Goal: Task Accomplishment & Management: Complete application form

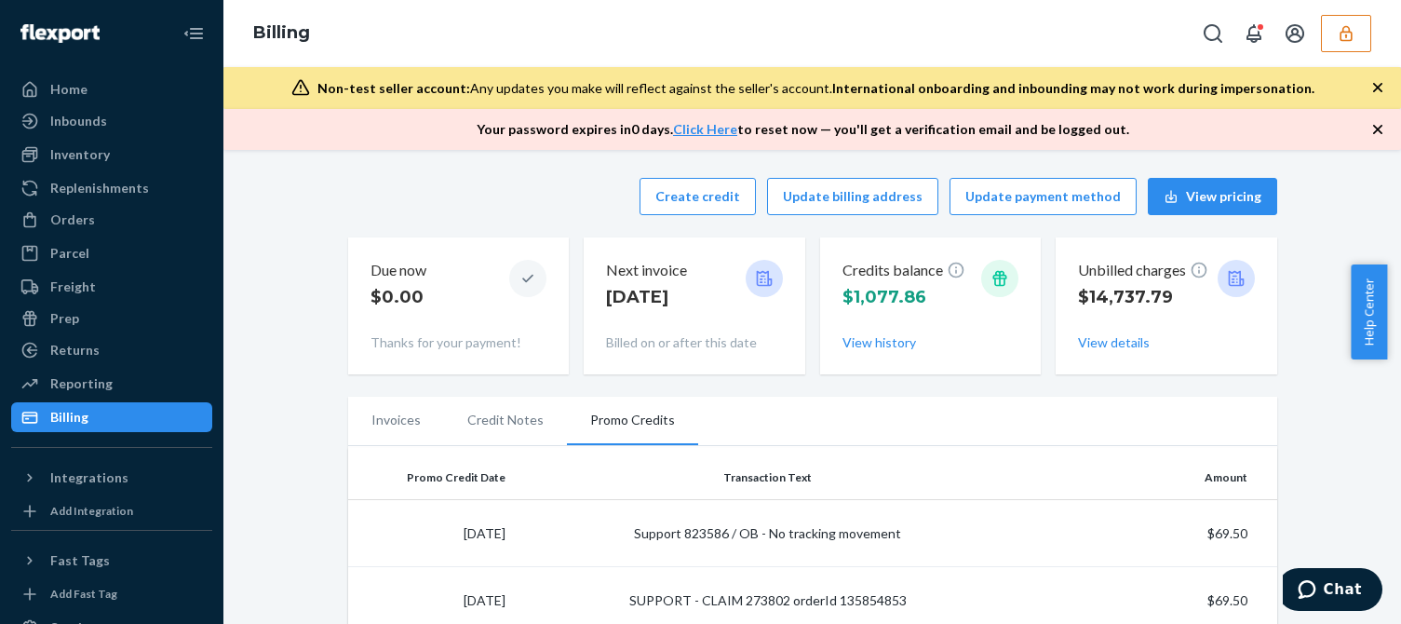
drag, startPoint x: 67, startPoint y: 217, endPoint x: 350, endPoint y: 115, distance: 300.7
click at [67, 217] on div "Orders" at bounding box center [72, 219] width 45 height 19
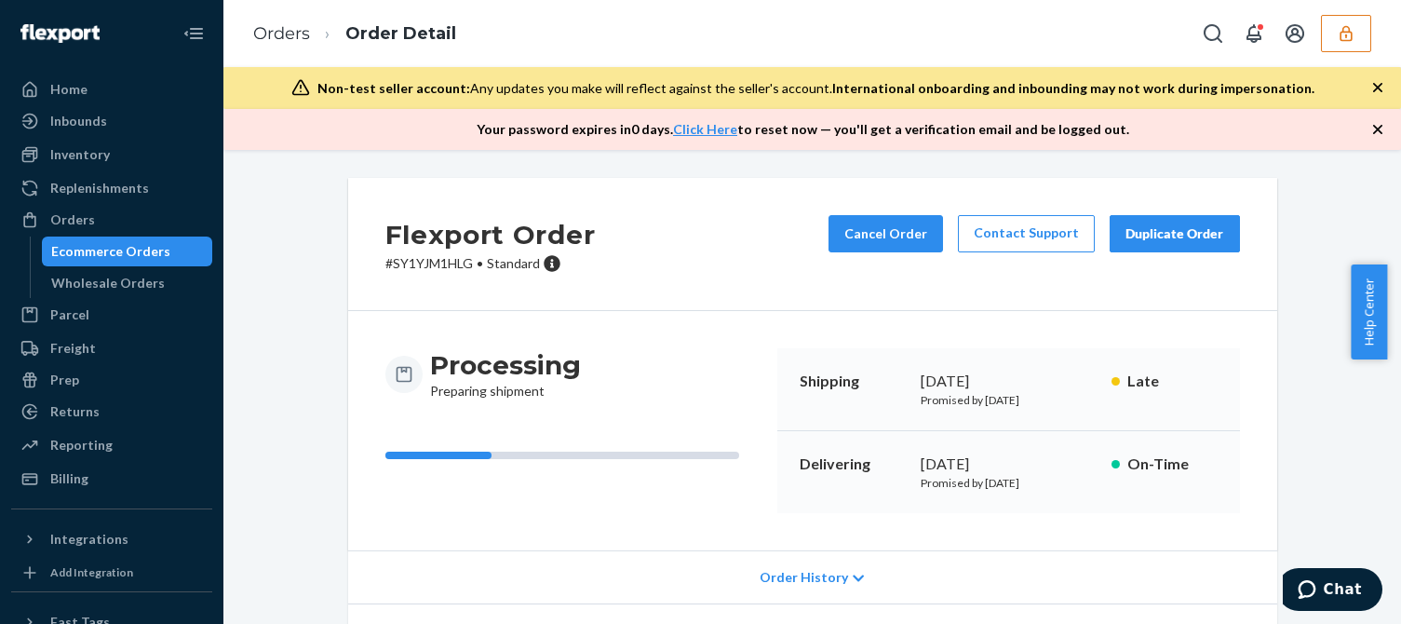
click at [1374, 129] on icon "button" at bounding box center [1378, 129] width 19 height 19
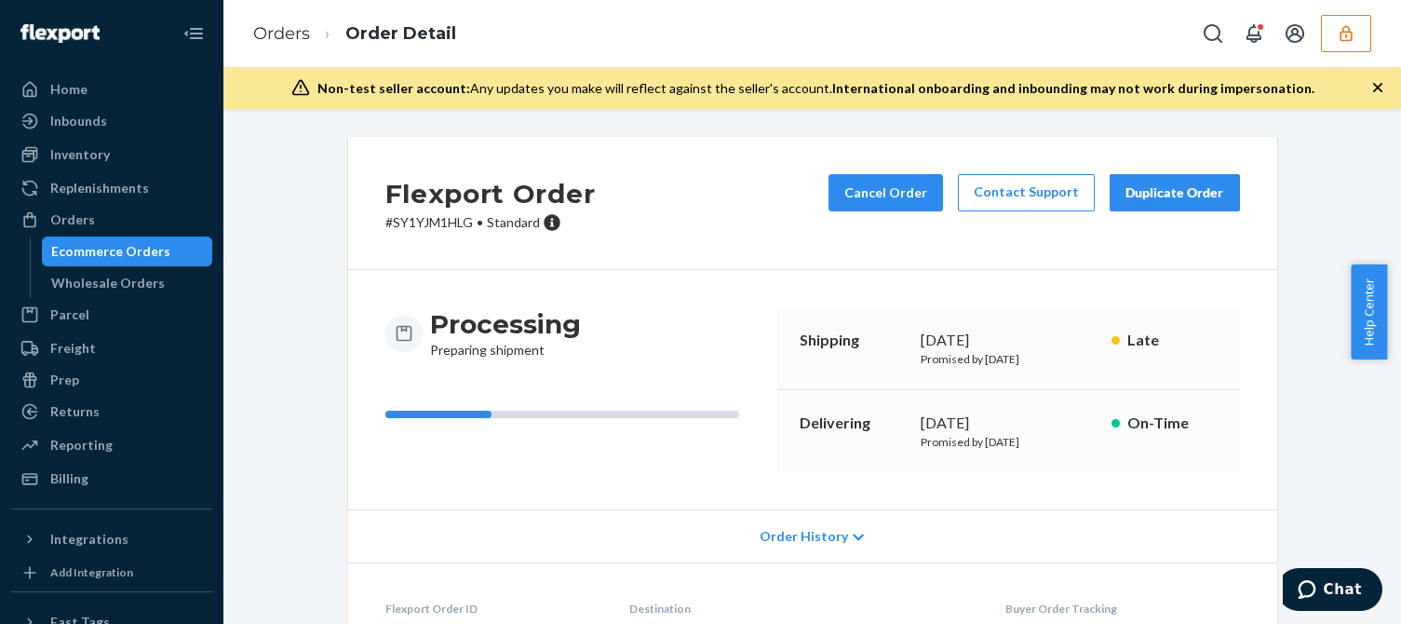
click at [1378, 88] on icon "button" at bounding box center [1377, 87] width 9 height 9
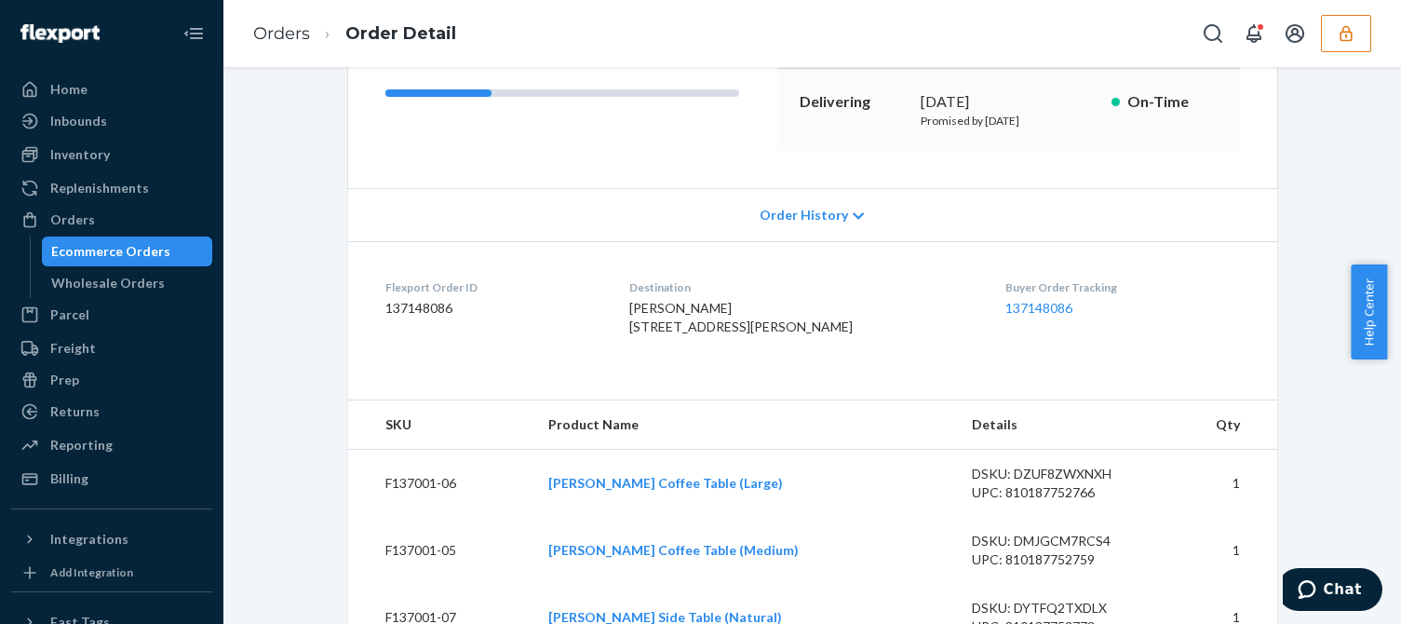
scroll to position [366, 0]
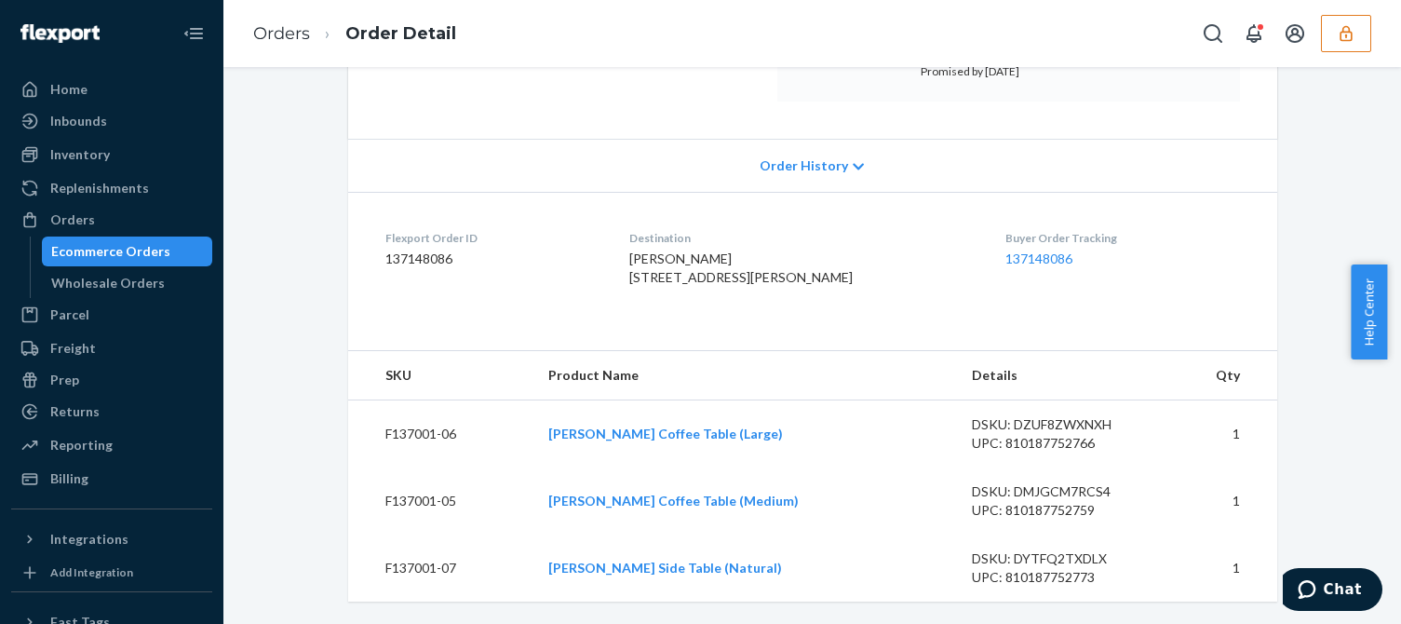
click at [1046, 434] on div "UPC: 810187752766" at bounding box center [1059, 443] width 175 height 19
copy div "810187752766"
click at [1052, 418] on div "DSKU: DZUF8ZWXNXH" at bounding box center [1059, 424] width 175 height 19
click at [1053, 418] on div "DSKU: DZUF8ZWXNXH" at bounding box center [1059, 424] width 175 height 19
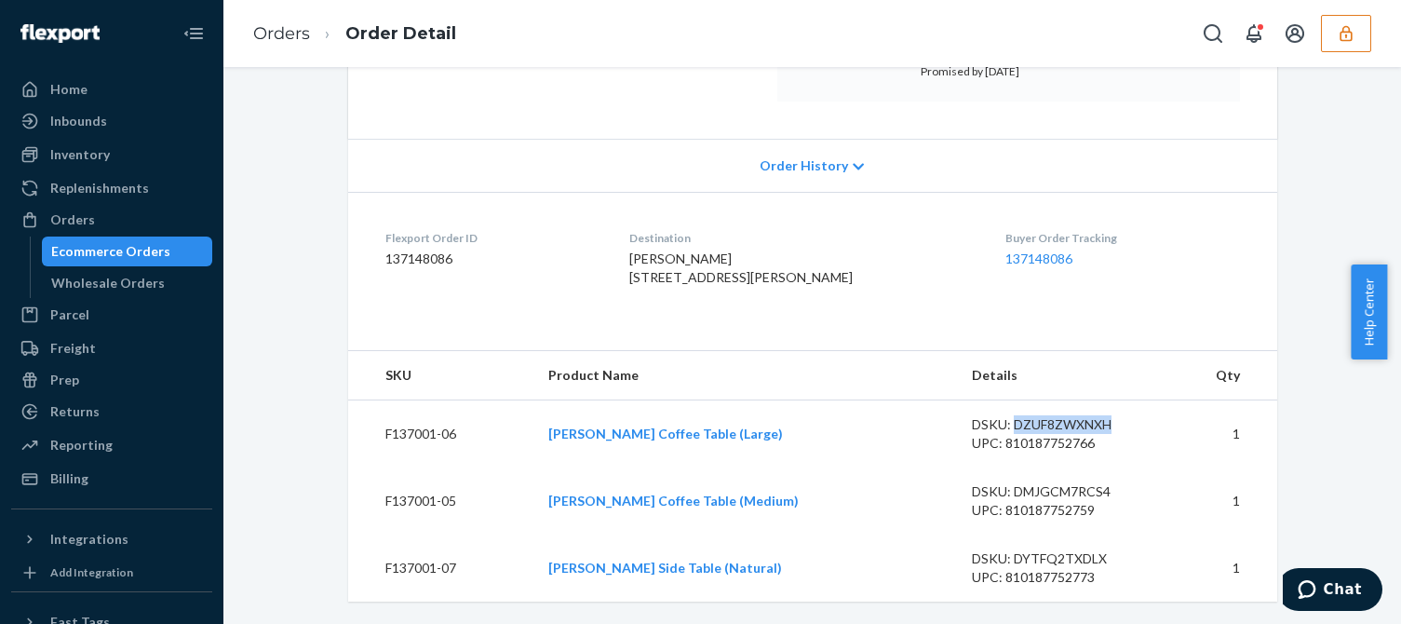
click at [1053, 418] on div "DSKU: DZUF8ZWXNXH" at bounding box center [1059, 424] width 175 height 19
copy div "DZUF8ZWXNXH"
click at [1061, 488] on div "DSKU: DMJGCM7RCS4" at bounding box center [1059, 491] width 175 height 19
copy div "DMJGCM7RCS4"
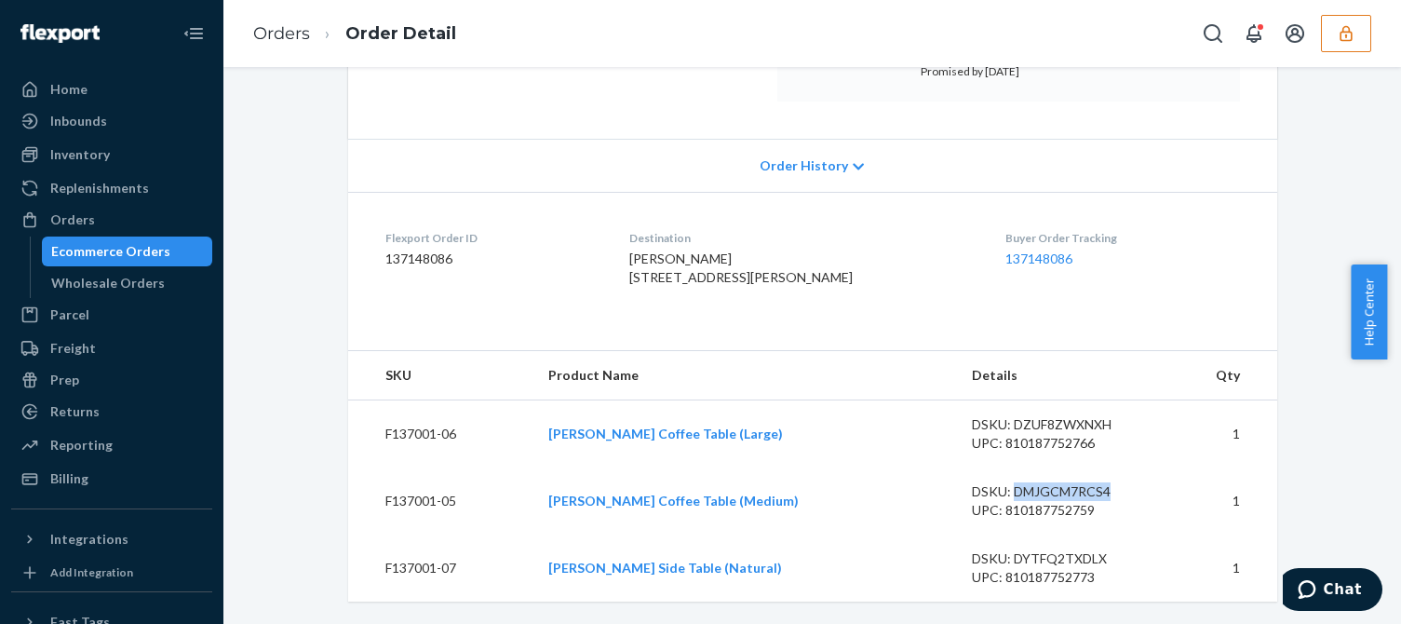
click at [1035, 559] on div "DSKU: DYTFQ2TXDLX" at bounding box center [1059, 558] width 175 height 19
copy div "DYTFQ2TXDLX"
click at [1344, 30] on icon "button" at bounding box center [1346, 33] width 12 height 16
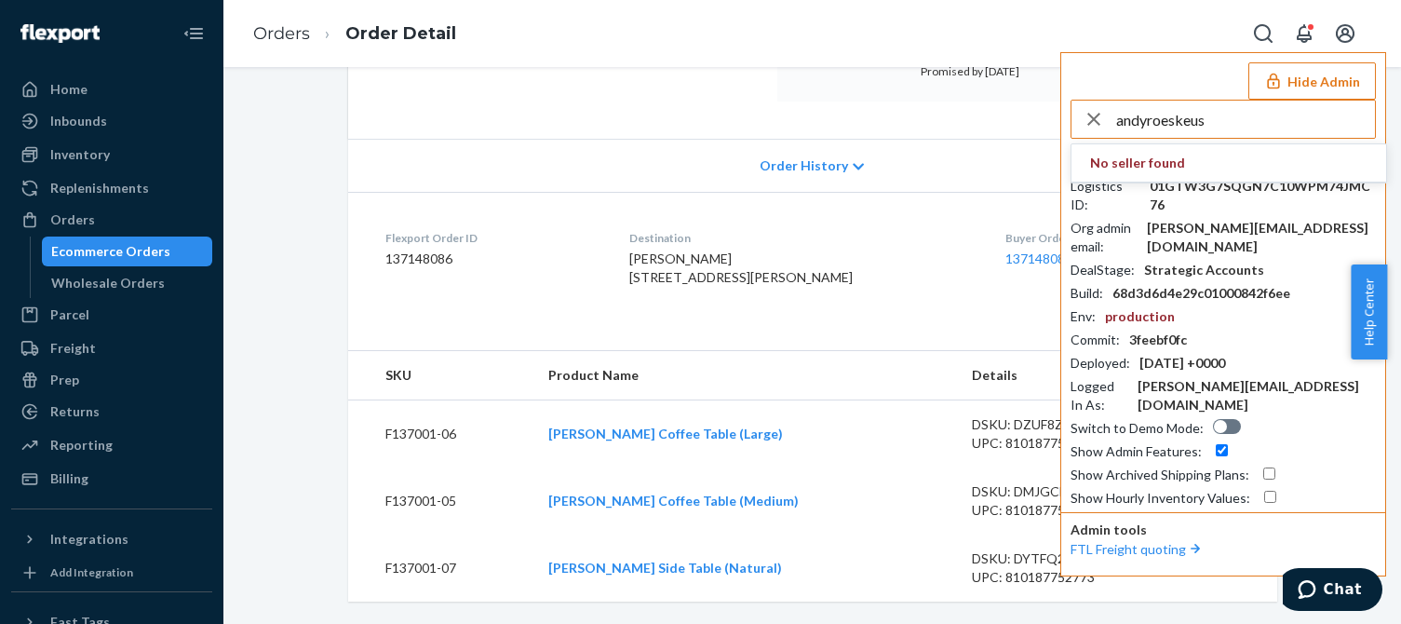
click at [1225, 119] on input "andyroeskeus" at bounding box center [1245, 119] width 259 height 37
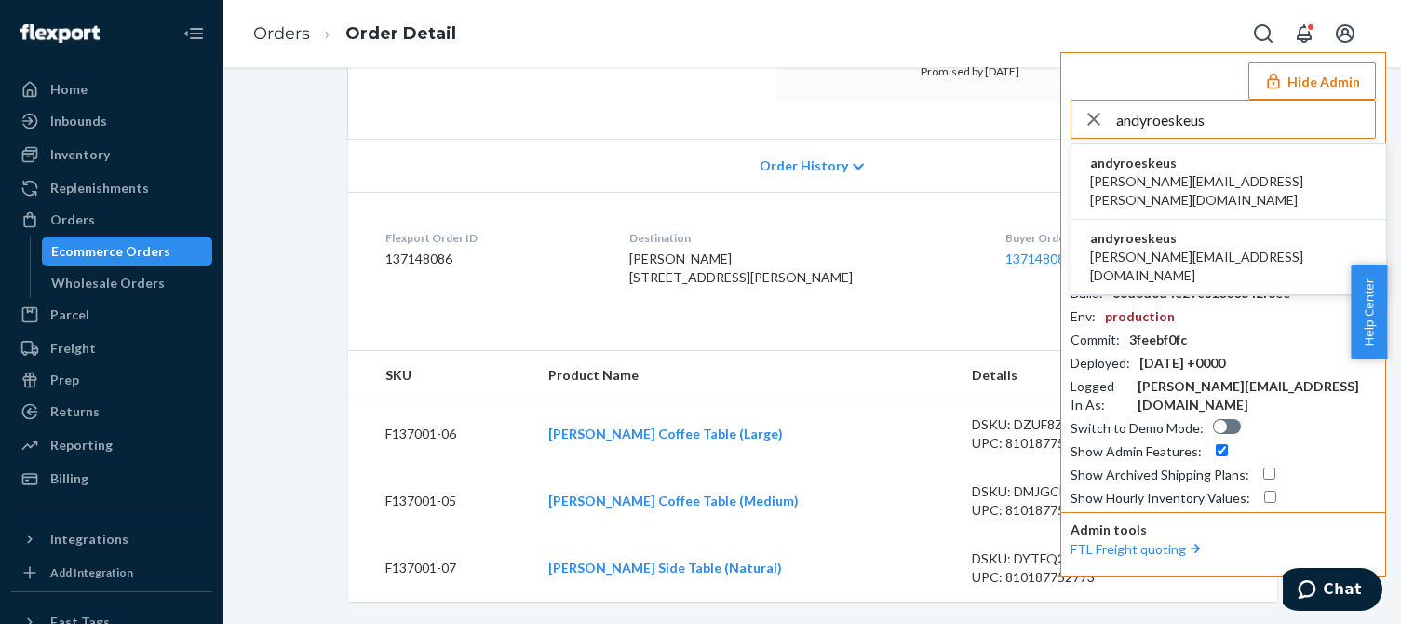
type input "andyroeskeus"
click at [1107, 172] on span "andy@roeske.us" at bounding box center [1228, 190] width 277 height 37
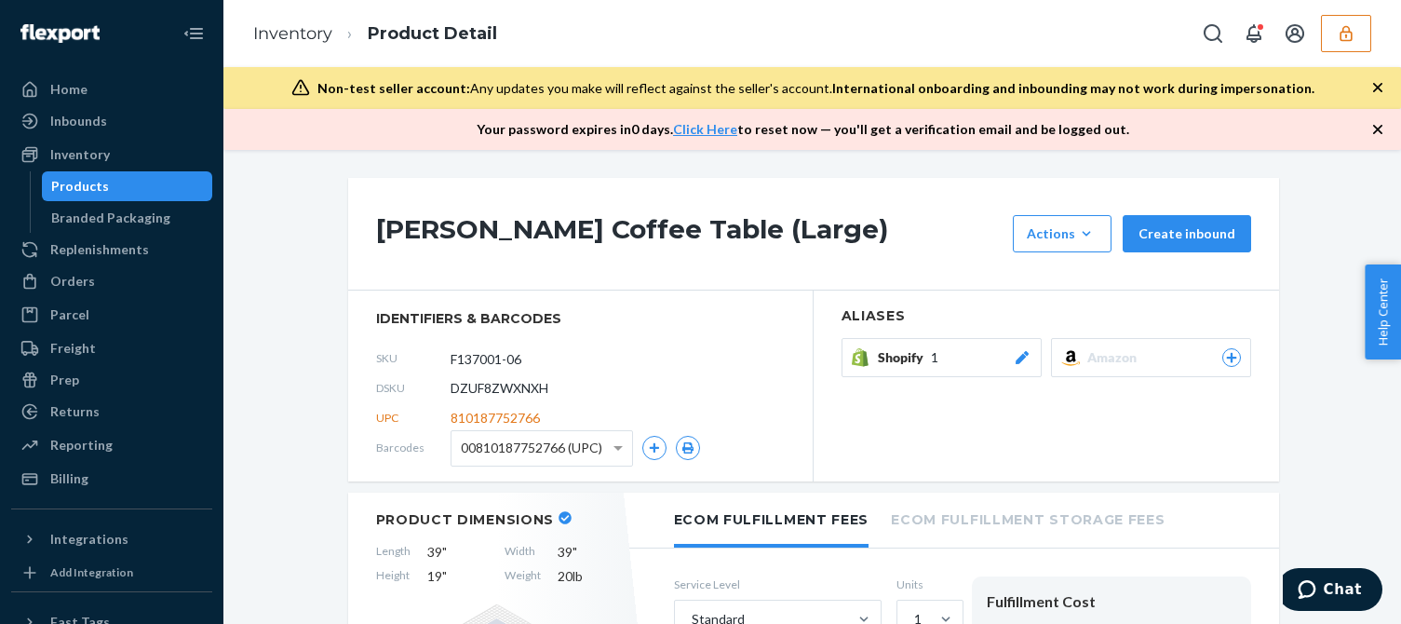
click at [1377, 131] on icon "button" at bounding box center [1377, 129] width 9 height 9
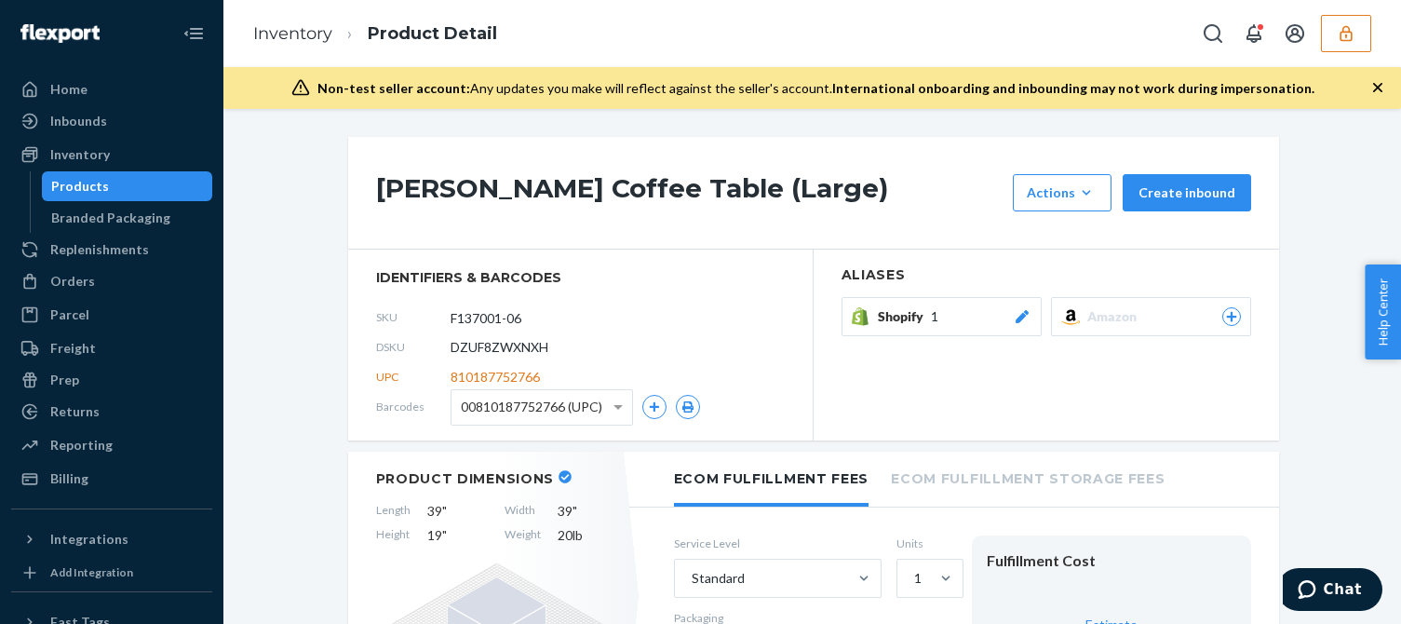
click at [1375, 90] on icon "button" at bounding box center [1377, 87] width 9 height 9
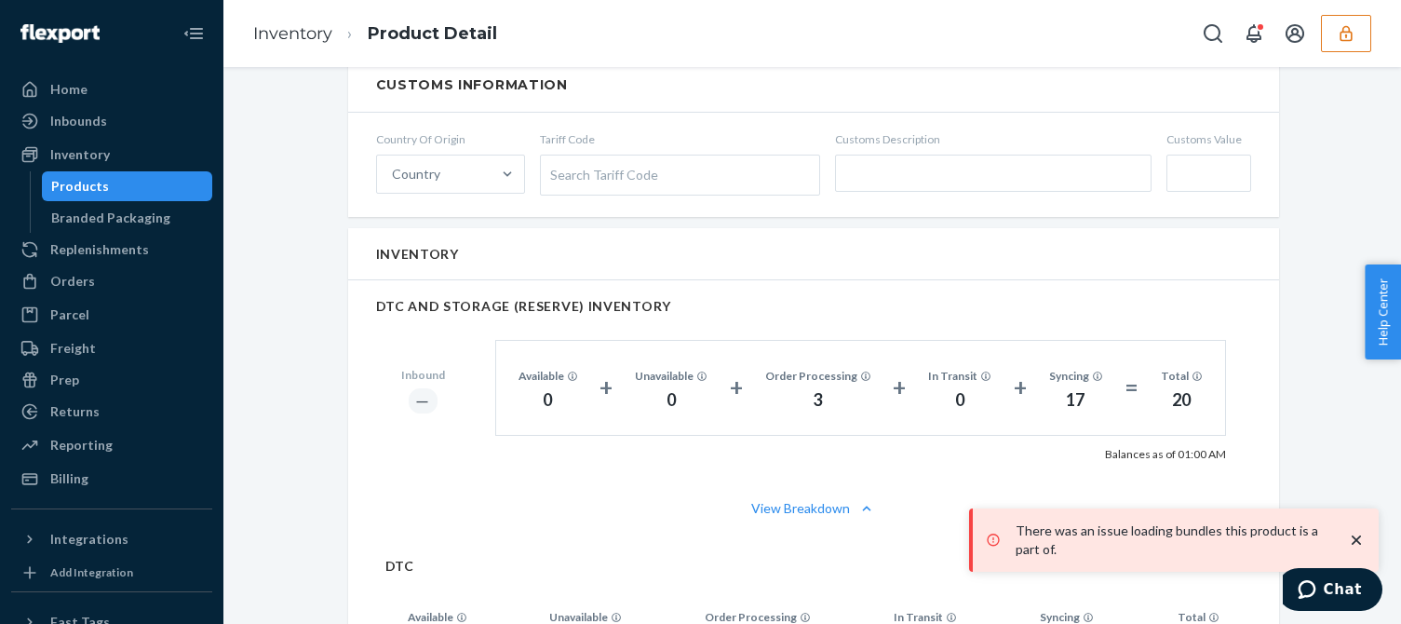
scroll to position [1287, 0]
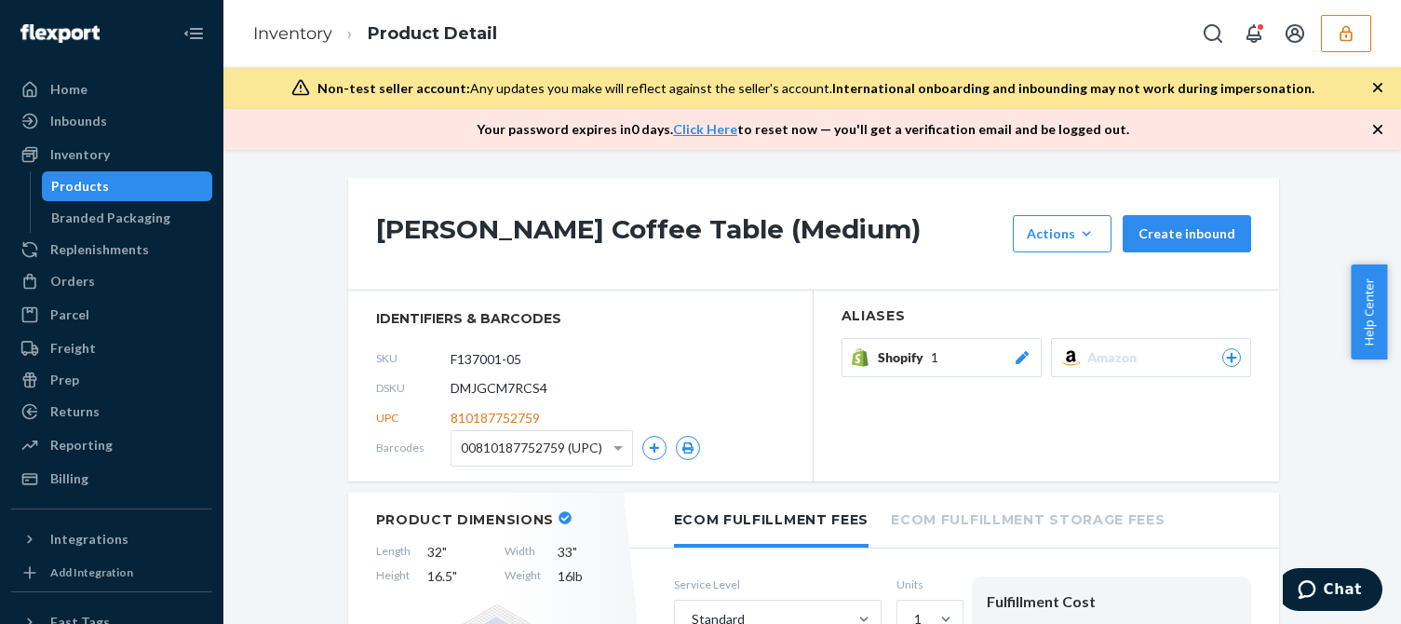
click at [1376, 126] on icon "button" at bounding box center [1378, 129] width 19 height 19
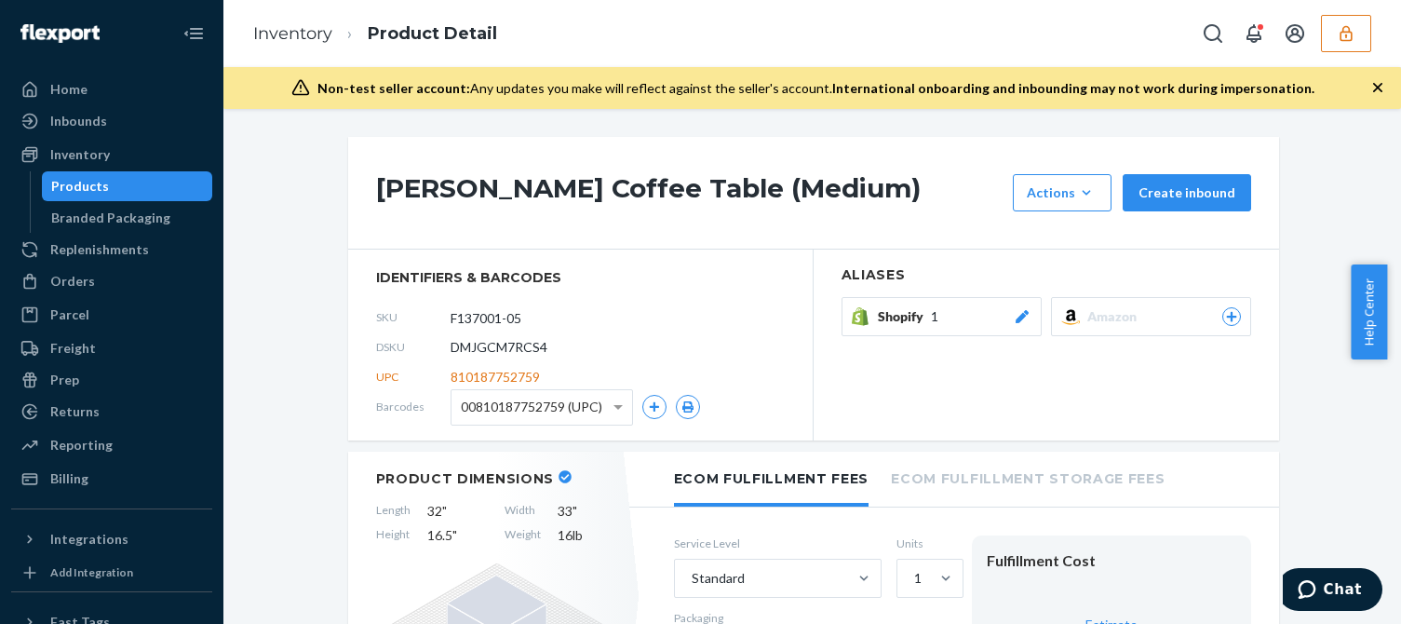
click at [1376, 97] on div "Non-test seller account: Any updates you make will reflect against the seller's…" at bounding box center [812, 88] width 1178 height 42
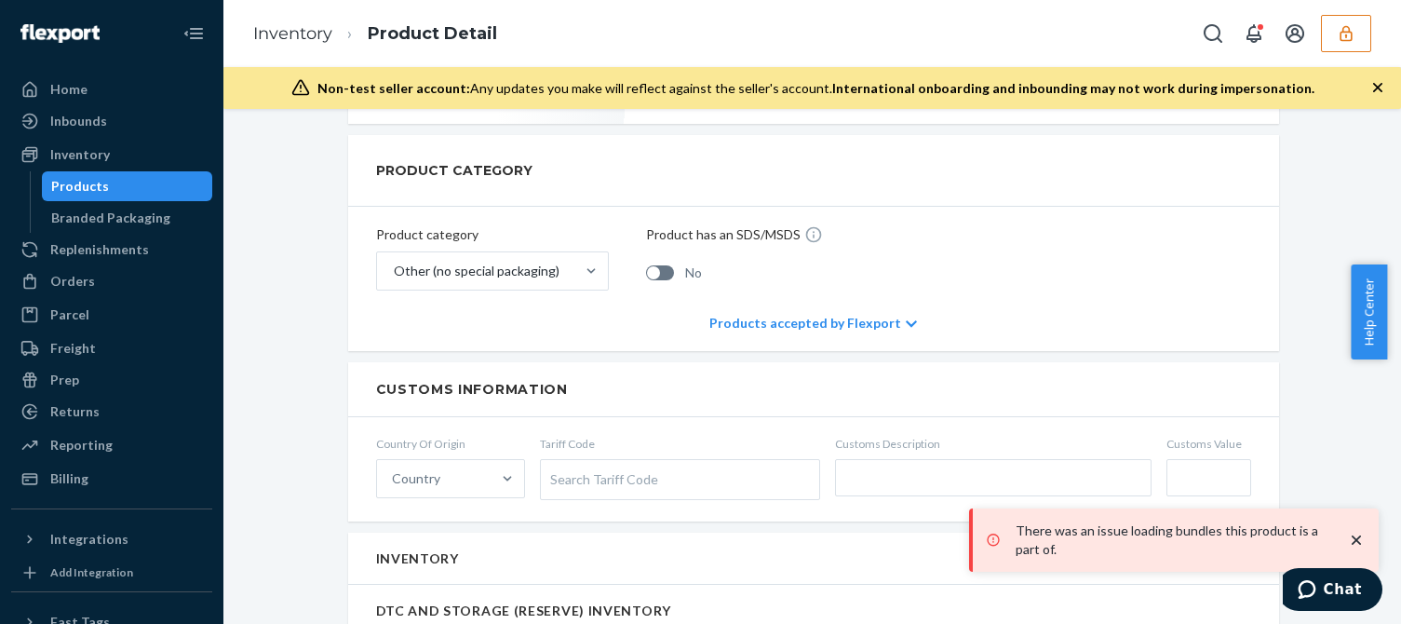
scroll to position [1117, 0]
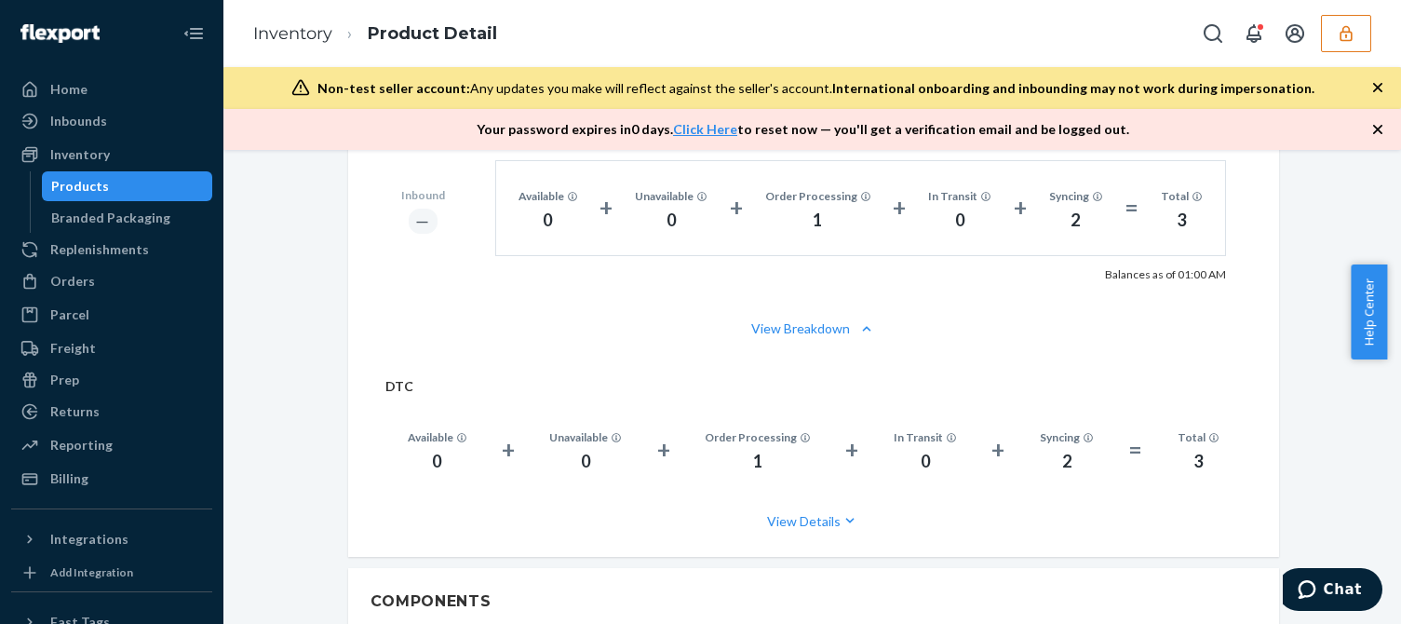
scroll to position [1117, 0]
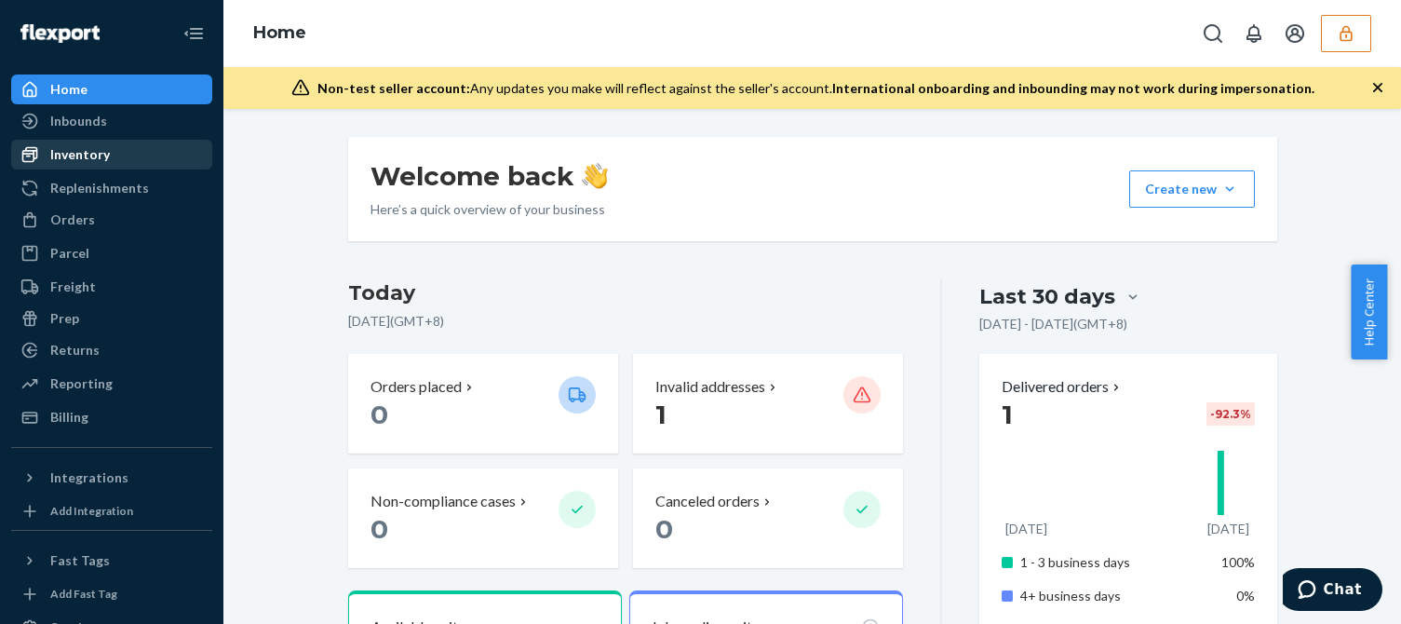
click at [101, 157] on div "Inventory" at bounding box center [80, 154] width 60 height 19
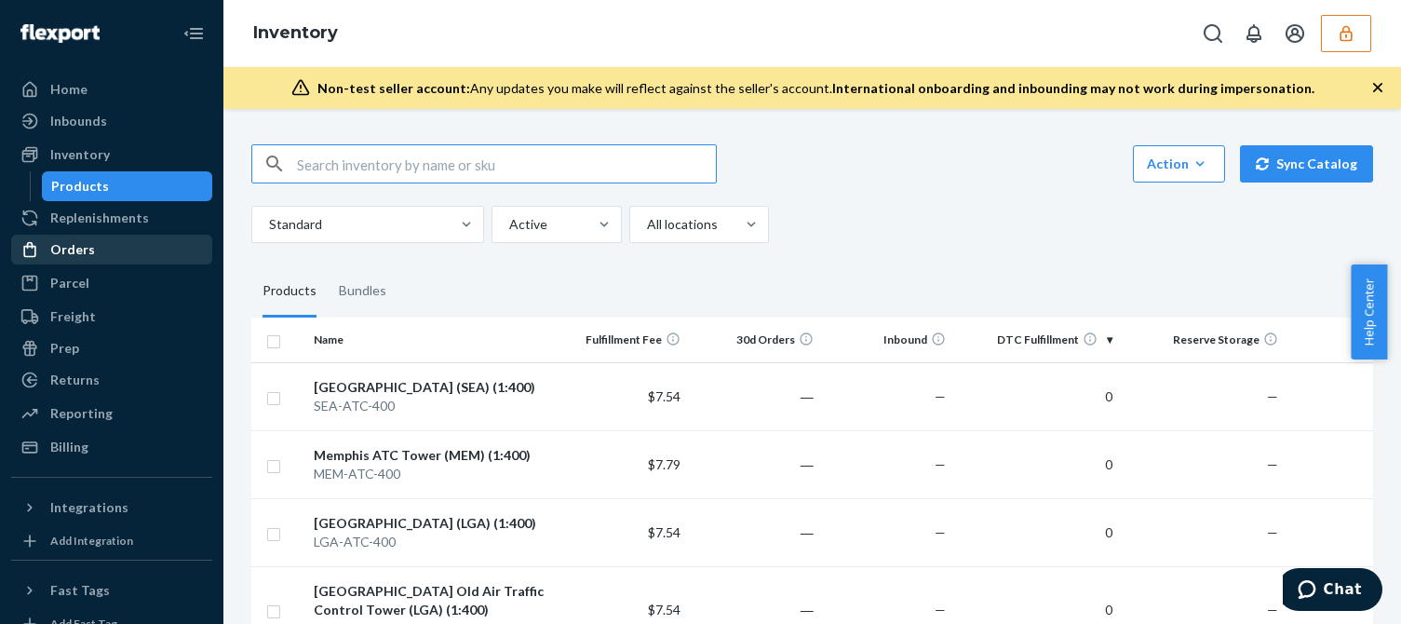
click at [93, 261] on div "Orders" at bounding box center [111, 250] width 197 height 26
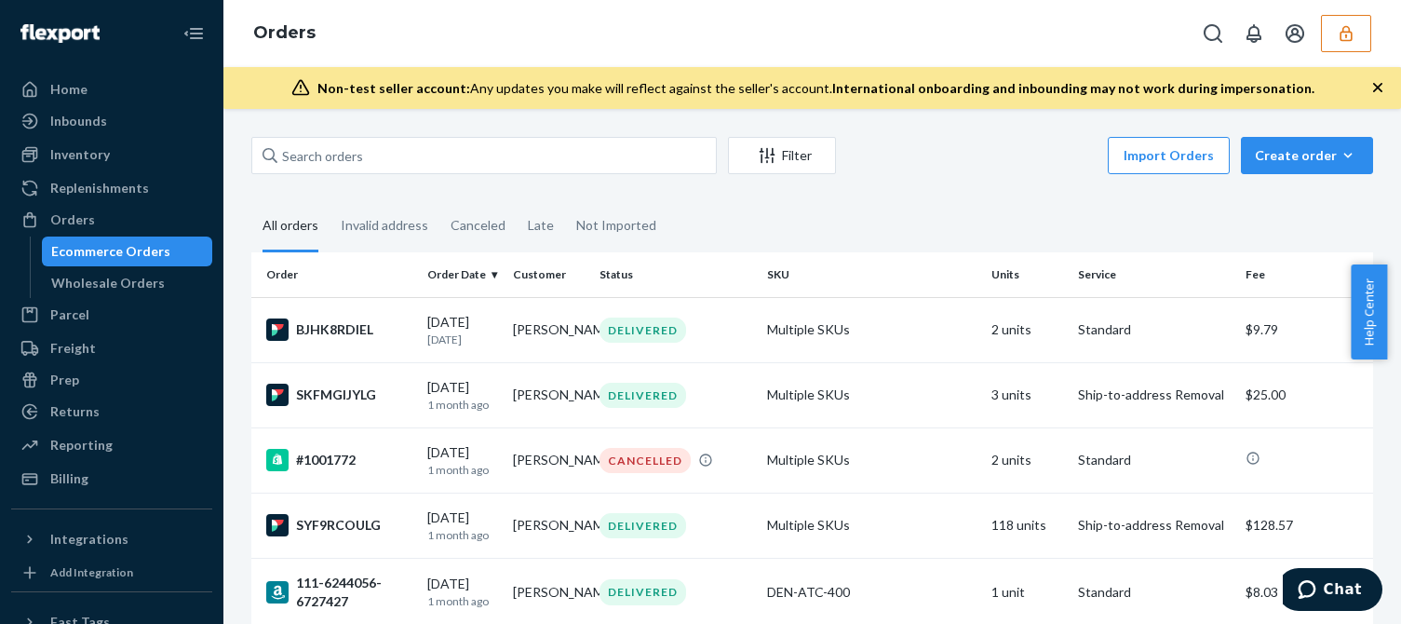
scroll to position [279, 0]
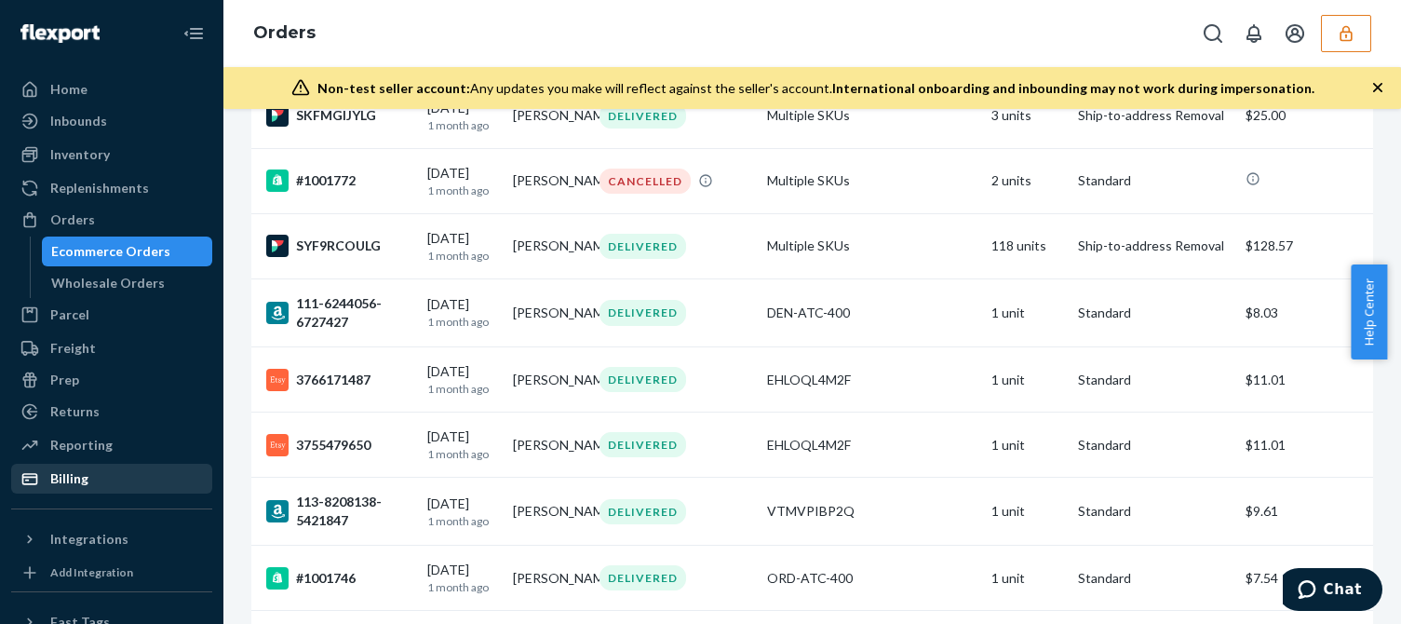
click at [93, 472] on div "Billing" at bounding box center [111, 479] width 197 height 26
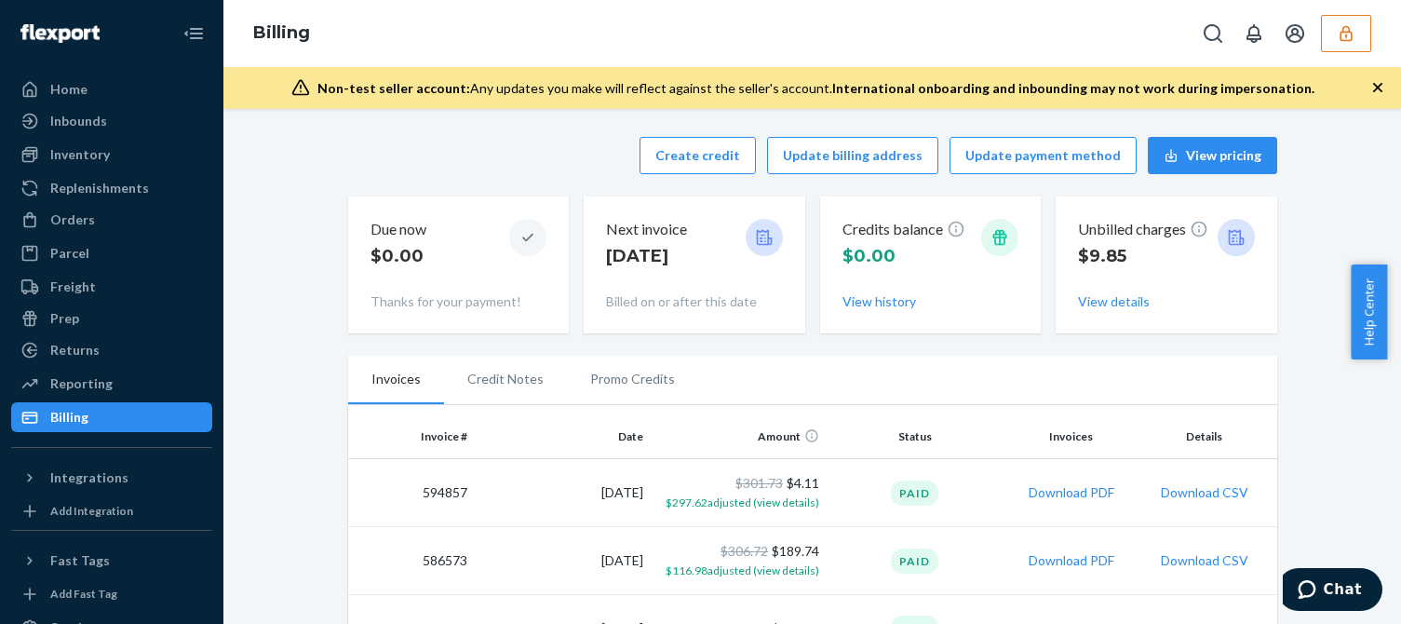
drag, startPoint x: 1253, startPoint y: 285, endPoint x: 1254, endPoint y: 301, distance: 15.9
click at [1254, 285] on div "Unbilled charges $9.85 View details" at bounding box center [1167, 264] width 222 height 137
click at [1345, 43] on button "button" at bounding box center [1346, 33] width 50 height 37
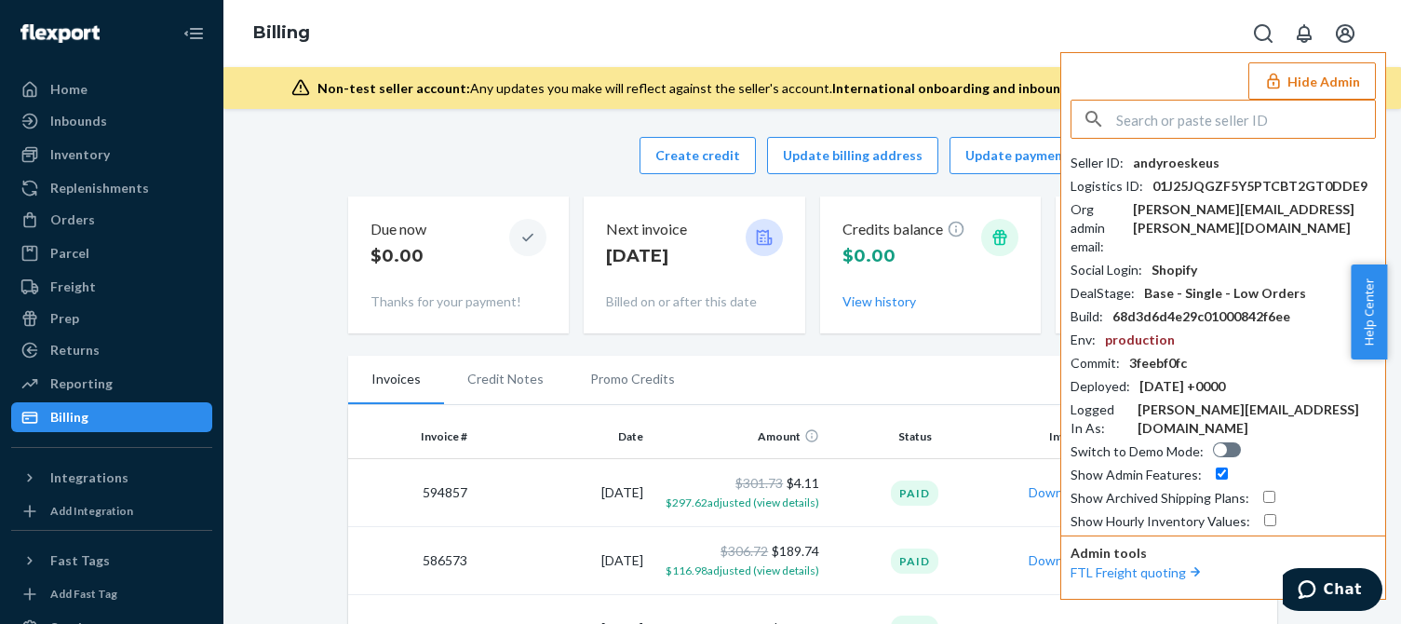
click at [1191, 123] on input "text" at bounding box center [1245, 119] width 259 height 37
click at [1286, 124] on input "alannewlookdisplayscom" at bounding box center [1245, 119] width 259 height 37
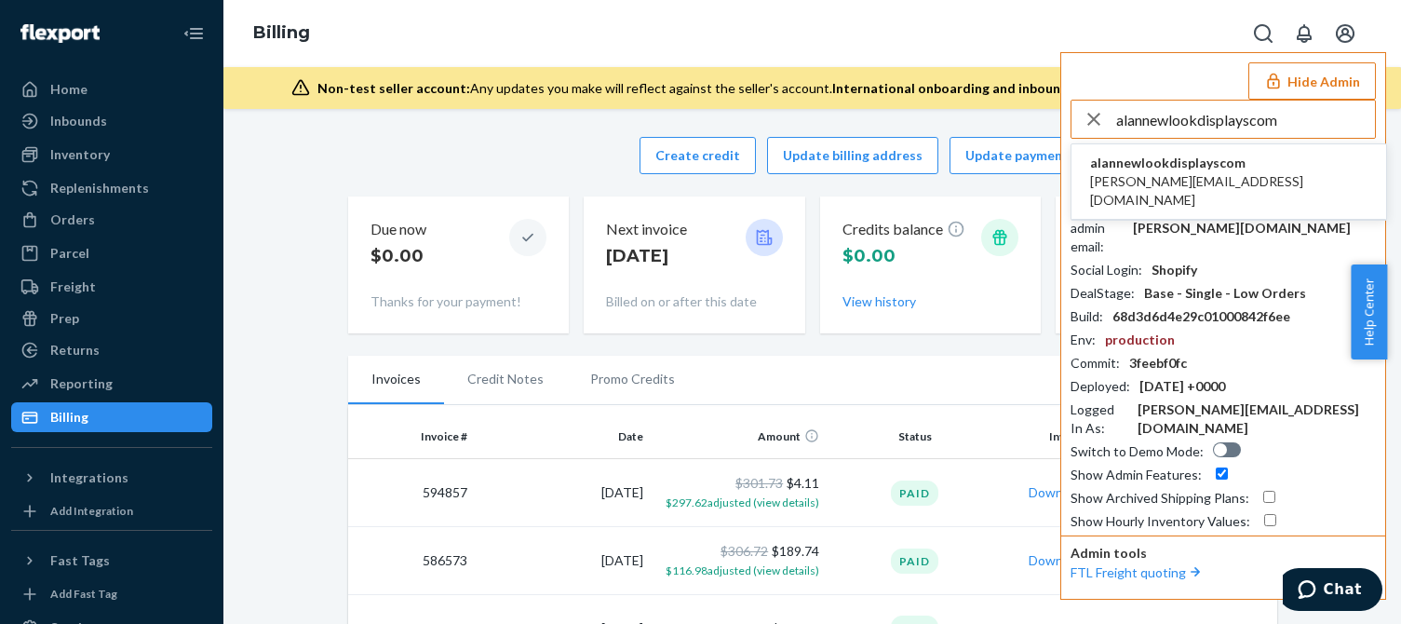
type input "alannewlookdisplayscom"
click at [1194, 143] on ul "alannewlookdisplayscom alan@newlookdisplays.com" at bounding box center [1229, 181] width 317 height 77
click at [1185, 166] on span "alannewlookdisplayscom" at bounding box center [1228, 163] width 277 height 19
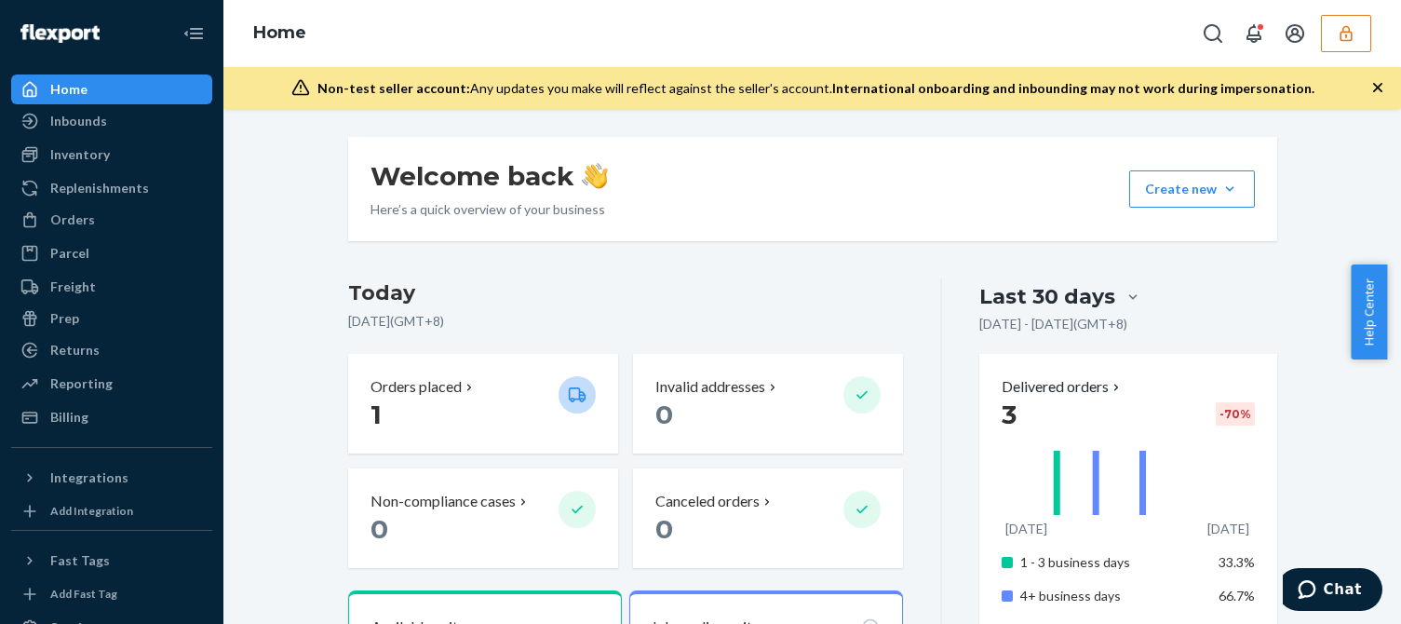
click at [74, 157] on div "Inventory" at bounding box center [80, 154] width 60 height 19
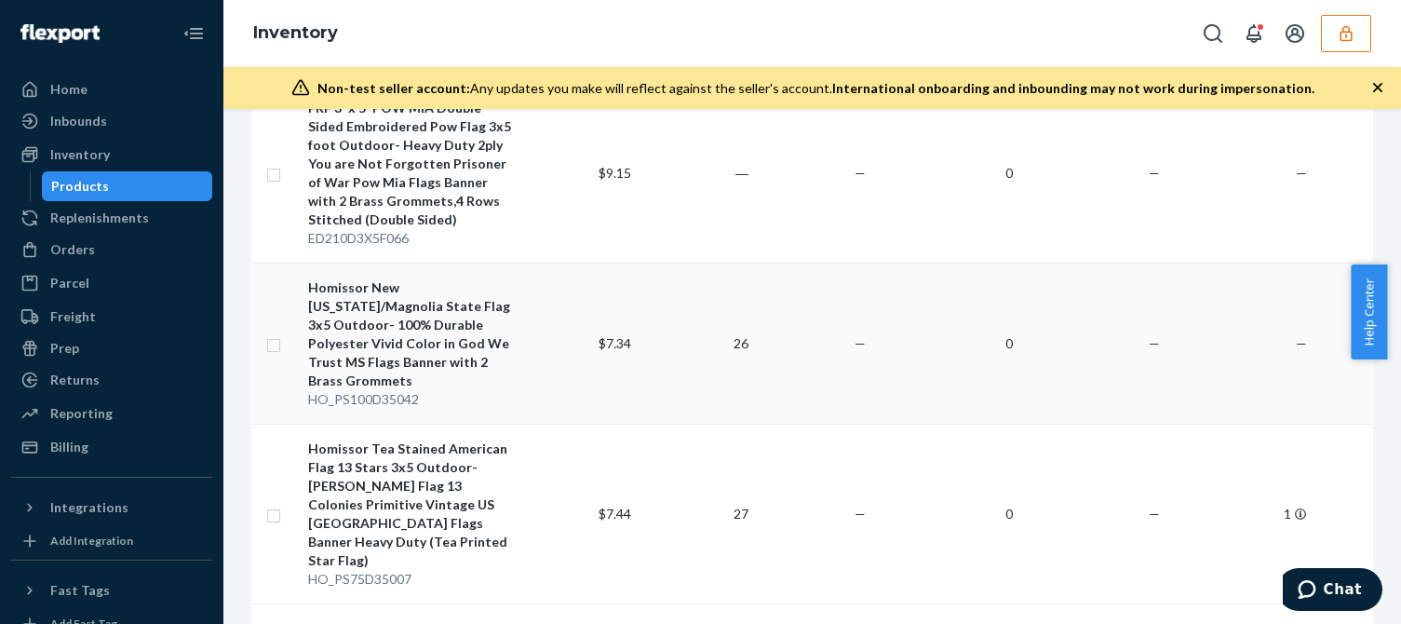
scroll to position [372, 0]
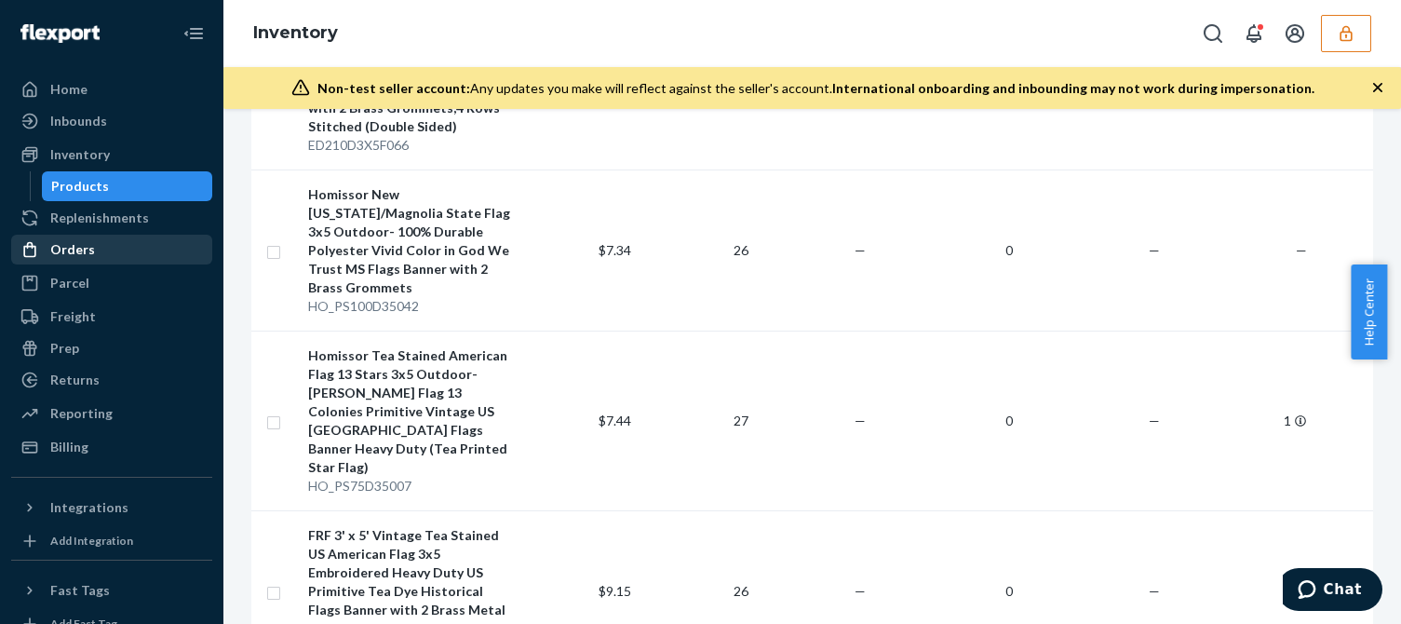
click at [88, 239] on div "Orders" at bounding box center [111, 250] width 197 height 26
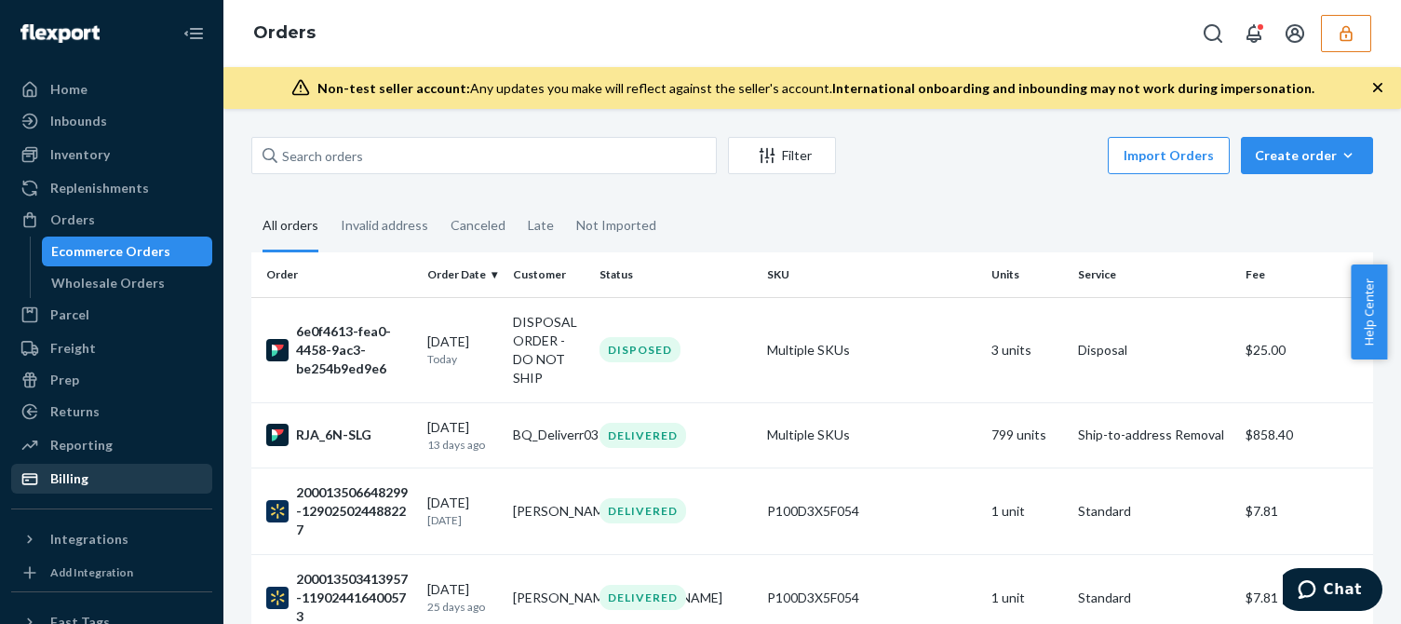
click at [96, 470] on div "Billing" at bounding box center [111, 479] width 197 height 26
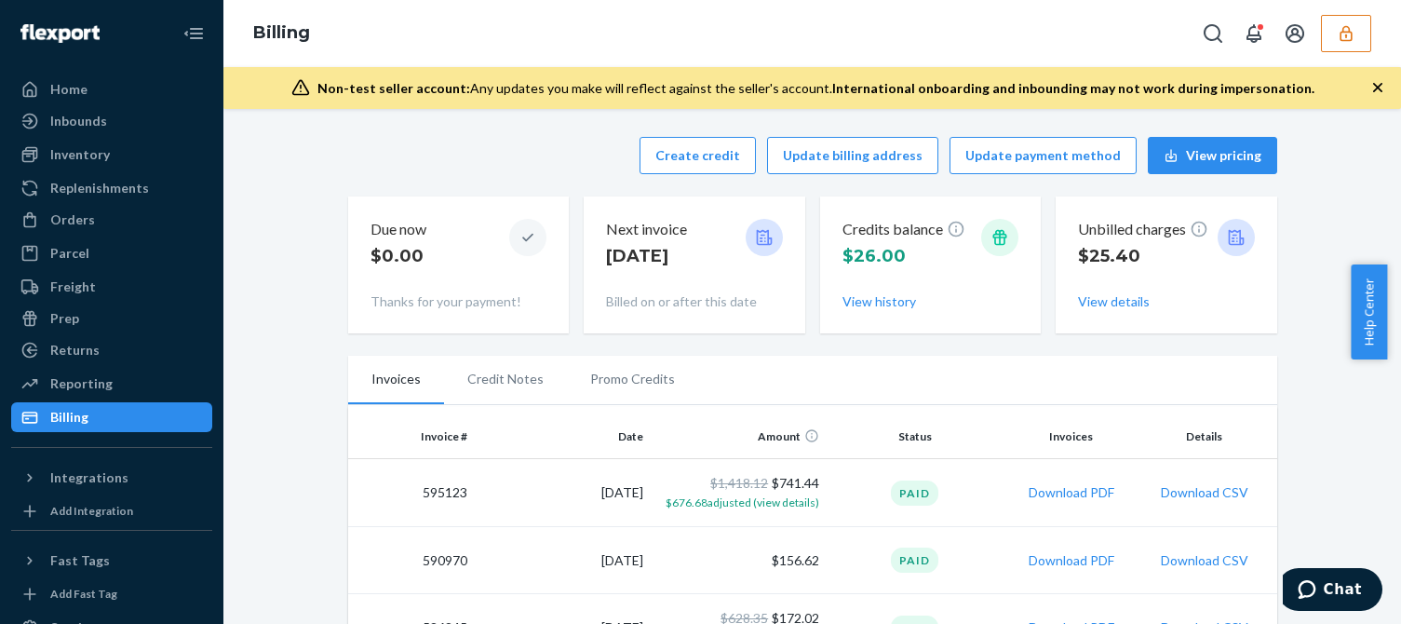
click at [1342, 32] on icon "button" at bounding box center [1346, 33] width 12 height 16
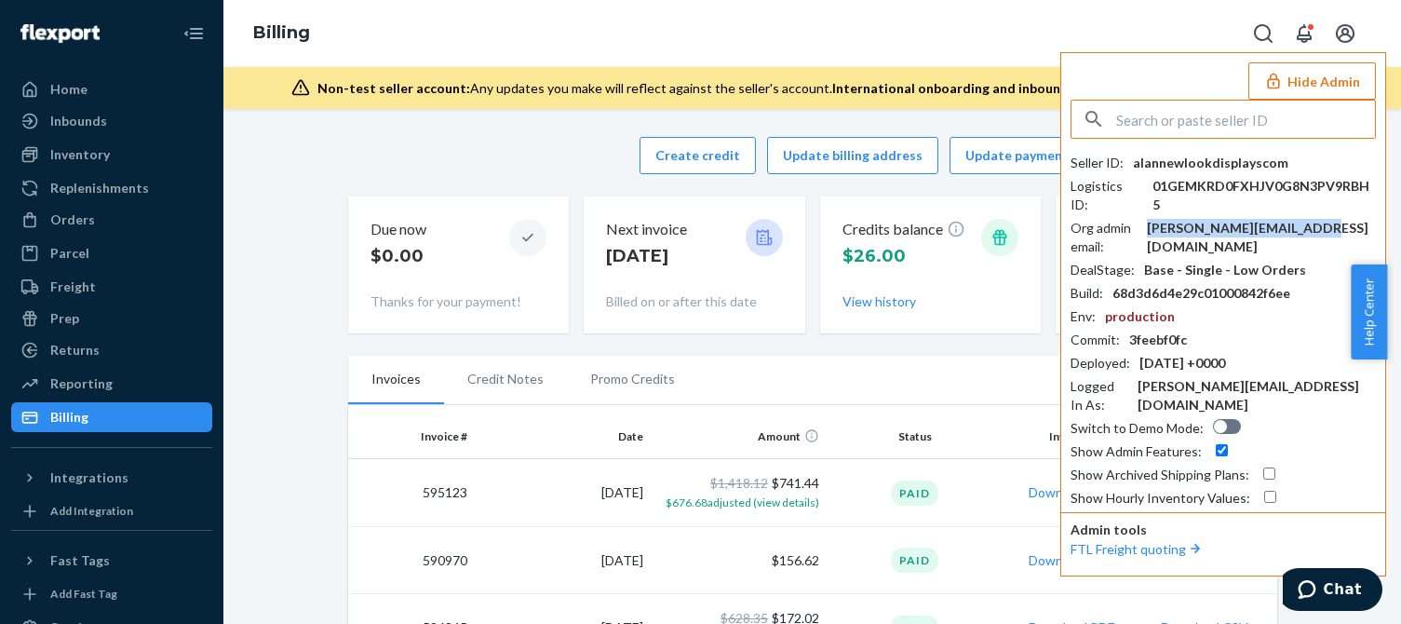
click at [1205, 219] on div "alan@newlookdisplays.com" at bounding box center [1261, 237] width 229 height 37
copy div "alan@newlookdisplays.com"
click at [1209, 112] on input "text" at bounding box center [1245, 119] width 259 height 37
paste input "yuikidsandmeshop"
click at [1259, 122] on input "yuikidsandmeshop" at bounding box center [1245, 119] width 259 height 37
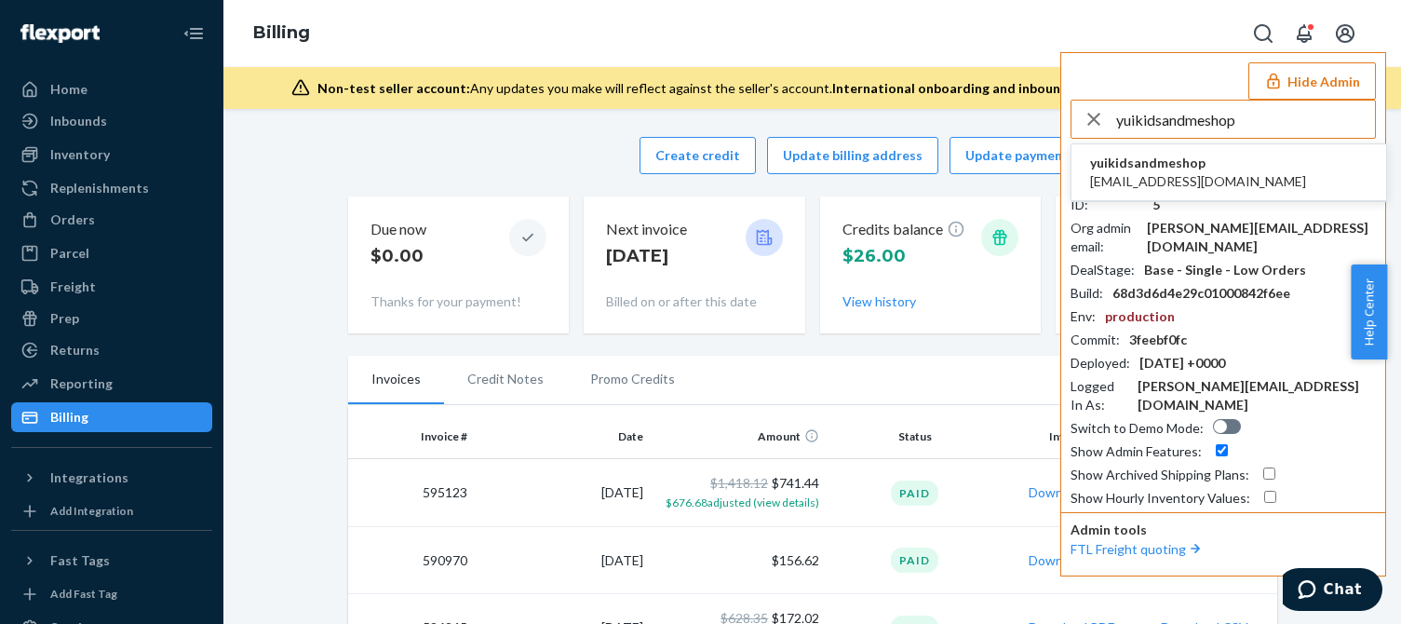
type input "yuikidsandmeshop"
click at [1170, 167] on span "yuikidsandmeshop" at bounding box center [1198, 163] width 216 height 19
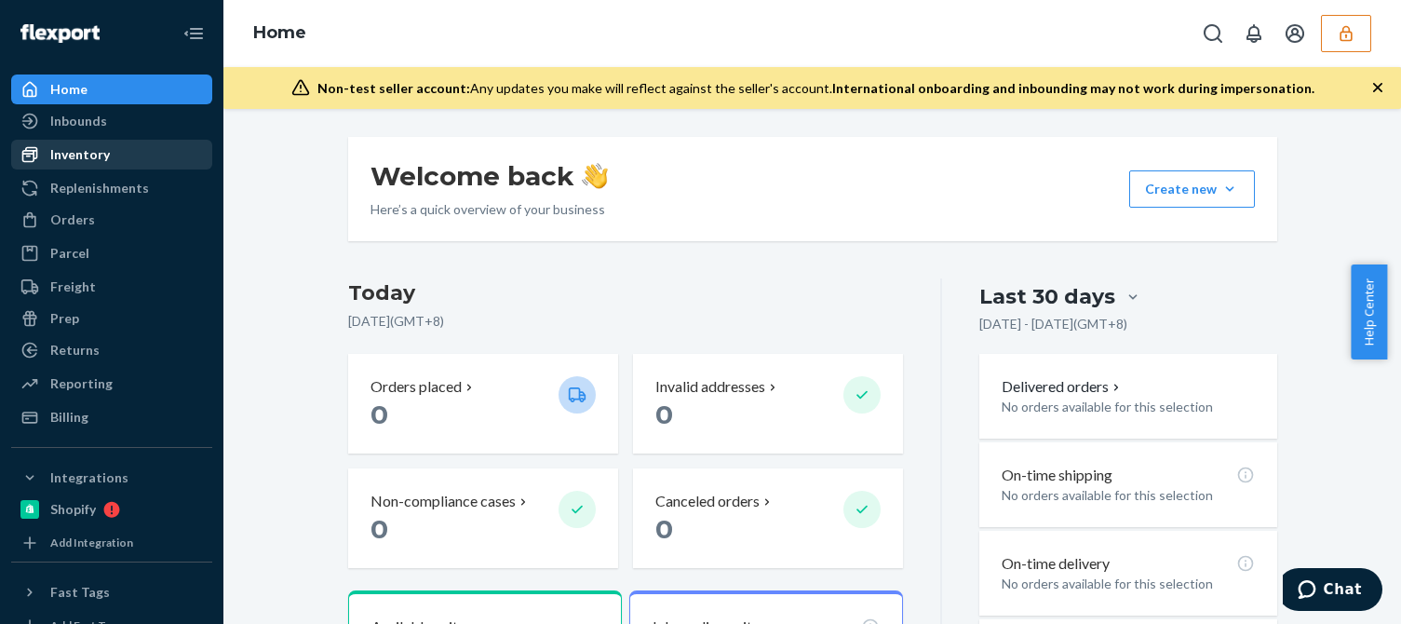
click at [104, 155] on div "Inventory" at bounding box center [80, 154] width 60 height 19
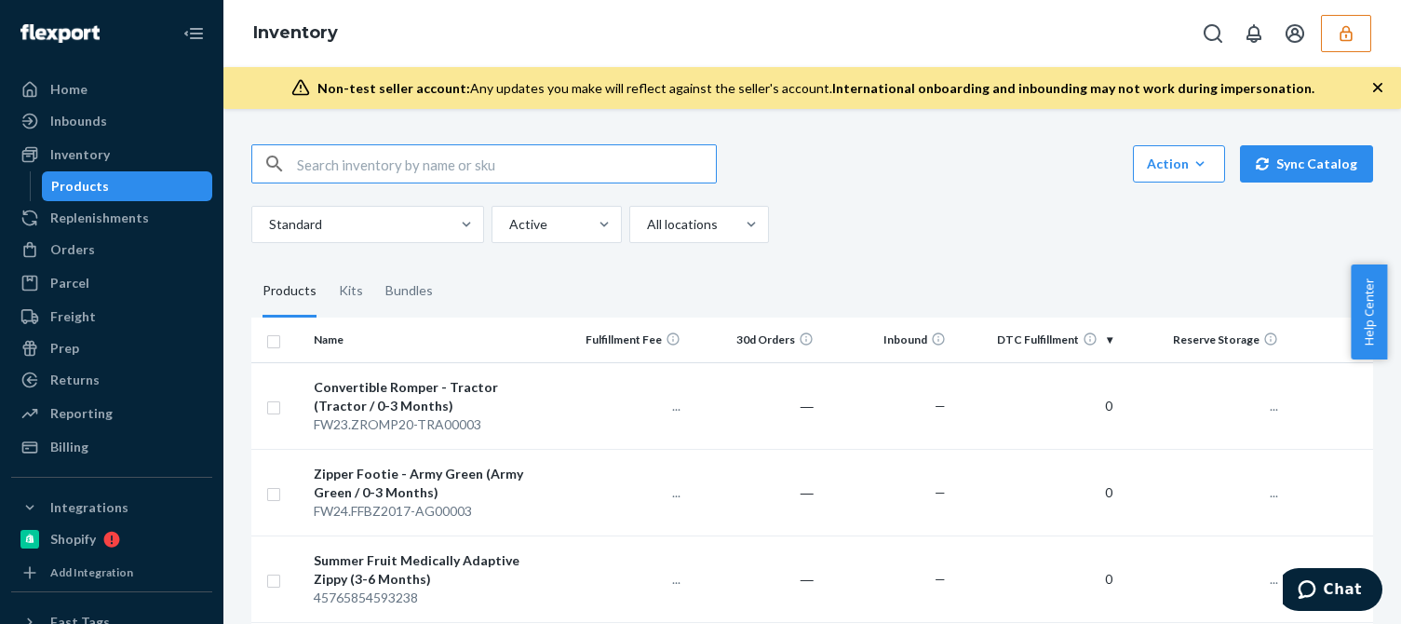
click at [827, 181] on div "Action Create product Create kit or bundle Bulk create products Bulk update pro…" at bounding box center [812, 163] width 1122 height 39
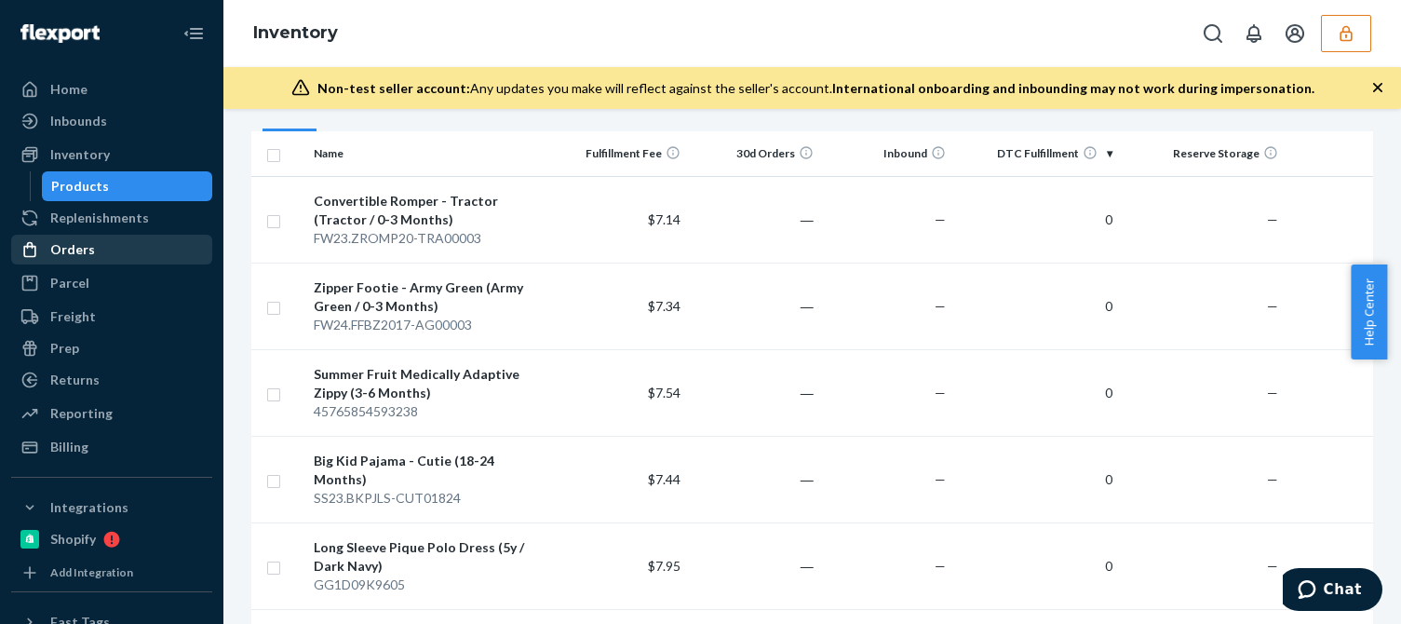
click at [100, 253] on div "Orders" at bounding box center [111, 250] width 197 height 26
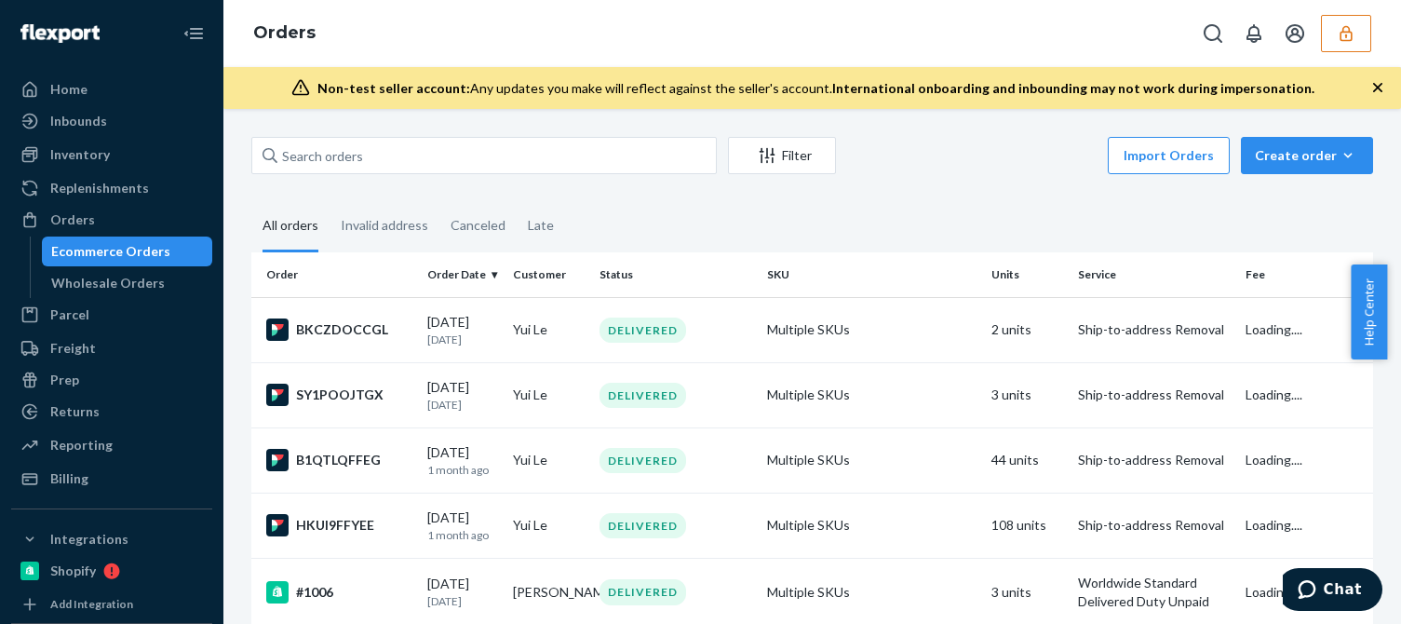
click at [993, 173] on div "Import Orders Create order Ecommerce order Removal order" at bounding box center [1110, 158] width 526 height 42
click at [75, 488] on div "Billing" at bounding box center [111, 479] width 197 height 26
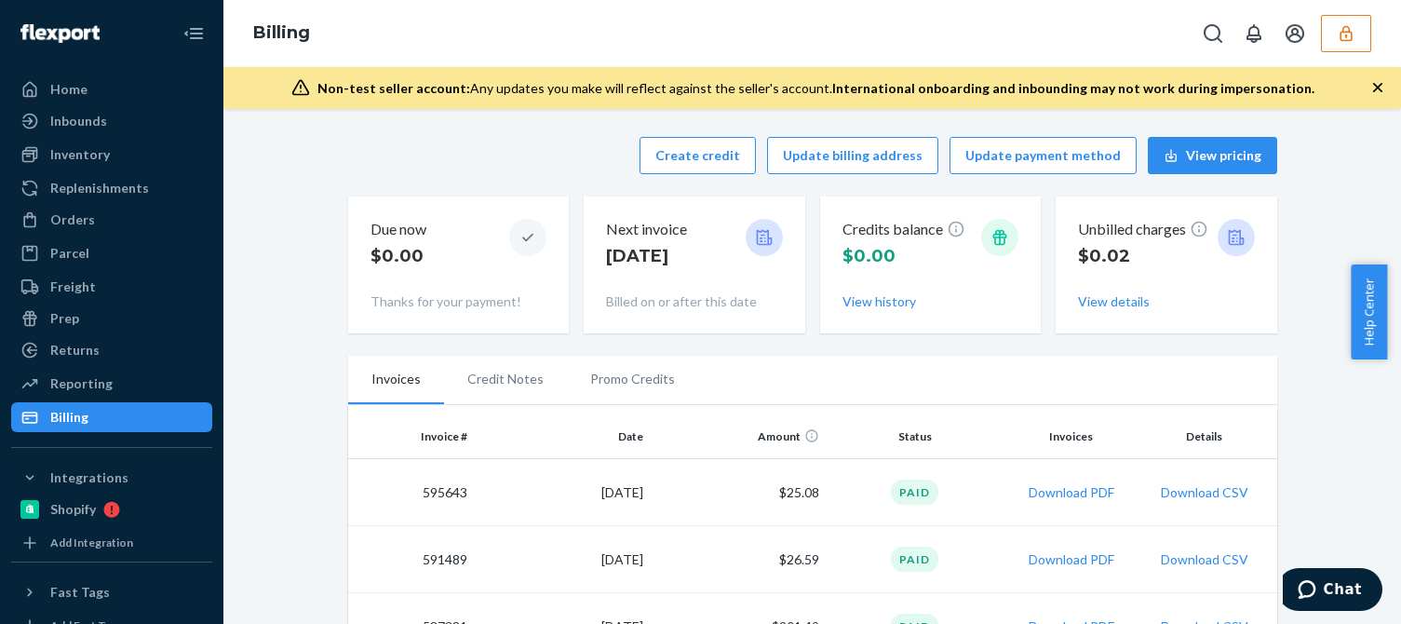
click at [1340, 24] on icon "button" at bounding box center [1346, 33] width 19 height 19
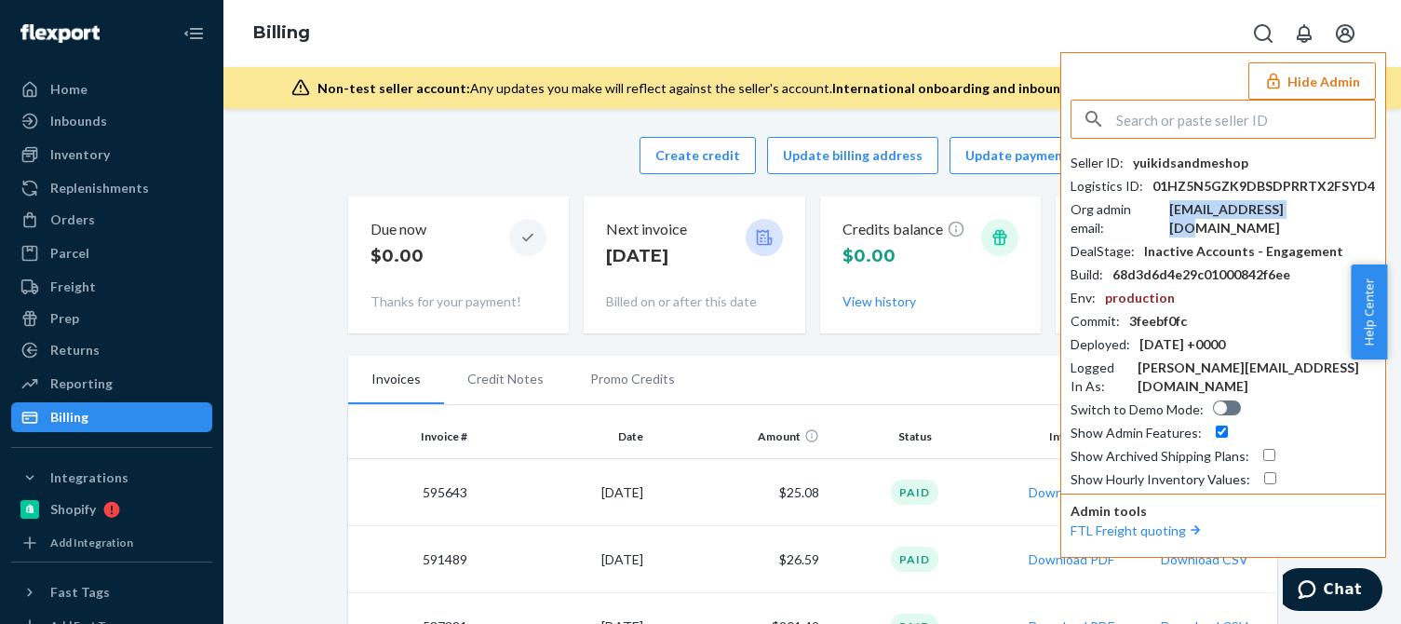
click at [1222, 207] on div "yui@kidsandme.shop" at bounding box center [1273, 218] width 207 height 37
click at [1187, 111] on input "text" at bounding box center [1245, 119] width 259 height 37
paste input "sales11tenveocom"
click at [1247, 115] on input "sales11tenveocom" at bounding box center [1245, 119] width 259 height 37
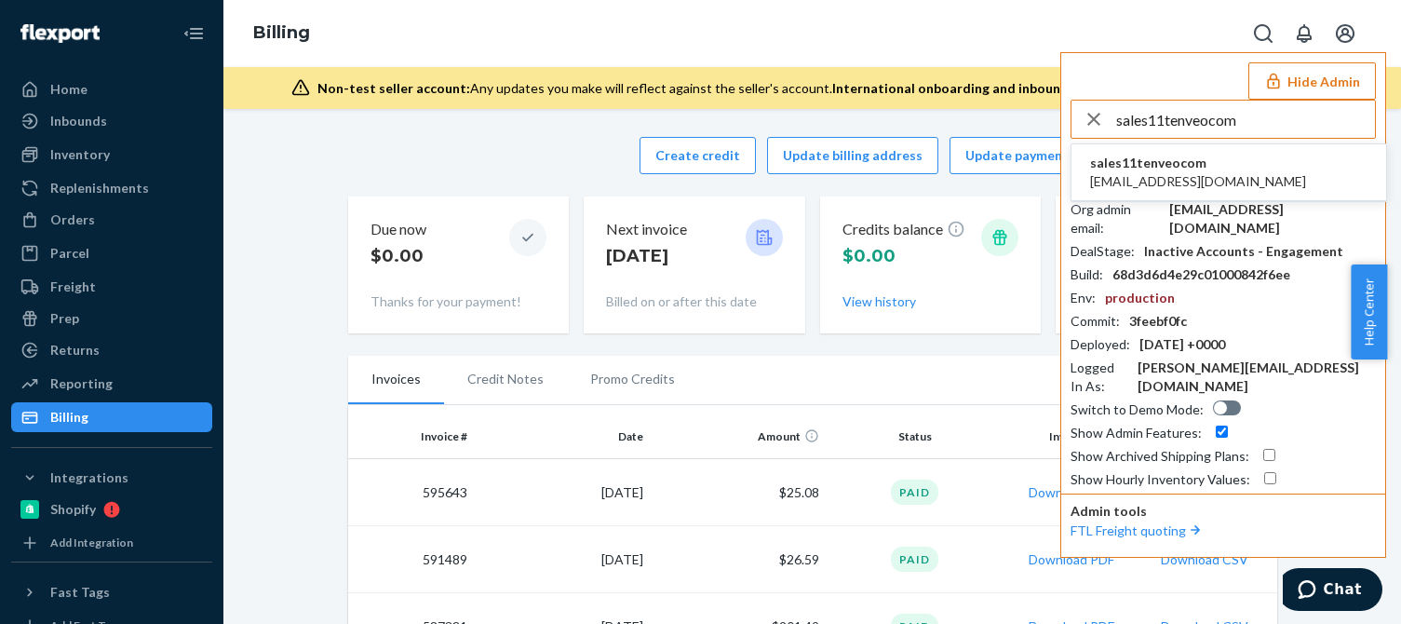
type input "sales11tenveocom"
click at [1189, 175] on span "[EMAIL_ADDRESS][DOMAIN_NAME]" at bounding box center [1198, 181] width 216 height 19
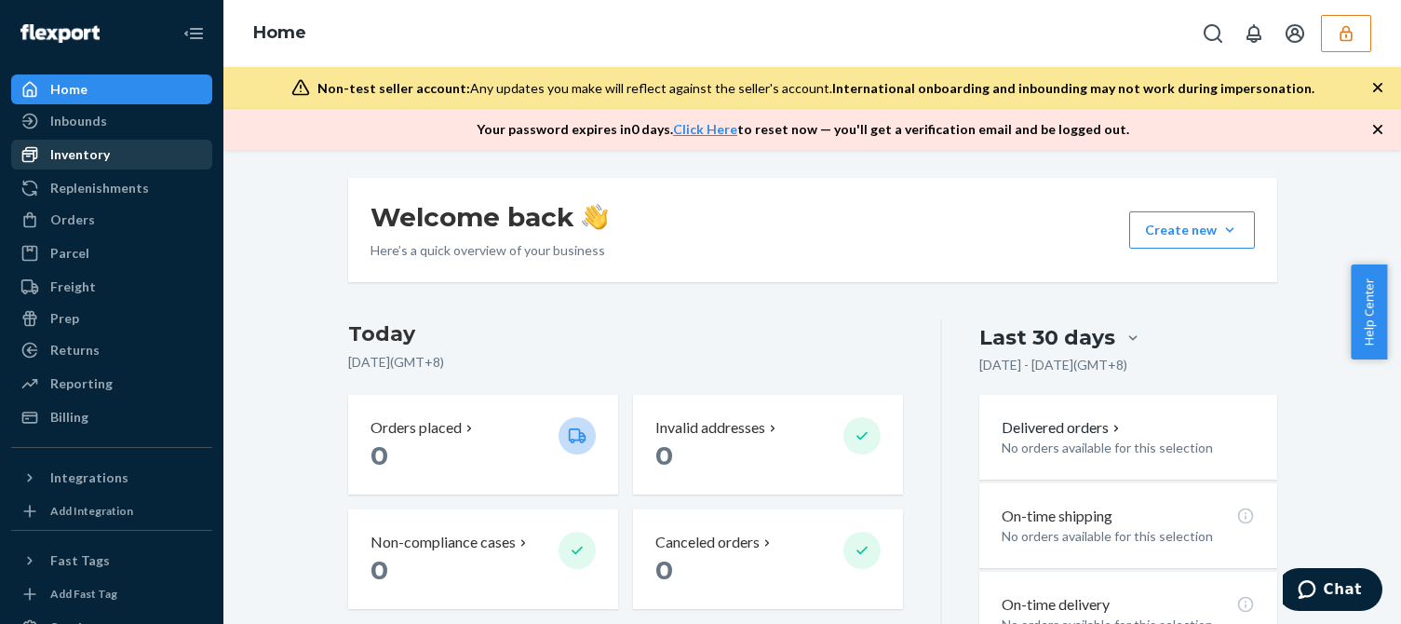
drag, startPoint x: 96, startPoint y: 146, endPoint x: 109, endPoint y: 168, distance: 25.1
click at [96, 146] on div "Inventory" at bounding box center [80, 154] width 60 height 19
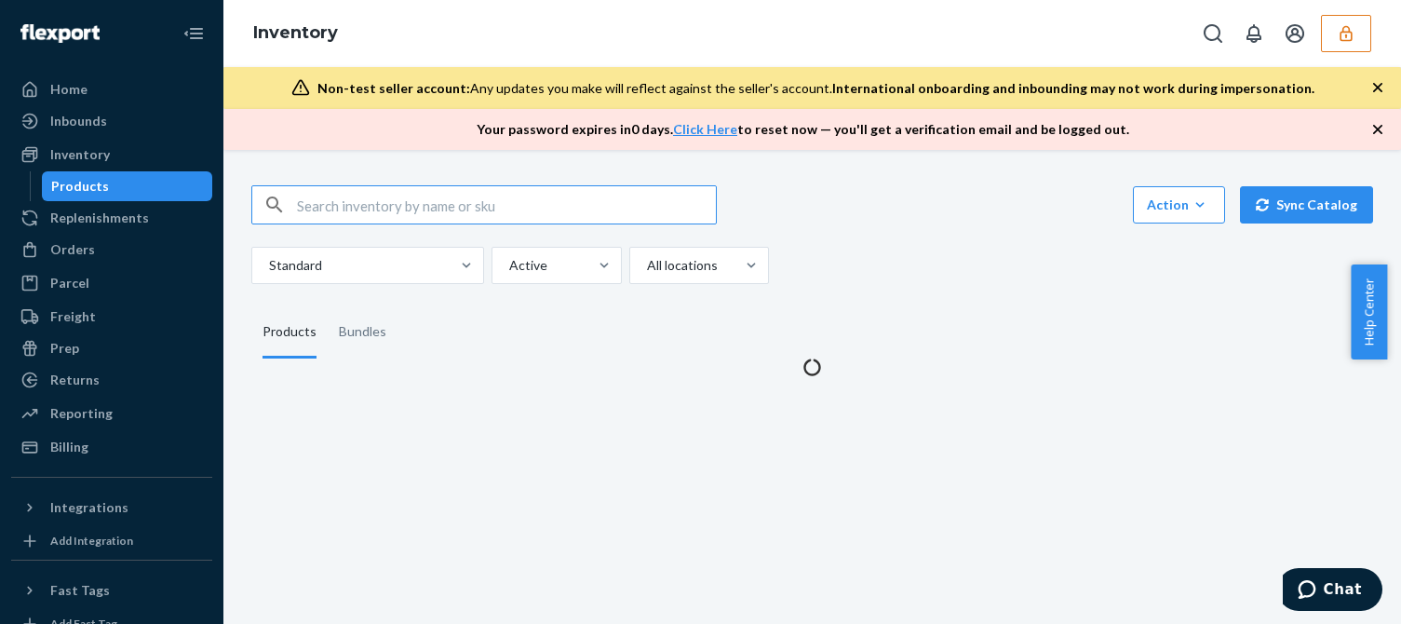
click at [914, 258] on div "Standard Active All locations" at bounding box center [805, 265] width 1108 height 37
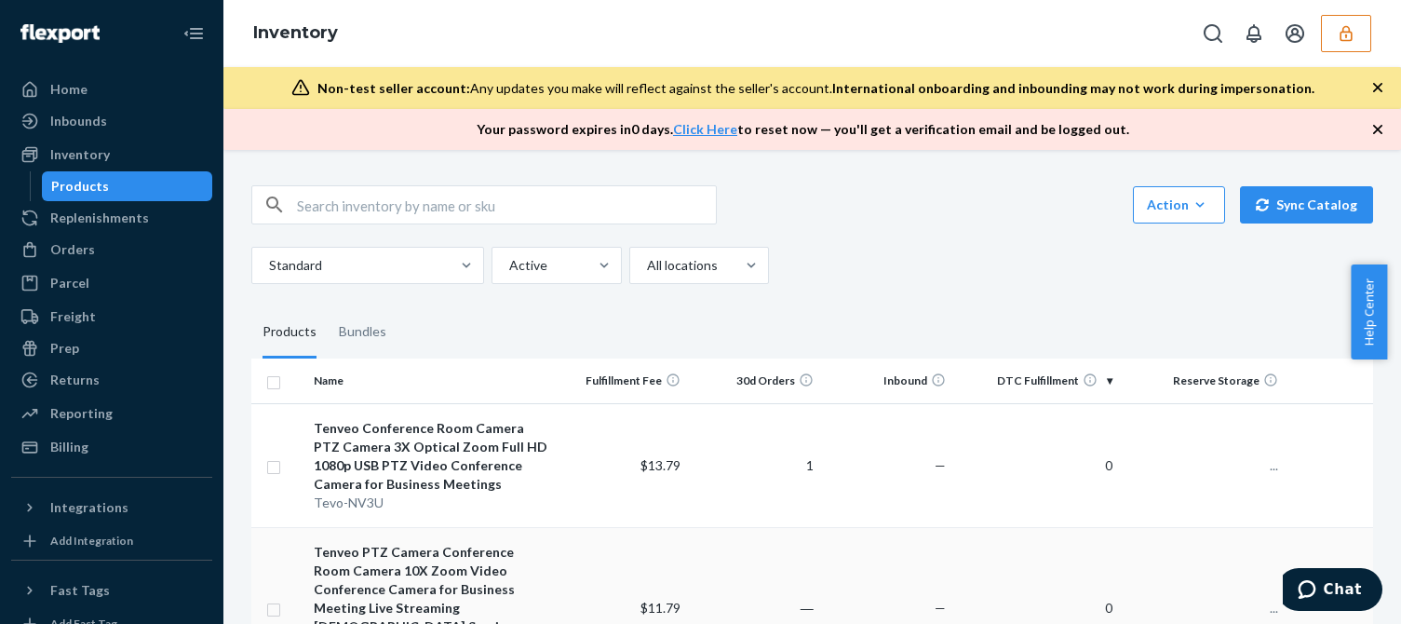
scroll to position [186, 0]
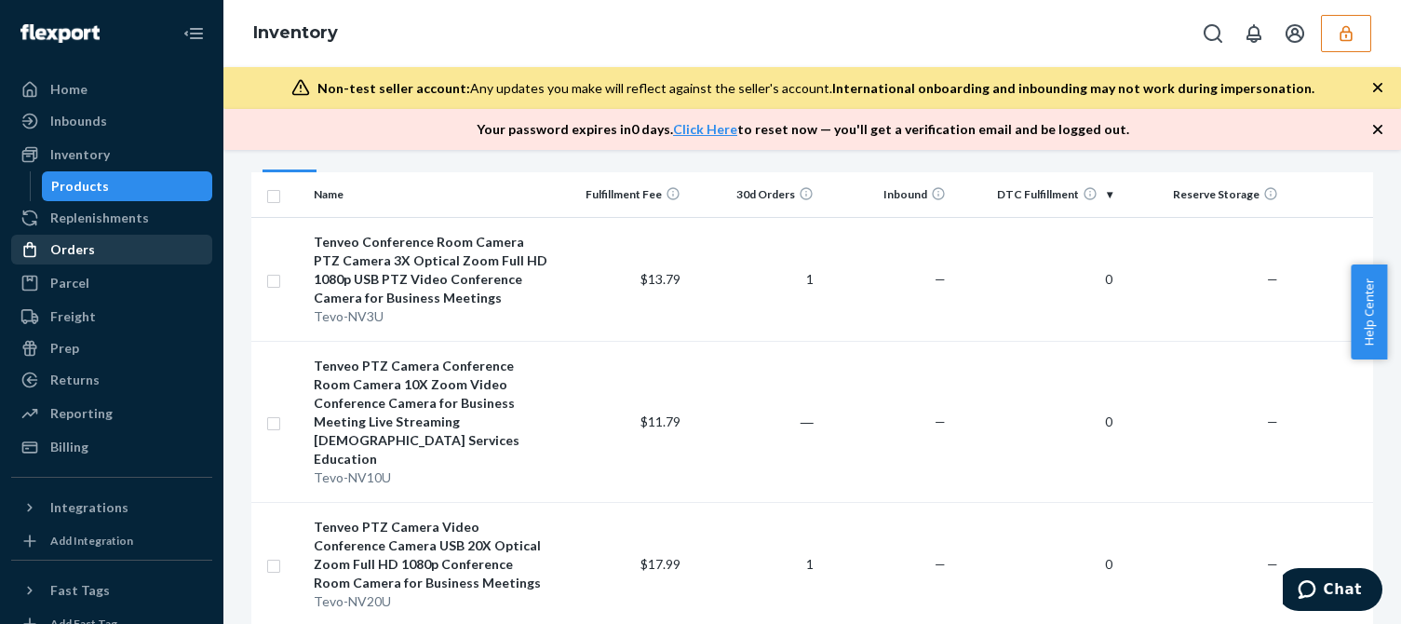
click at [53, 256] on div "Orders" at bounding box center [72, 249] width 45 height 19
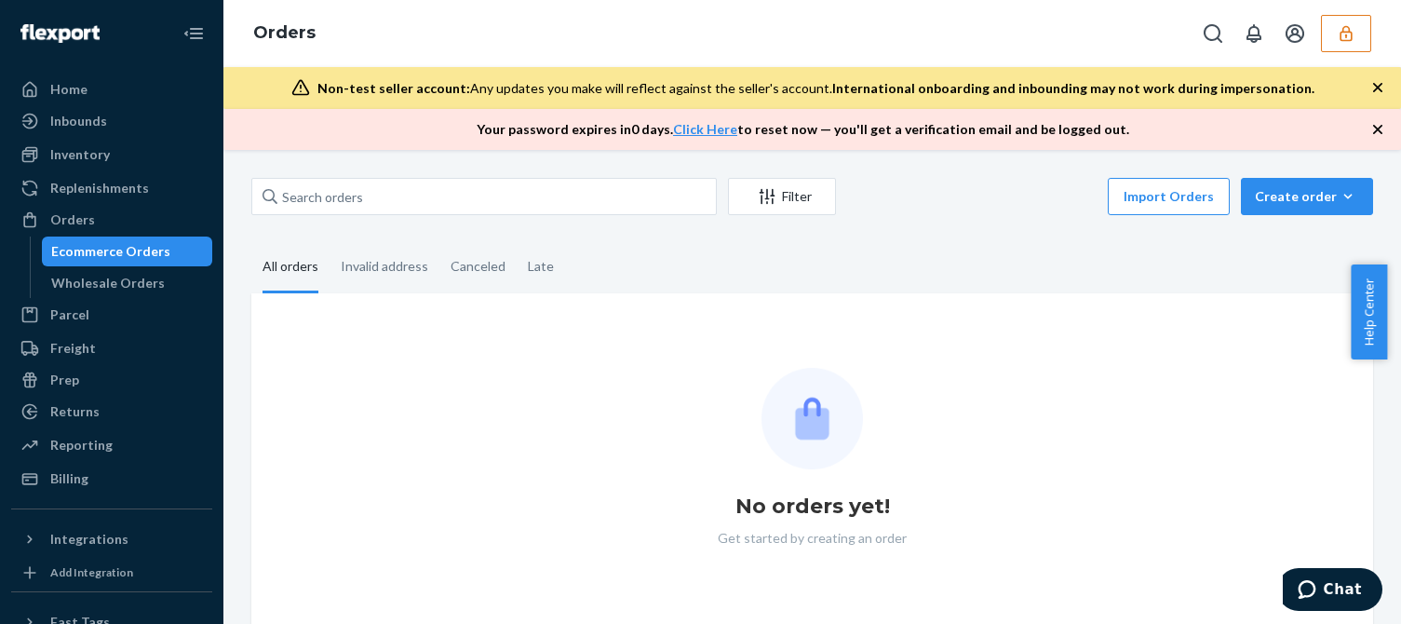
click at [947, 248] on fieldset "All orders Invalid address Canceled Late" at bounding box center [812, 267] width 1122 height 51
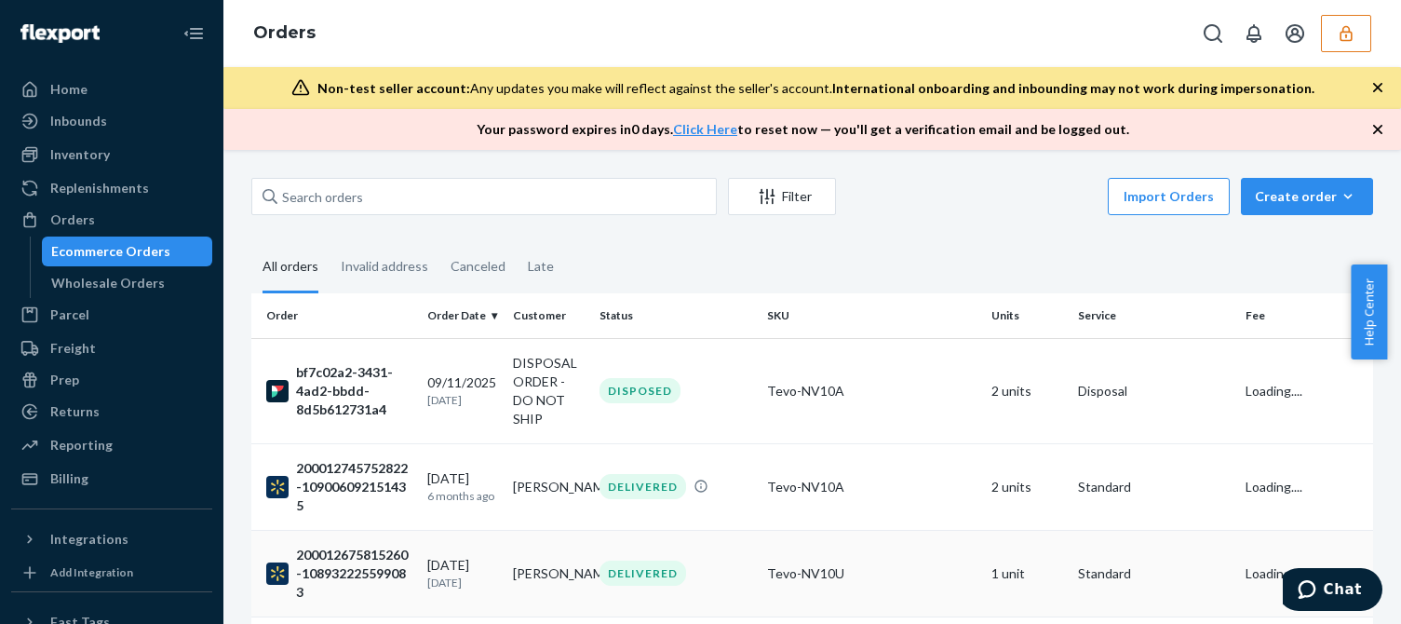
scroll to position [279, 0]
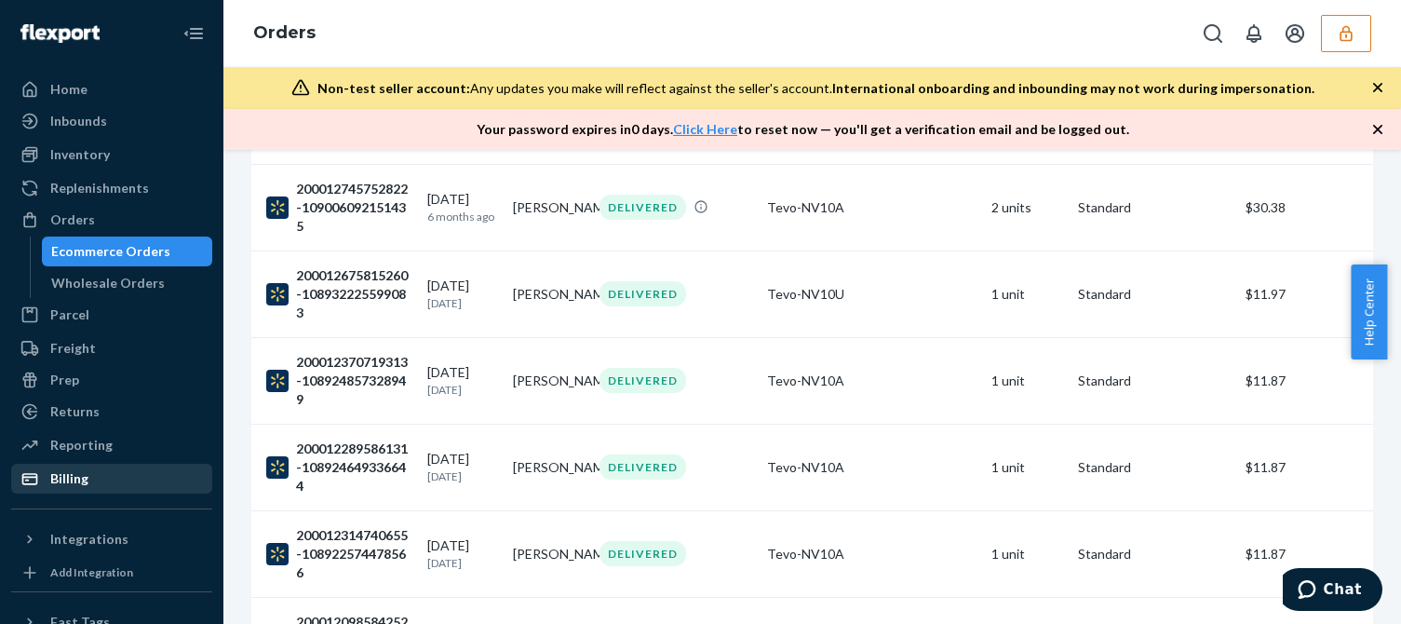
click at [83, 477] on div "Billing" at bounding box center [69, 478] width 38 height 19
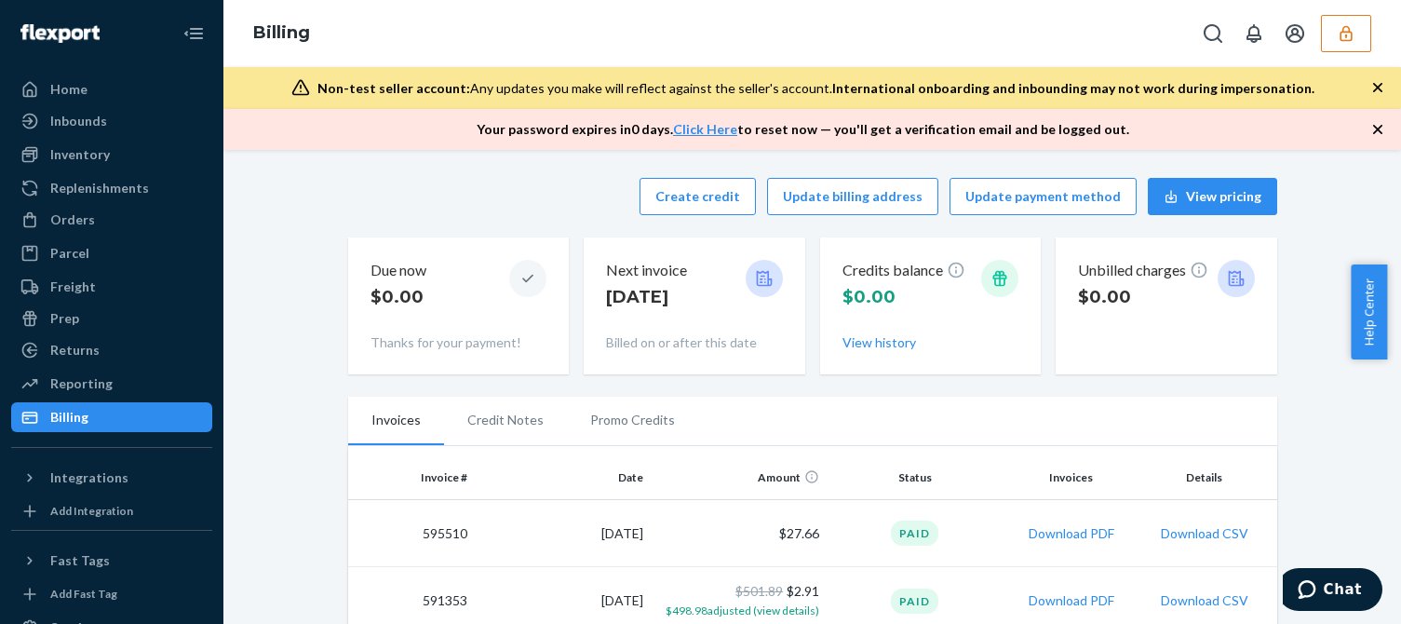
click at [1359, 36] on button "button" at bounding box center [1346, 33] width 50 height 37
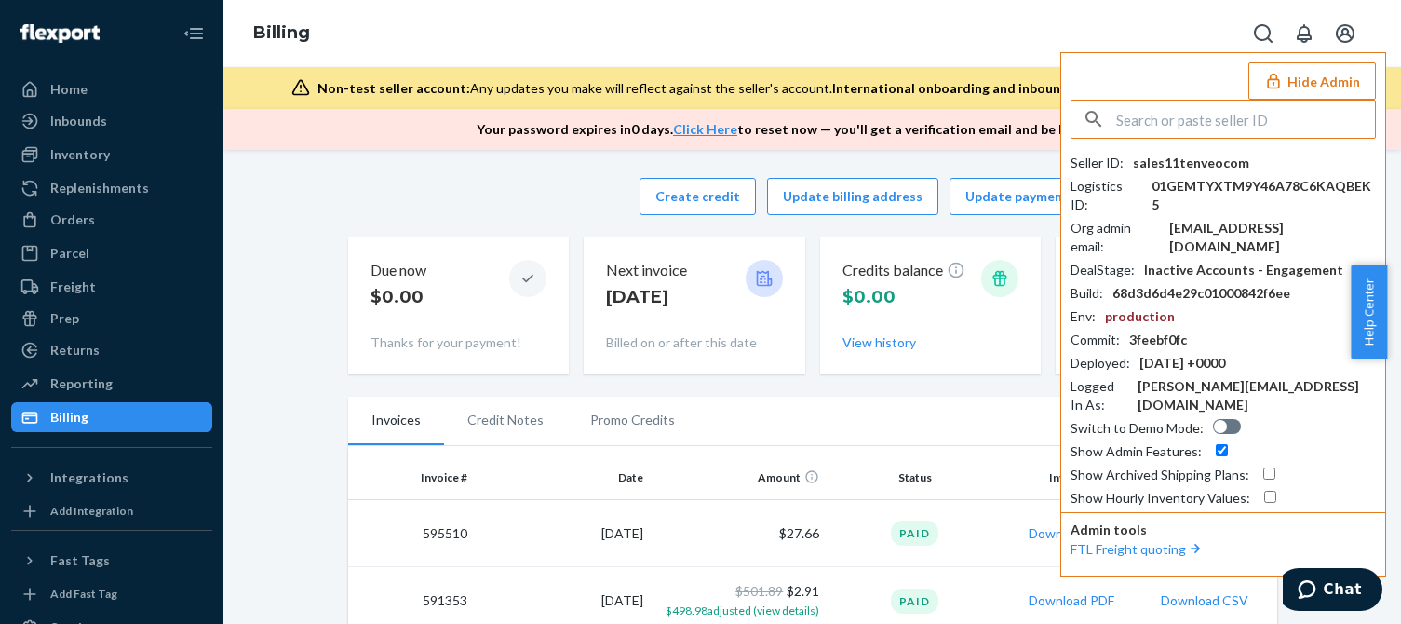
click at [1219, 219] on div "sales11@tenveo.com" at bounding box center [1273, 237] width 207 height 37
click at [1189, 116] on input "text" at bounding box center [1245, 119] width 259 height 37
paste input "supporttoptierproductsusacom"
click at [1203, 115] on input "supporttoptierproductsusacom" at bounding box center [1245, 119] width 259 height 37
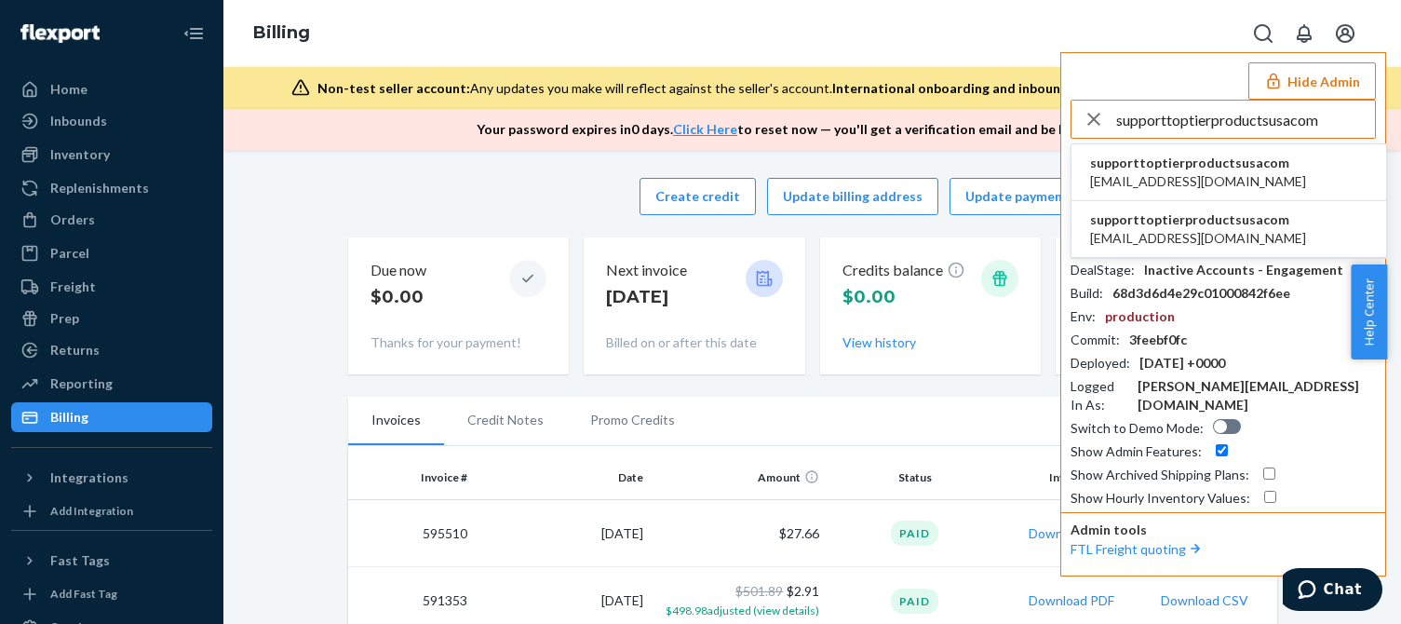
type input "supporttoptierproductsusacom"
click at [1157, 176] on span "[EMAIL_ADDRESS][DOMAIN_NAME]" at bounding box center [1198, 181] width 216 height 19
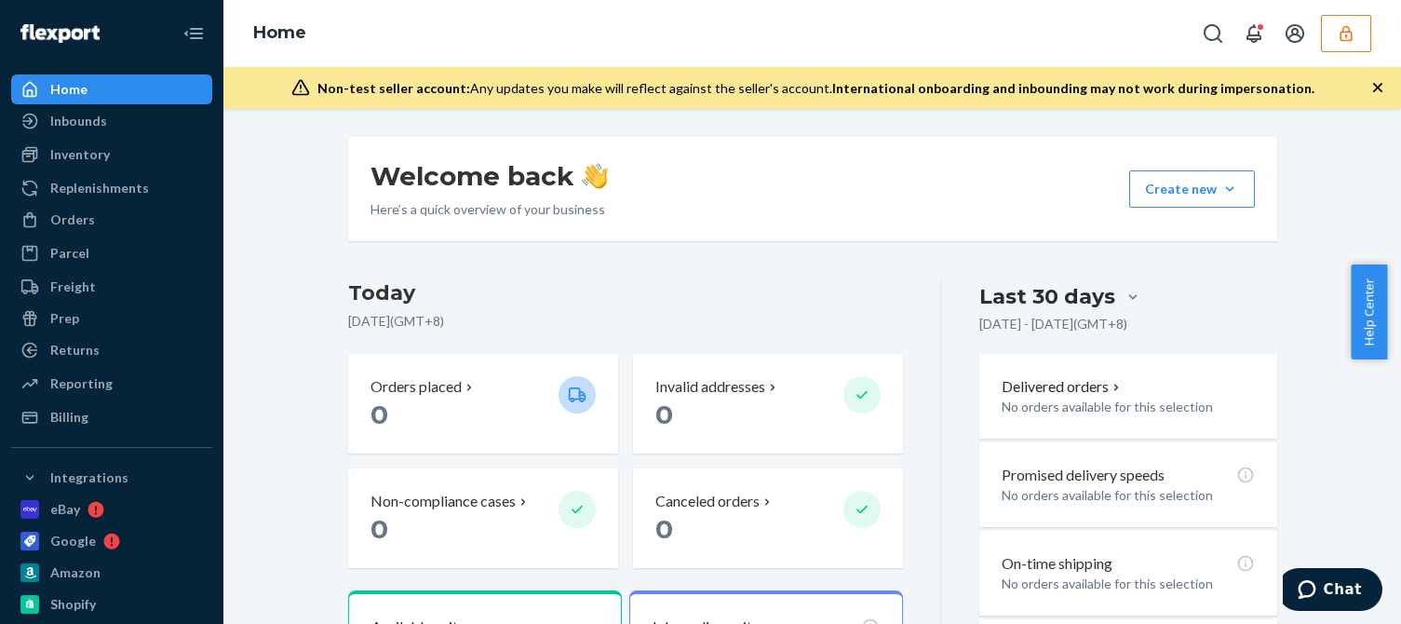
click at [79, 415] on div "Billing" at bounding box center [69, 417] width 38 height 19
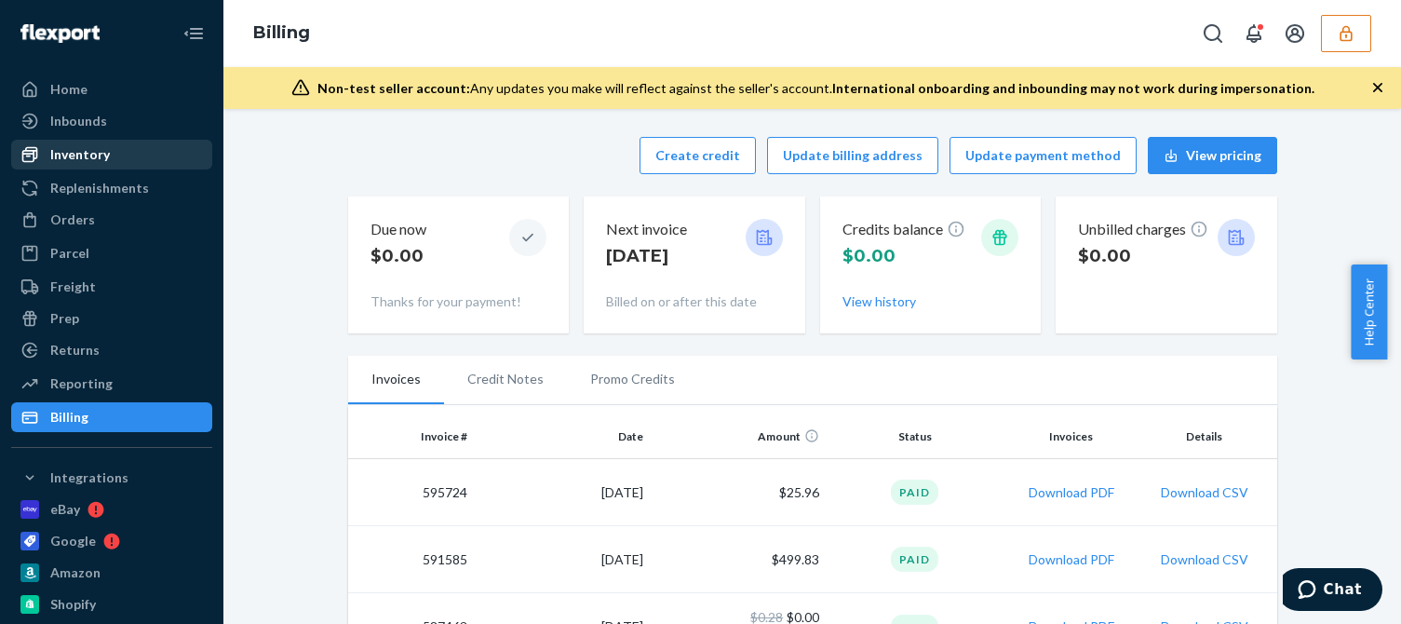
click at [96, 146] on div "Inventory" at bounding box center [80, 154] width 60 height 19
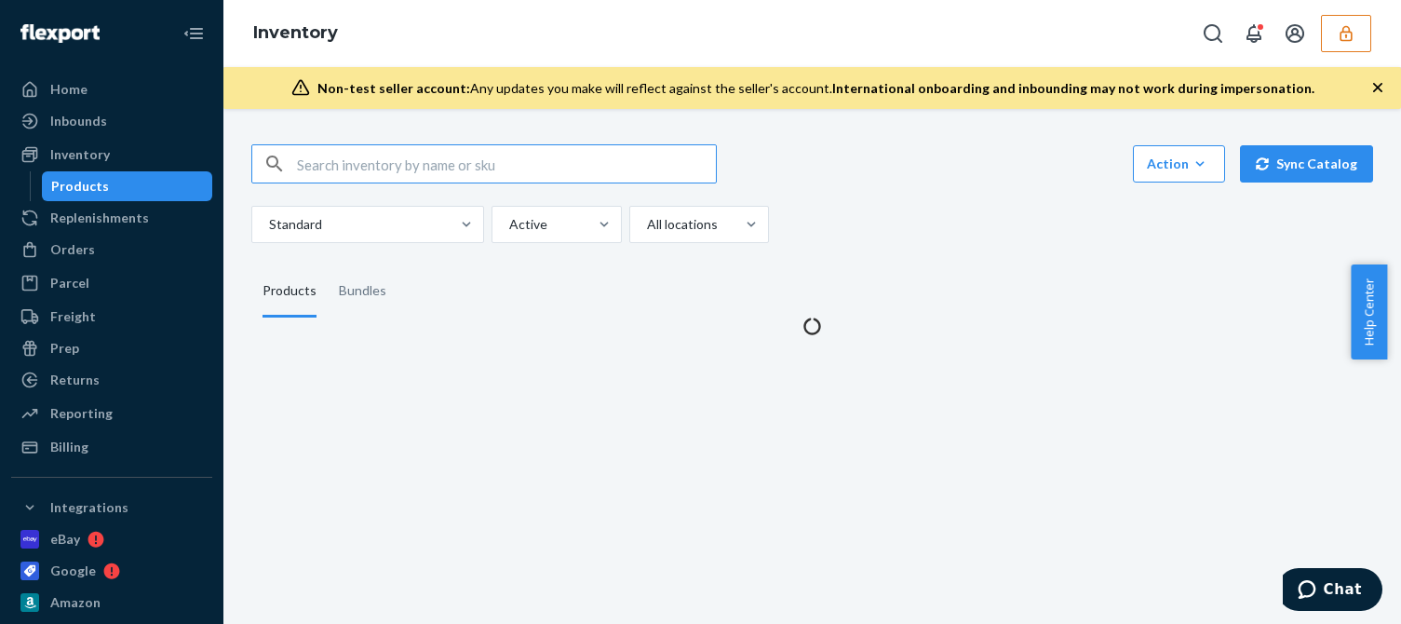
click at [1056, 245] on div "Action Create product Create bundle Bulk create products Bulk update products B…" at bounding box center [812, 228] width 1150 height 213
click at [910, 196] on div "Action Create product Create bundle Bulk create products Bulk update products B…" at bounding box center [812, 193] width 1122 height 99
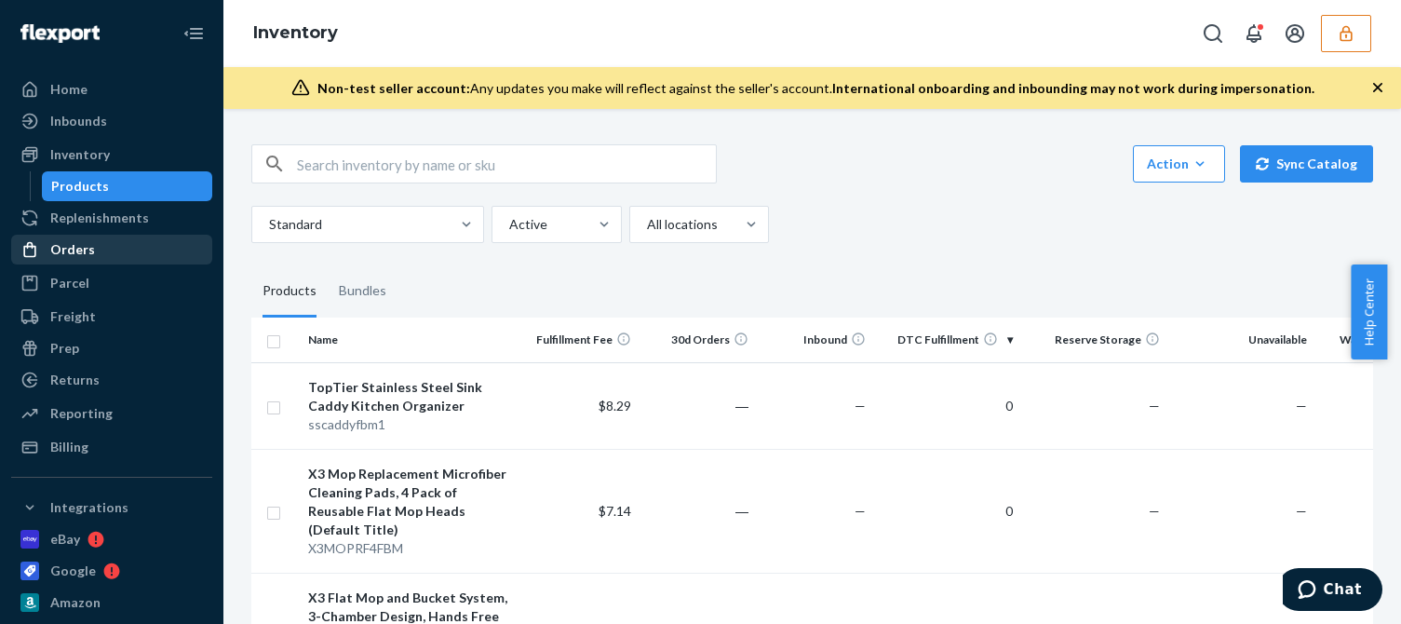
click at [101, 250] on div "Orders" at bounding box center [111, 250] width 197 height 26
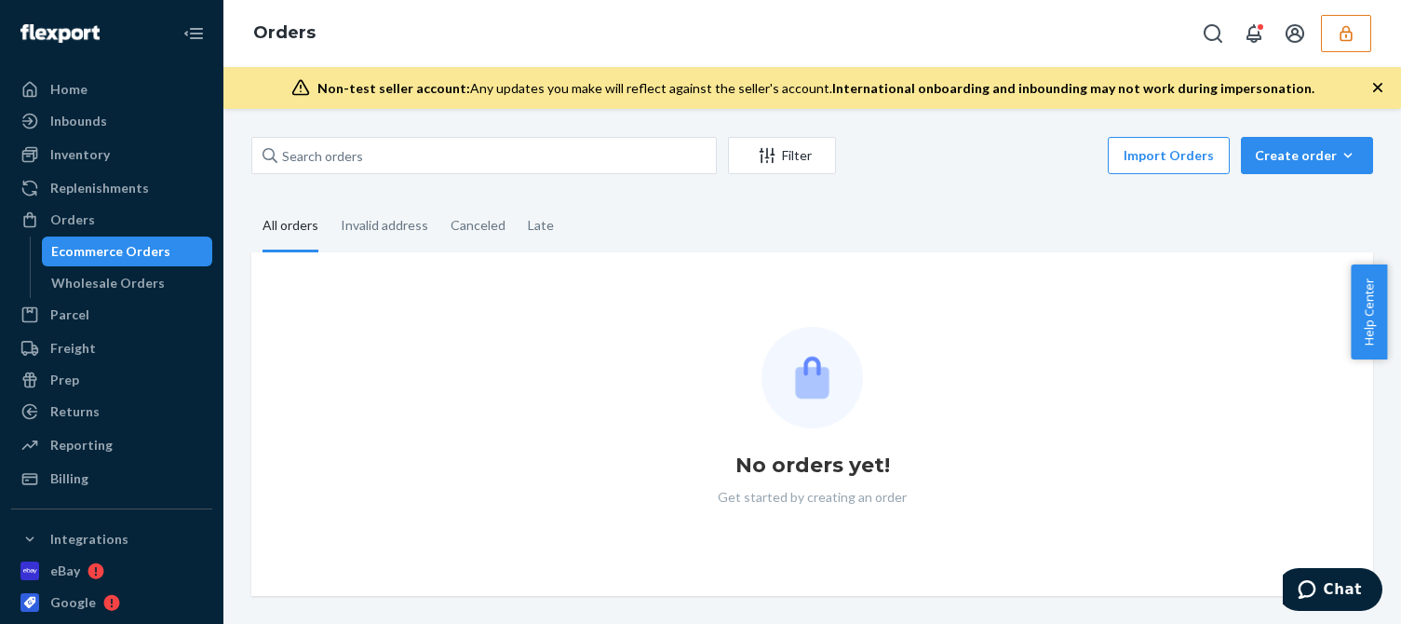
click at [903, 215] on fieldset "All orders Invalid address Canceled Late" at bounding box center [812, 226] width 1122 height 51
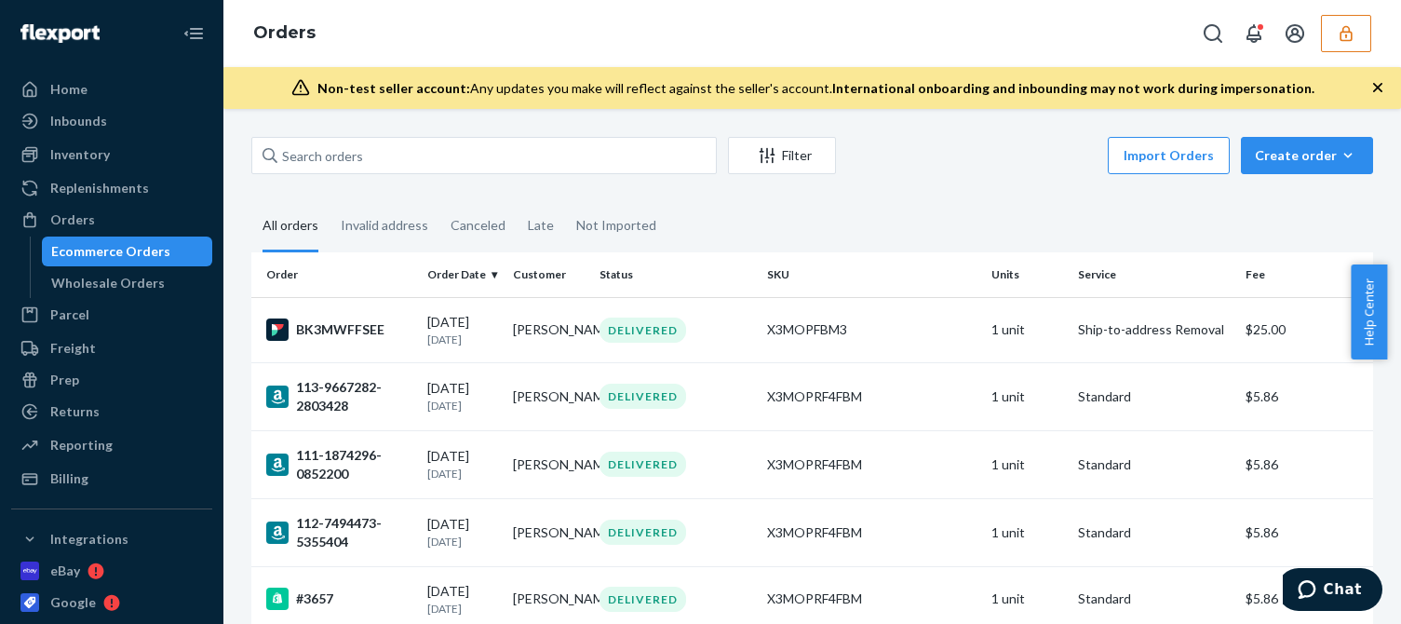
scroll to position [186, 0]
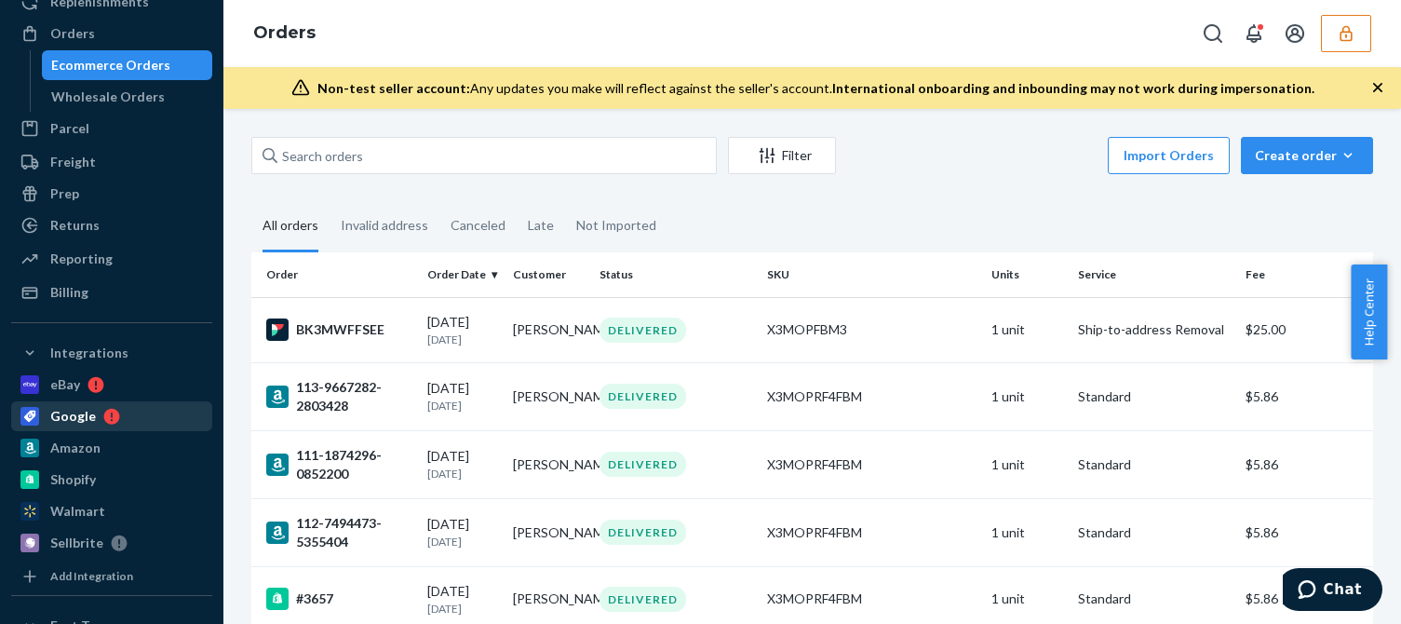
click at [84, 436] on div "Amazon" at bounding box center [111, 448] width 197 height 26
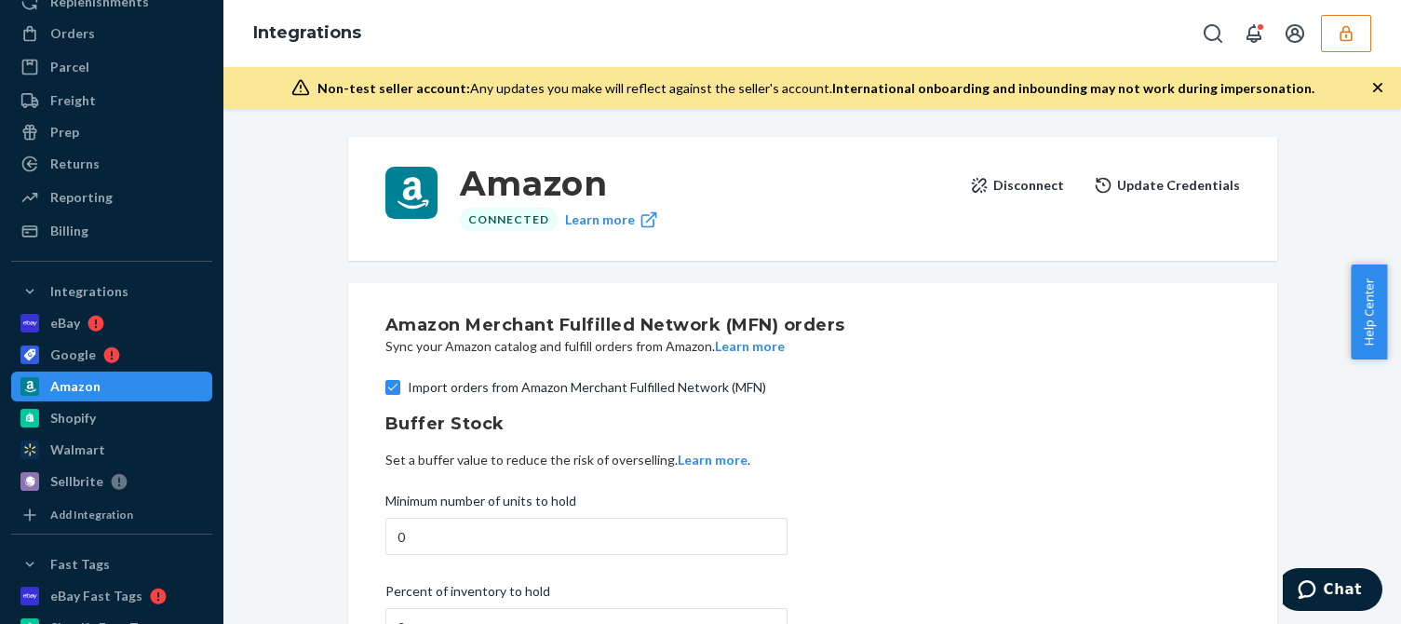
click at [1024, 175] on button "Disconnect" at bounding box center [1017, 185] width 94 height 37
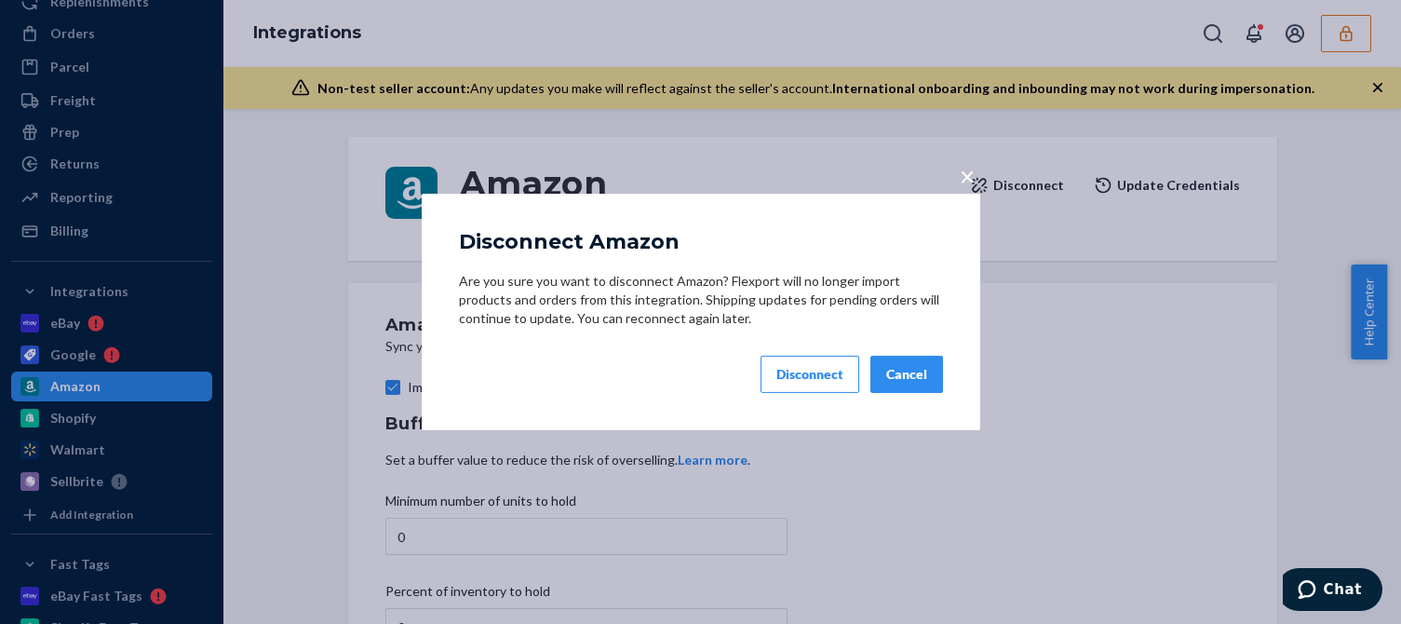
click at [820, 377] on div "Disconnect" at bounding box center [810, 374] width 67 height 19
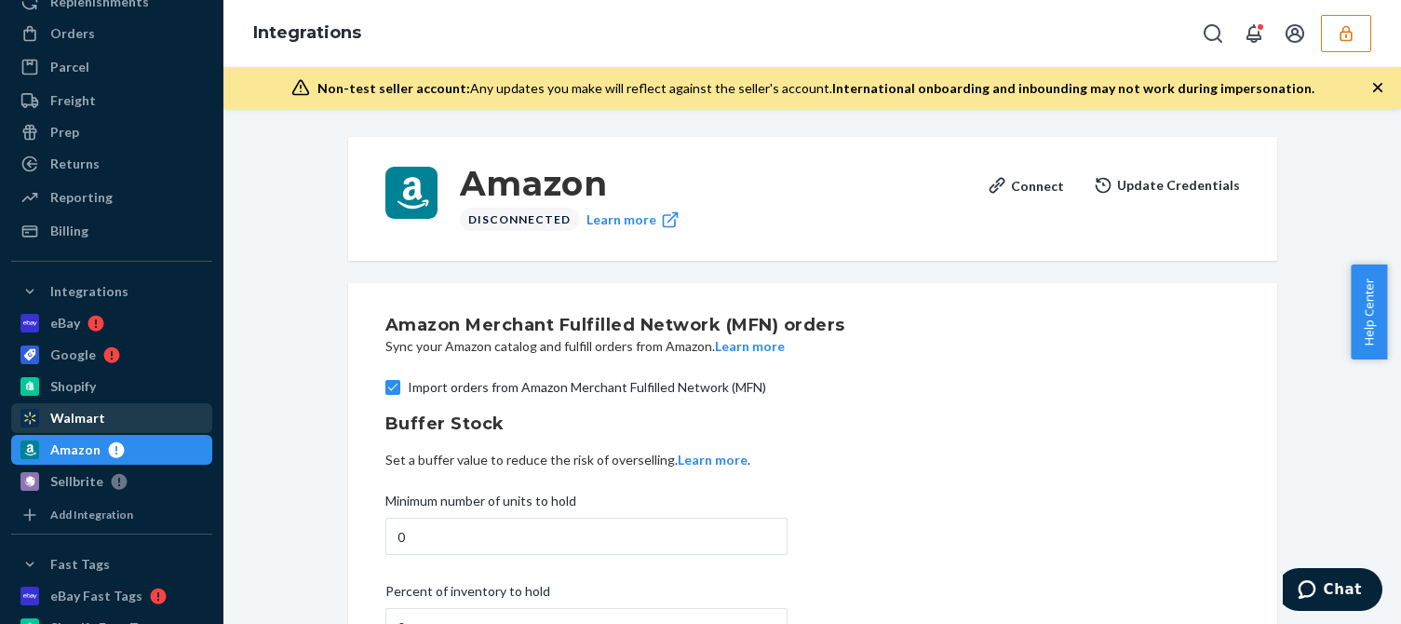
click at [110, 408] on div "Walmart" at bounding box center [111, 418] width 197 height 26
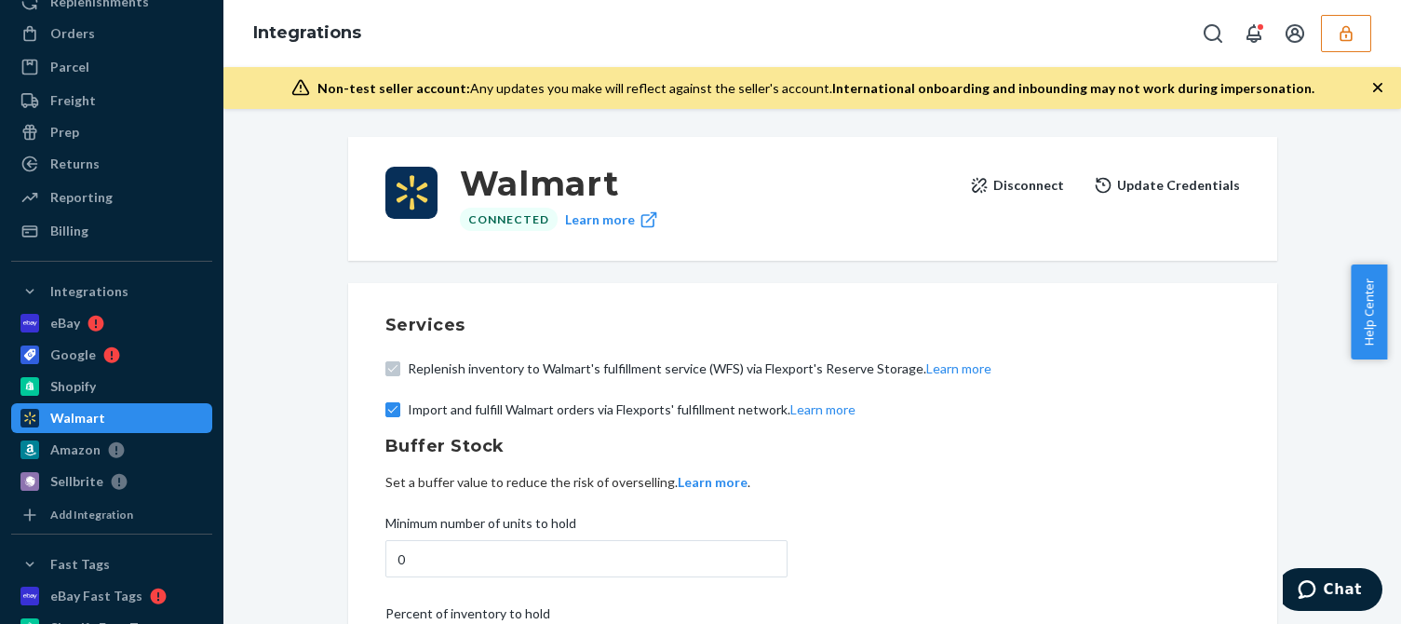
drag, startPoint x: 843, startPoint y: 215, endPoint x: 888, endPoint y: 216, distance: 45.6
click at [844, 215] on div "Connected Learn more" at bounding box center [707, 219] width 503 height 23
click at [1041, 183] on button "Disconnect" at bounding box center [1017, 185] width 94 height 37
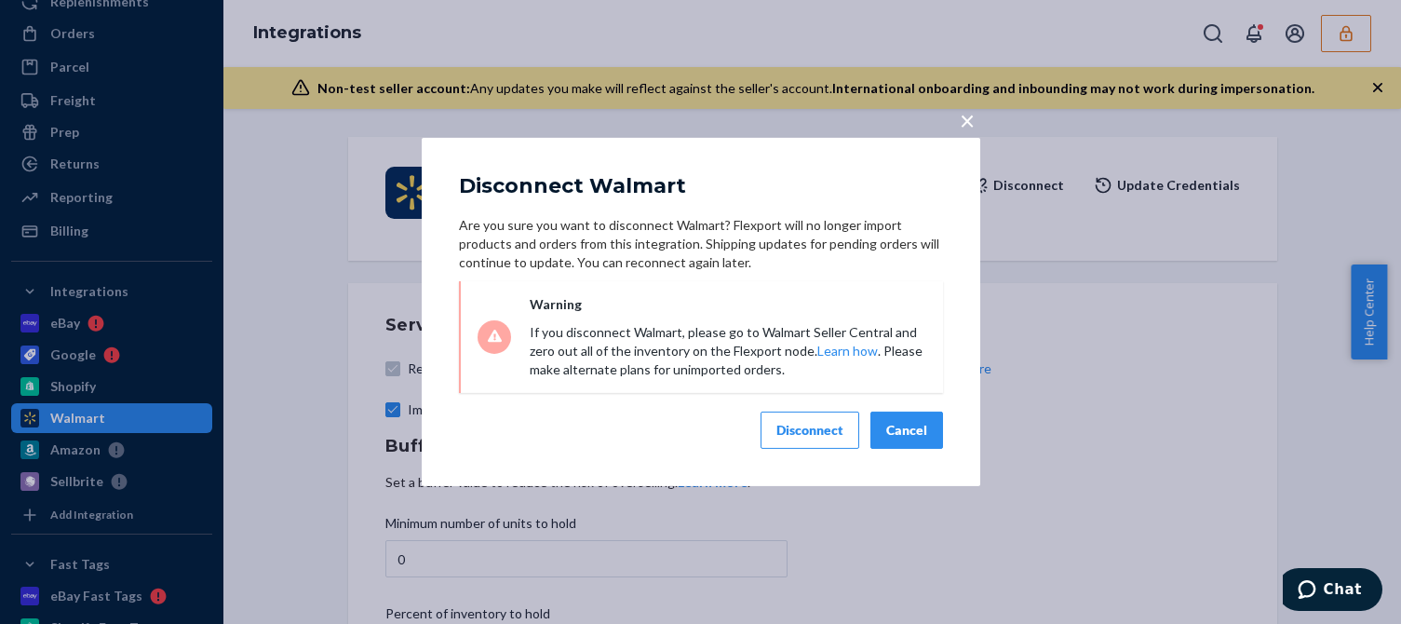
click at [808, 431] on div "Disconnect" at bounding box center [810, 430] width 67 height 19
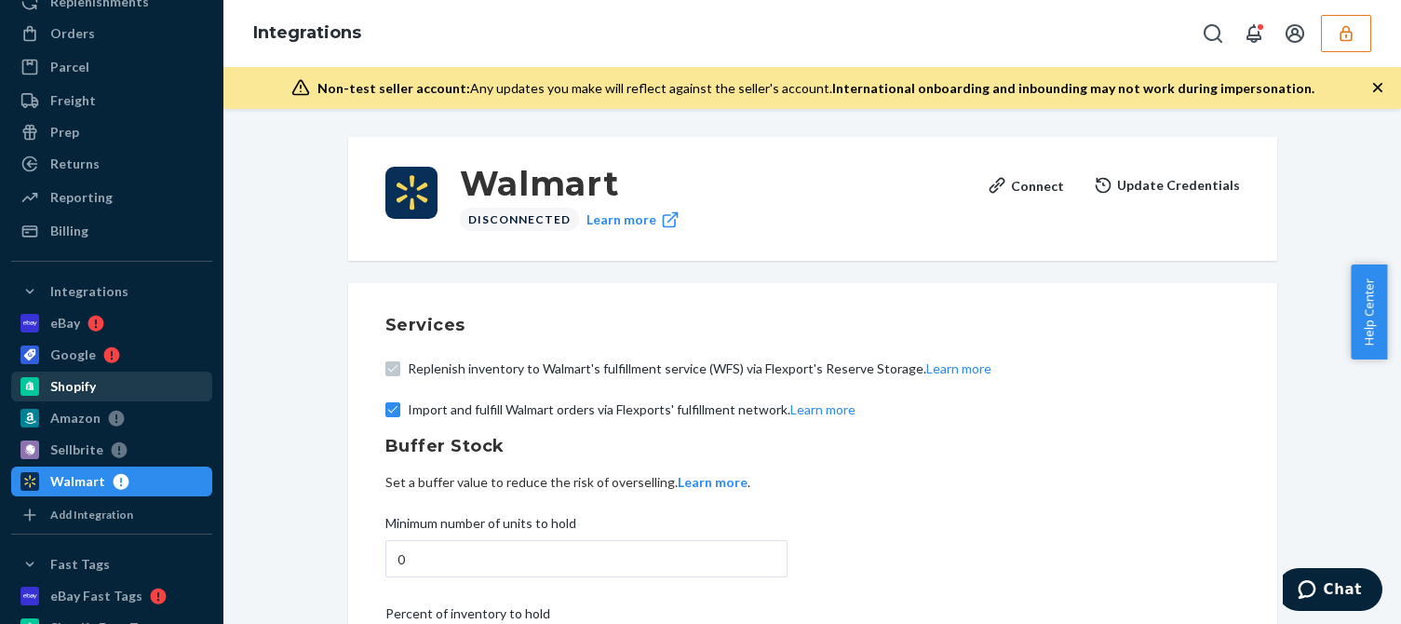
click at [97, 386] on div "Shopify" at bounding box center [111, 386] width 197 height 26
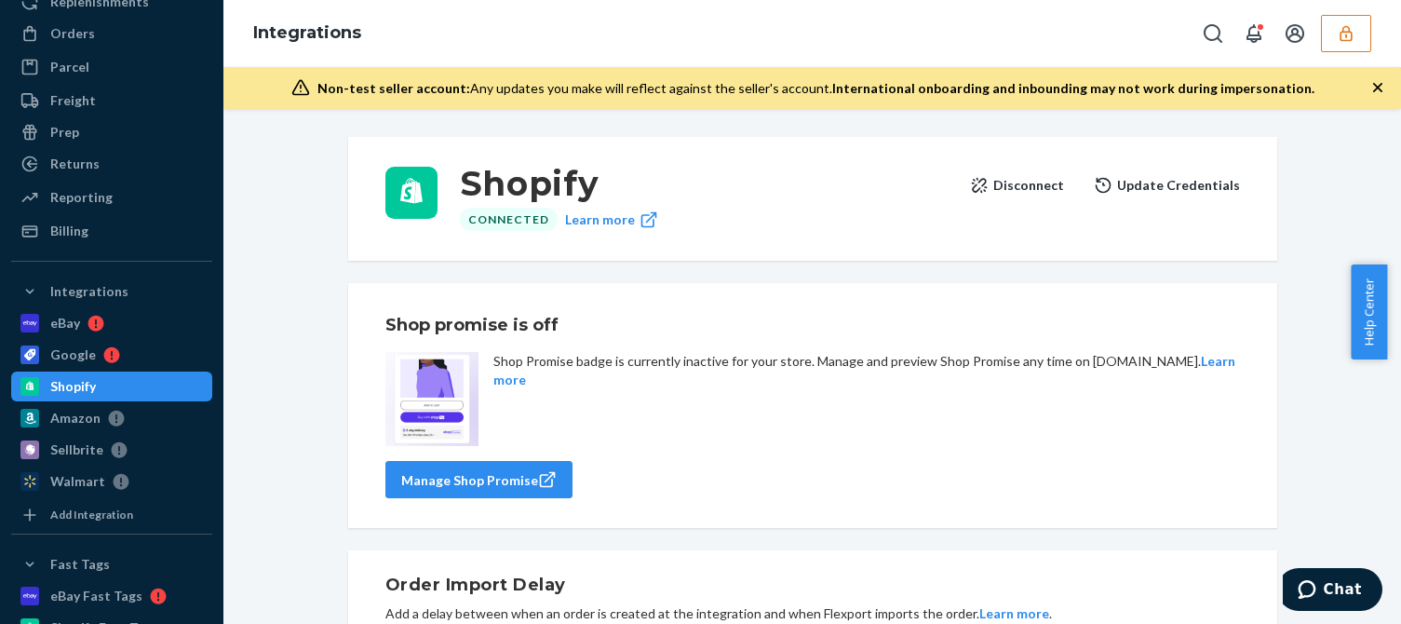
click at [1012, 186] on button "Disconnect" at bounding box center [1017, 185] width 94 height 37
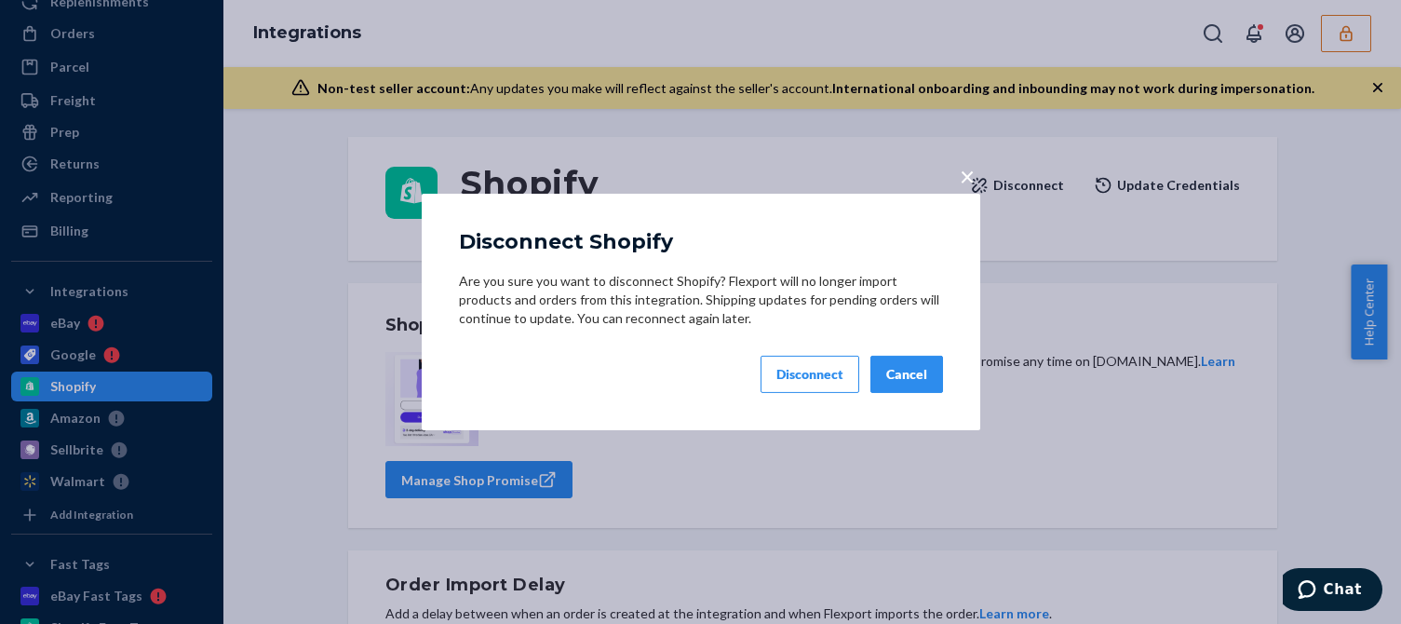
click at [791, 384] on div "Disconnect" at bounding box center [810, 374] width 67 height 19
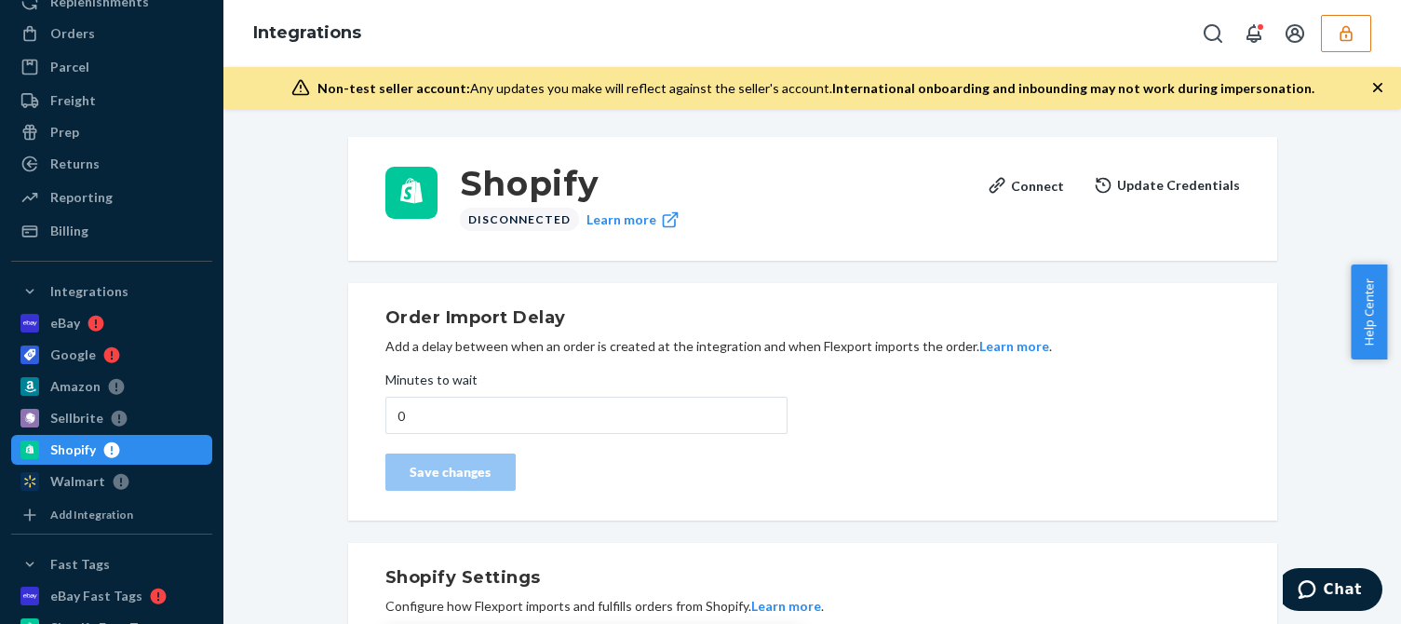
click at [1338, 38] on button "button" at bounding box center [1346, 33] width 50 height 37
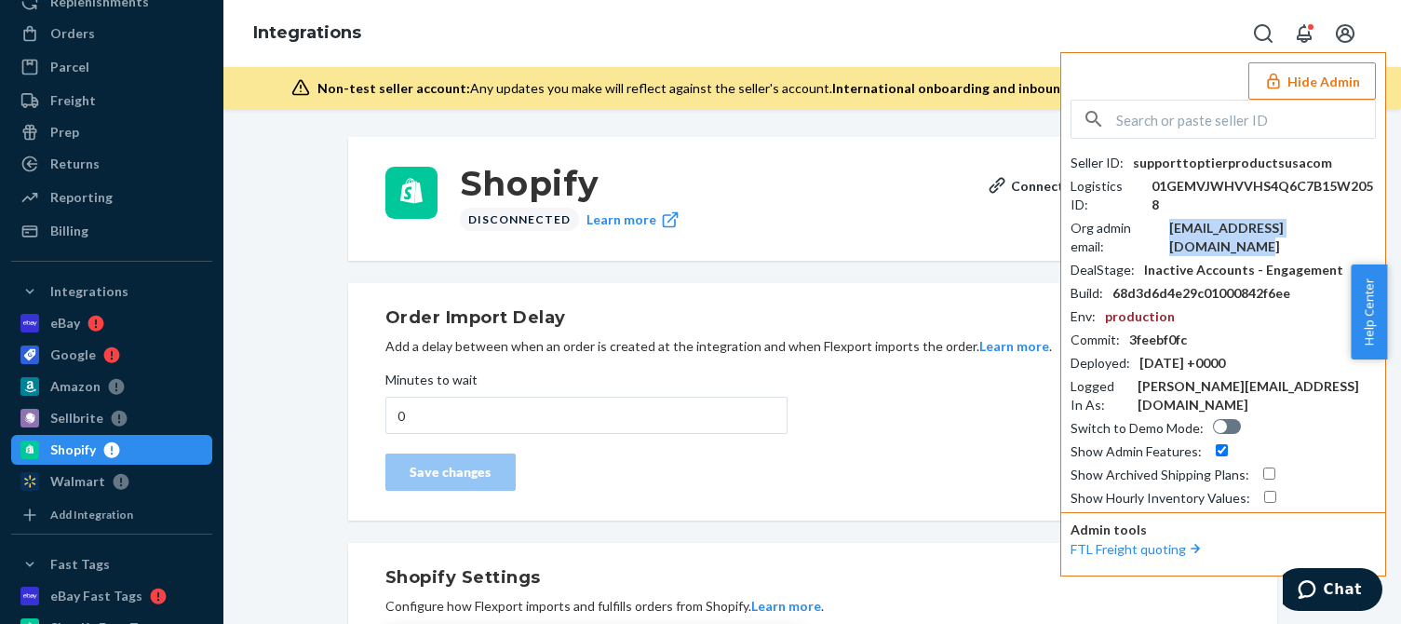
copy div "matt@toptierproductsusa.com"
click at [1206, 111] on input "text" at bounding box center [1245, 119] width 259 height 37
paste input "onlinesale2003gmailcom"
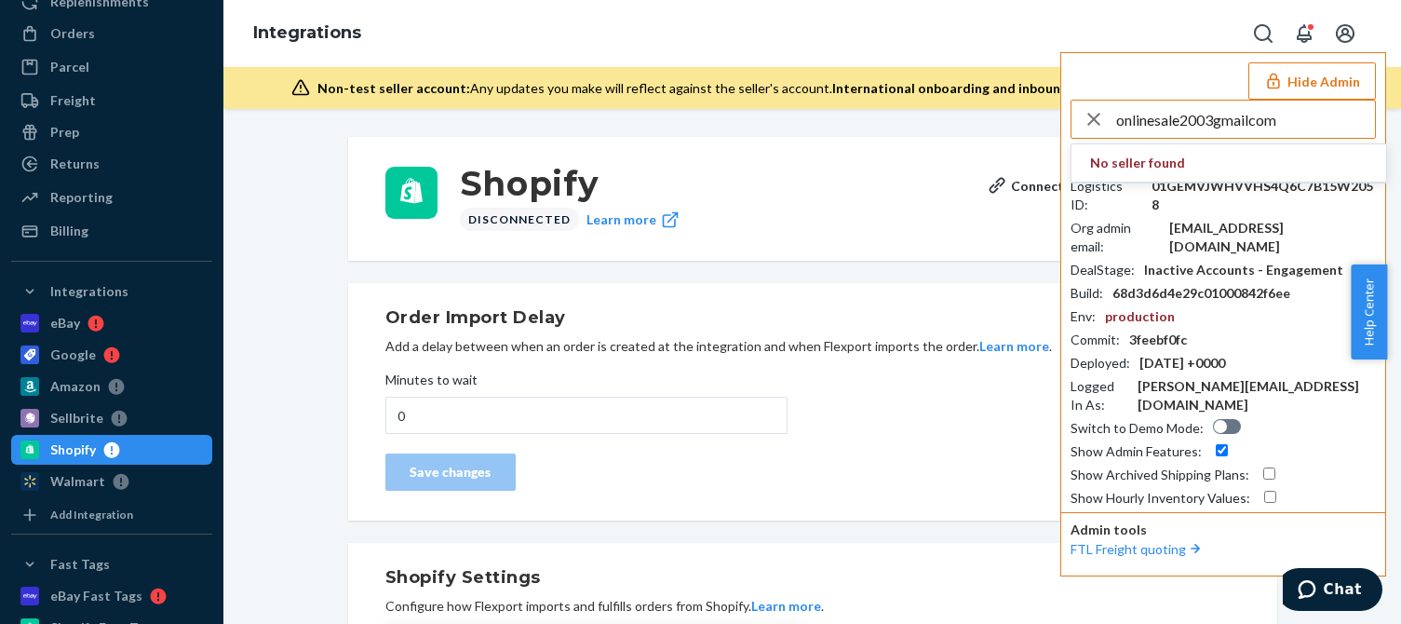
click at [1290, 129] on input "onlinesale2003gmailcom" at bounding box center [1245, 119] width 259 height 37
click at [1299, 121] on input "onlinesale2003gmailcom" at bounding box center [1245, 119] width 259 height 37
type input "onlinesale2003gmailcom"
click at [1195, 151] on li "onlinesale2003gmailcom onlinesale2003@gmail.com" at bounding box center [1229, 172] width 315 height 57
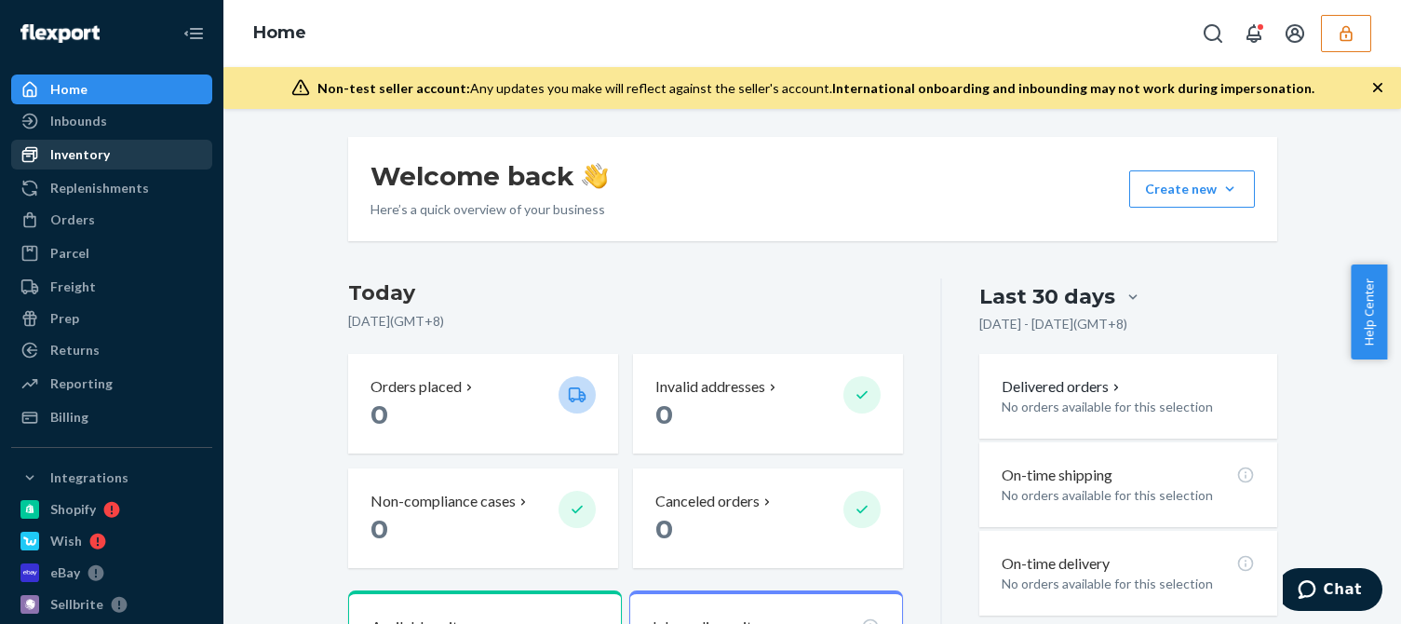
click at [120, 158] on div "Inventory" at bounding box center [111, 155] width 197 height 26
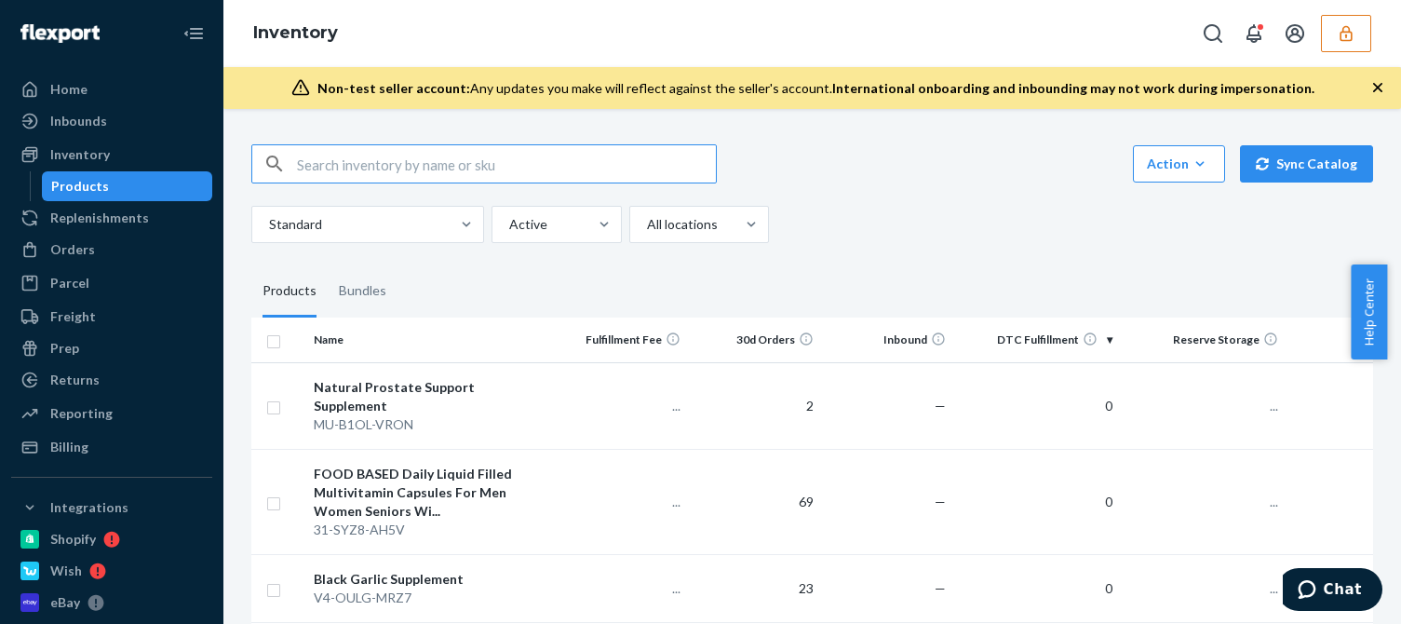
click at [953, 274] on fieldset "Products Bundles" at bounding box center [812, 291] width 1122 height 52
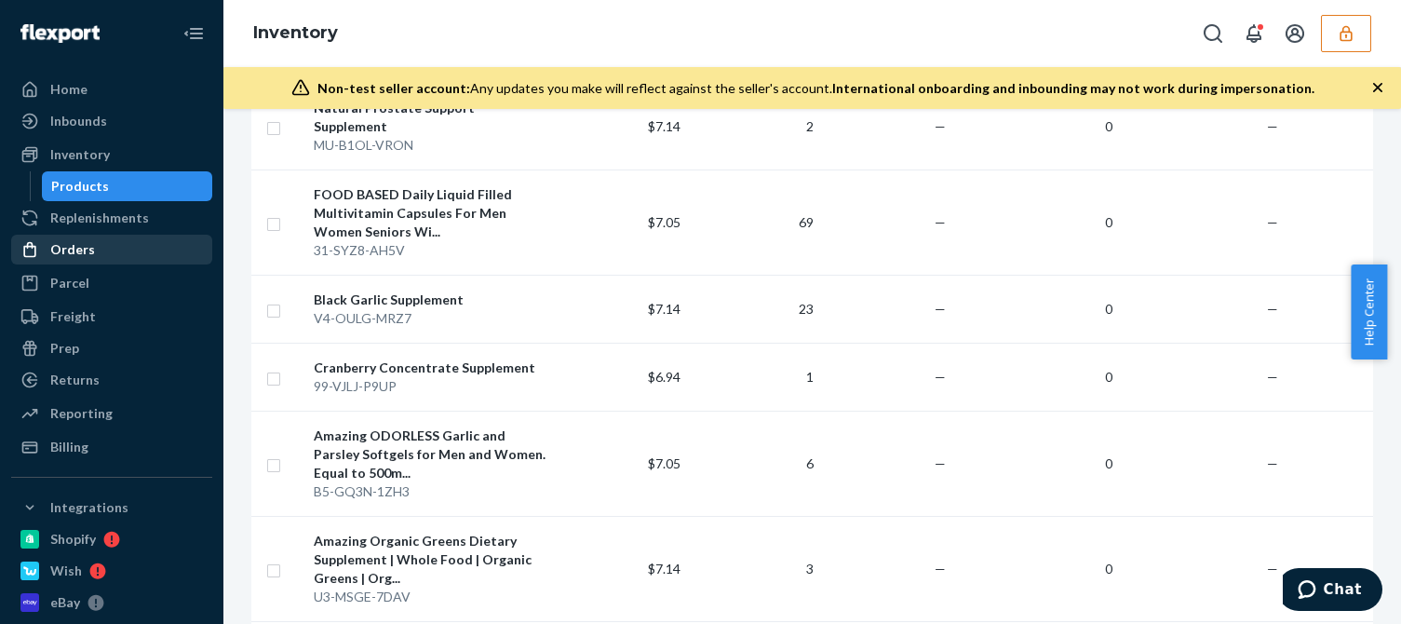
click at [136, 251] on div "Orders" at bounding box center [111, 250] width 197 height 26
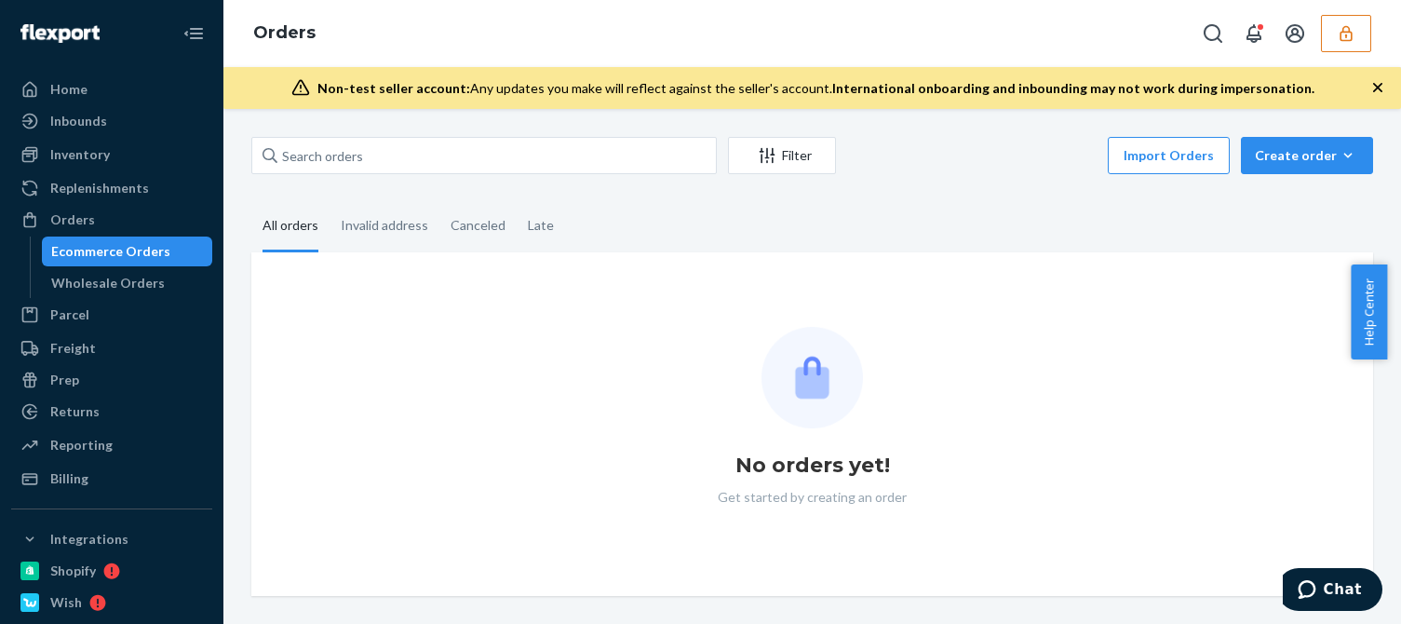
click at [954, 199] on div "Filter Import Orders Create order Ecommerce order Removal order All orders Inva…" at bounding box center [812, 366] width 1150 height 459
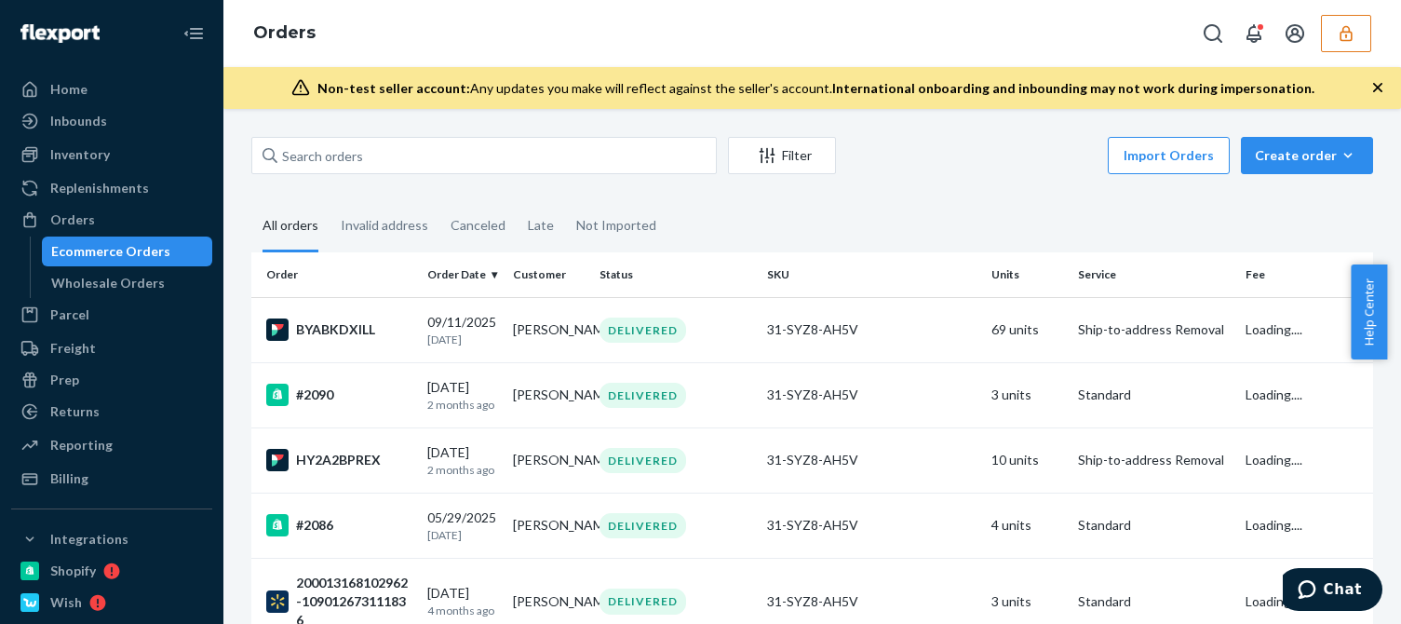
scroll to position [466, 0]
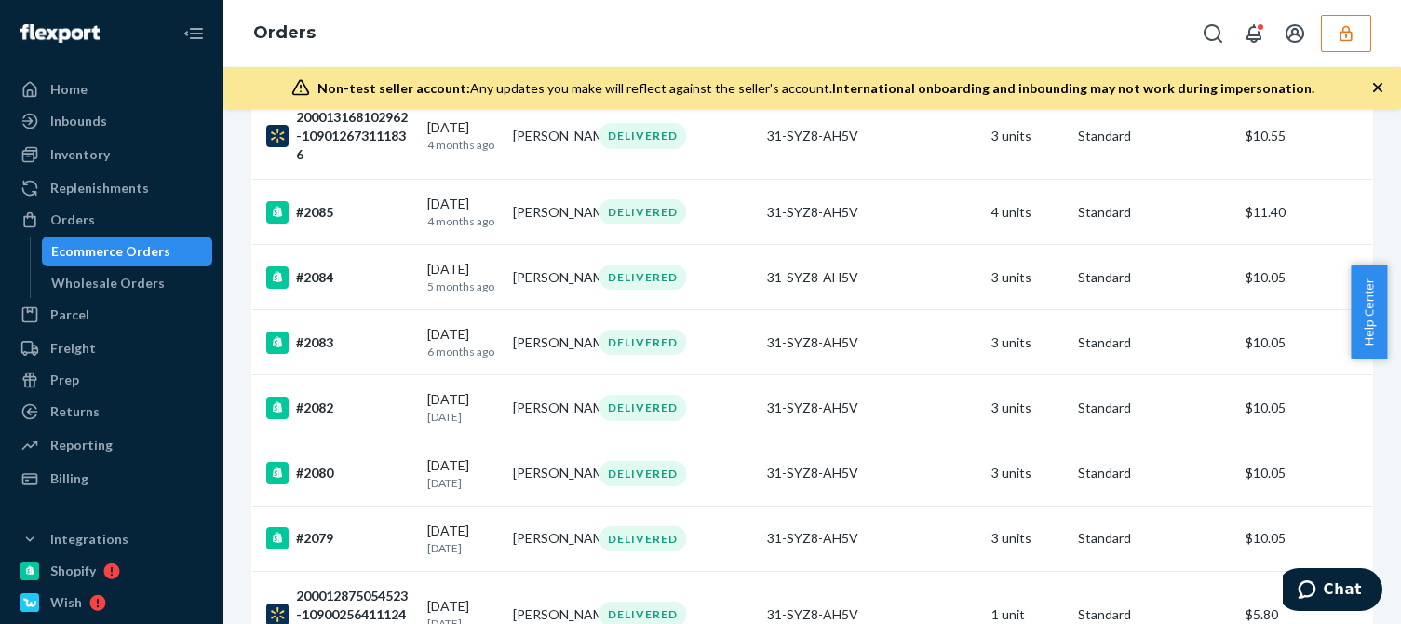
click at [77, 499] on div "Home Inbounds Shipping Plans Problems Inventory Products Replenishments Orders …" at bounding box center [111, 312] width 223 height 624
click at [87, 489] on div "Billing" at bounding box center [111, 479] width 197 height 26
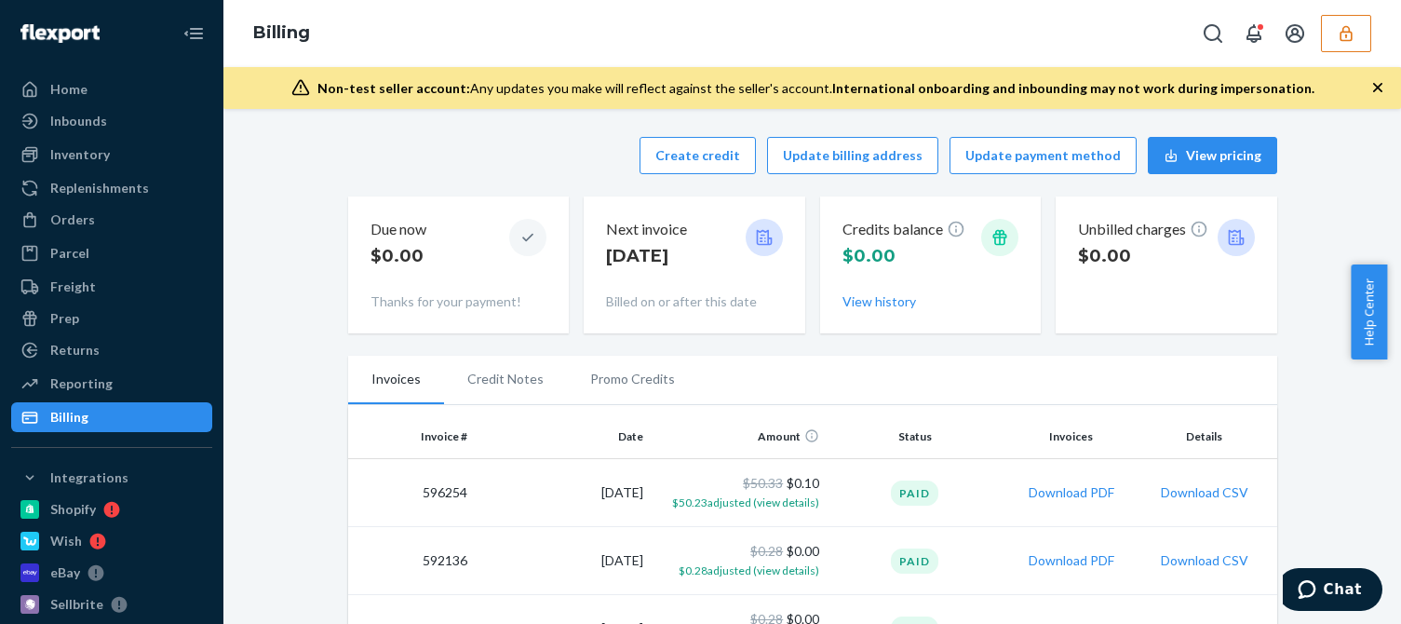
scroll to position [326, 0]
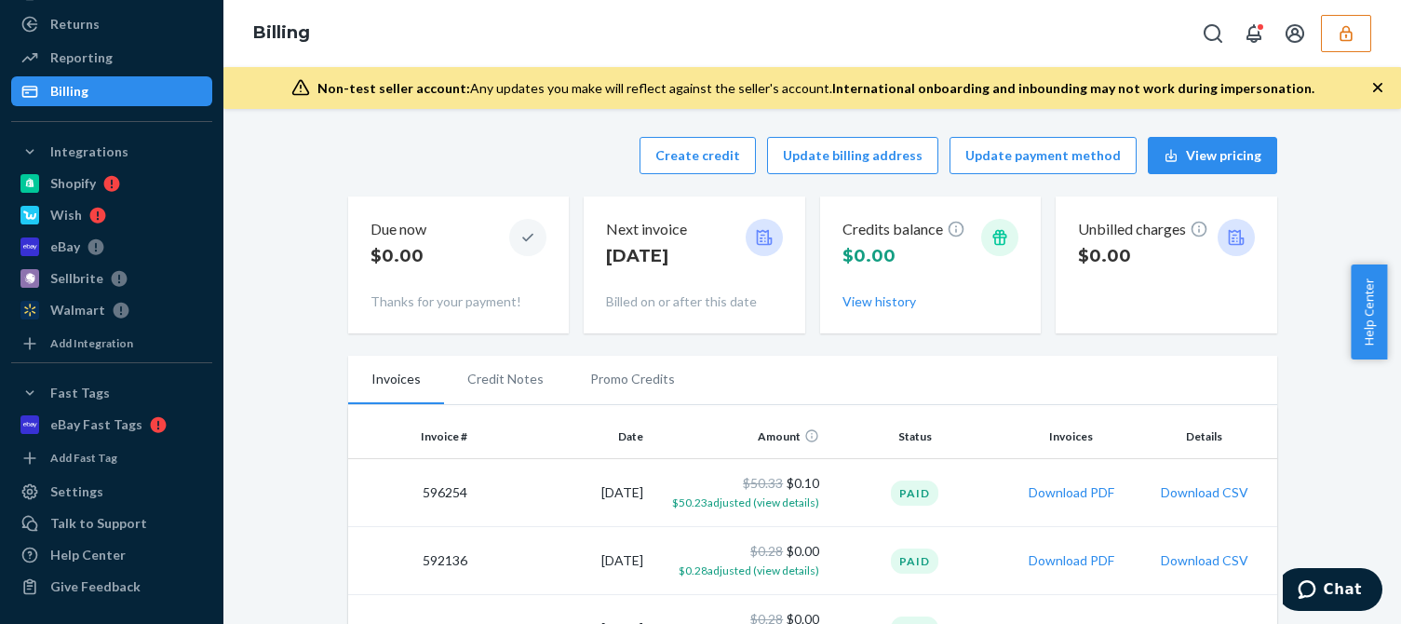
click at [1331, 20] on button "button" at bounding box center [1346, 33] width 50 height 37
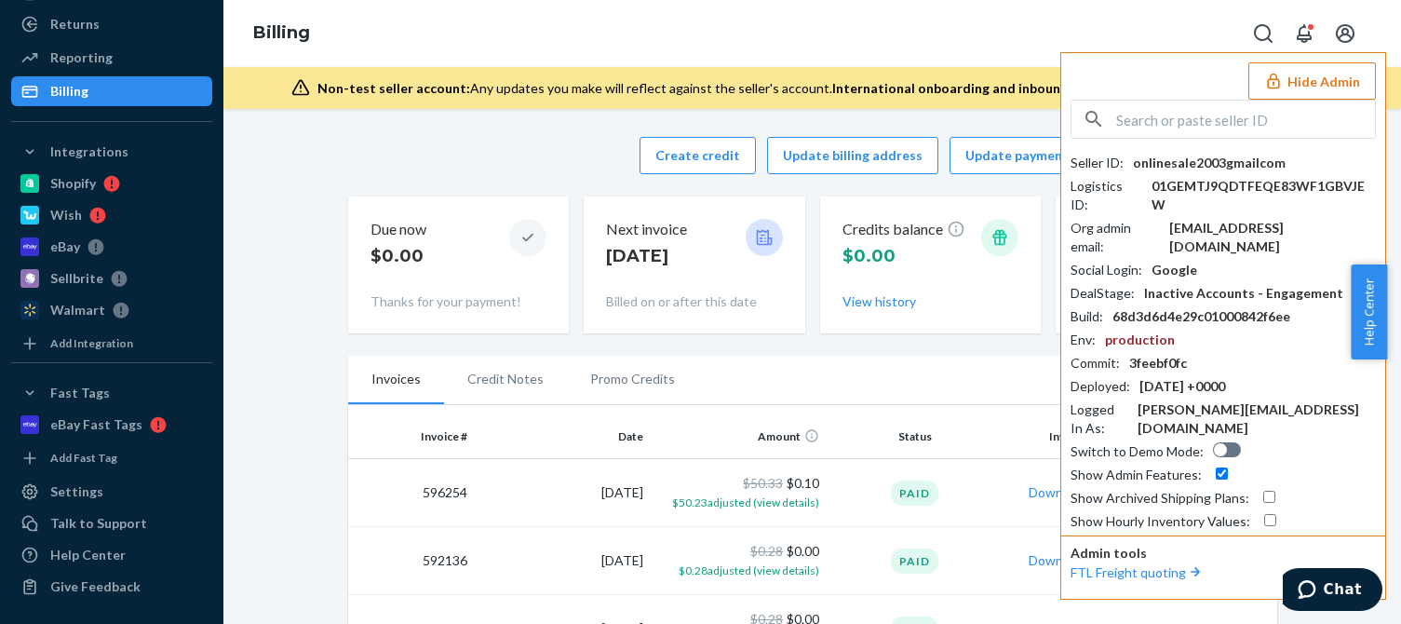
click at [1257, 197] on div "Seller ID : onlinesale2003gmailcom Logistics ID : 01GEMTJ9QDTFEQE83WF1GBVJEW Or…" at bounding box center [1223, 342] width 305 height 377
click at [1262, 219] on div "onlinesale2003@gmail.com" at bounding box center [1273, 237] width 207 height 37
copy div "onlinesale2003@gmail.com"
drag, startPoint x: 1223, startPoint y: 122, endPoint x: 1225, endPoint y: 134, distance: 12.4
click at [1223, 122] on input "text" at bounding box center [1245, 119] width 259 height 37
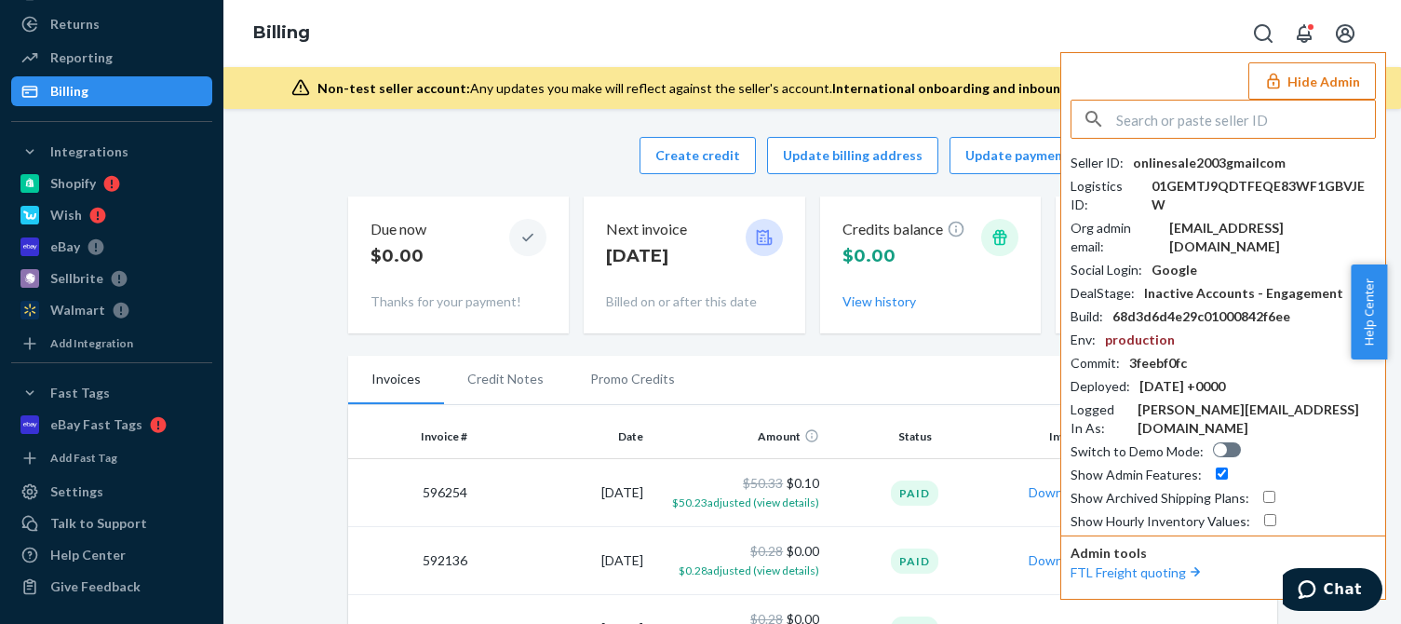
paste input "gfyu2008qqcom"
click at [1253, 124] on input "gfyu2008qqcom" at bounding box center [1245, 119] width 259 height 37
type input "gfyu2008qqcom"
click at [1149, 180] on span "gfyu2008@qq.com" at bounding box center [1198, 181] width 216 height 19
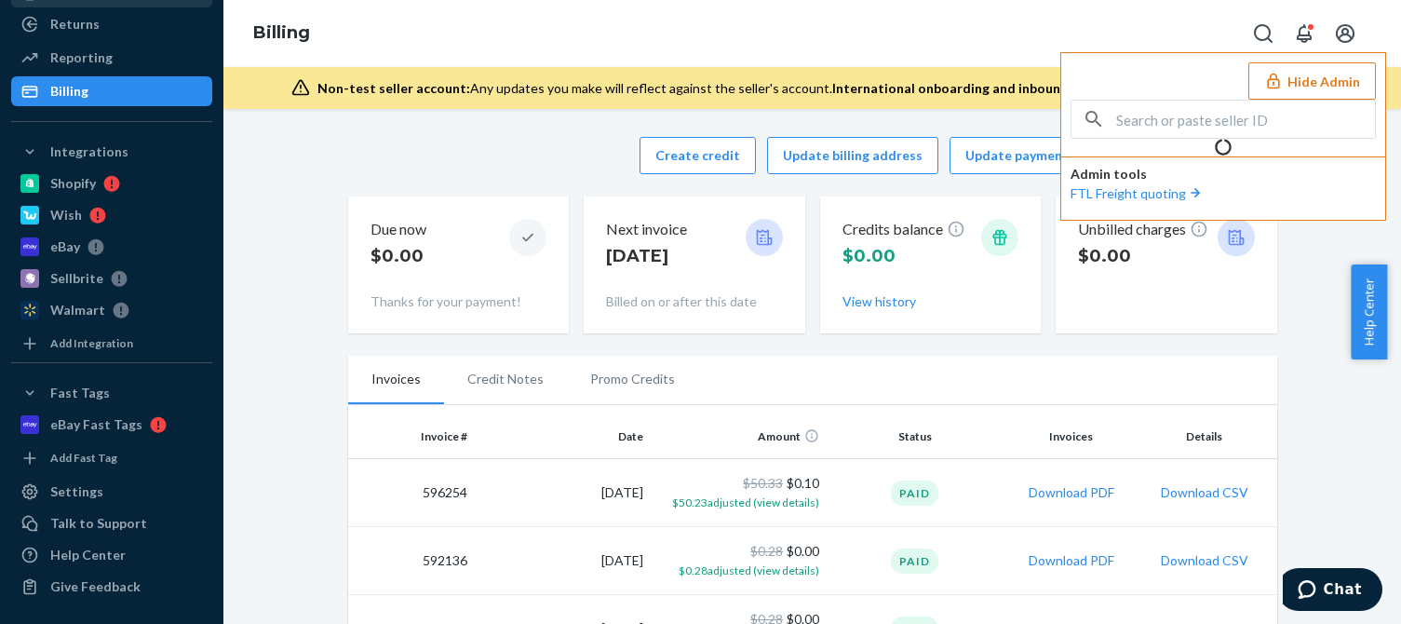
scroll to position [136, 0]
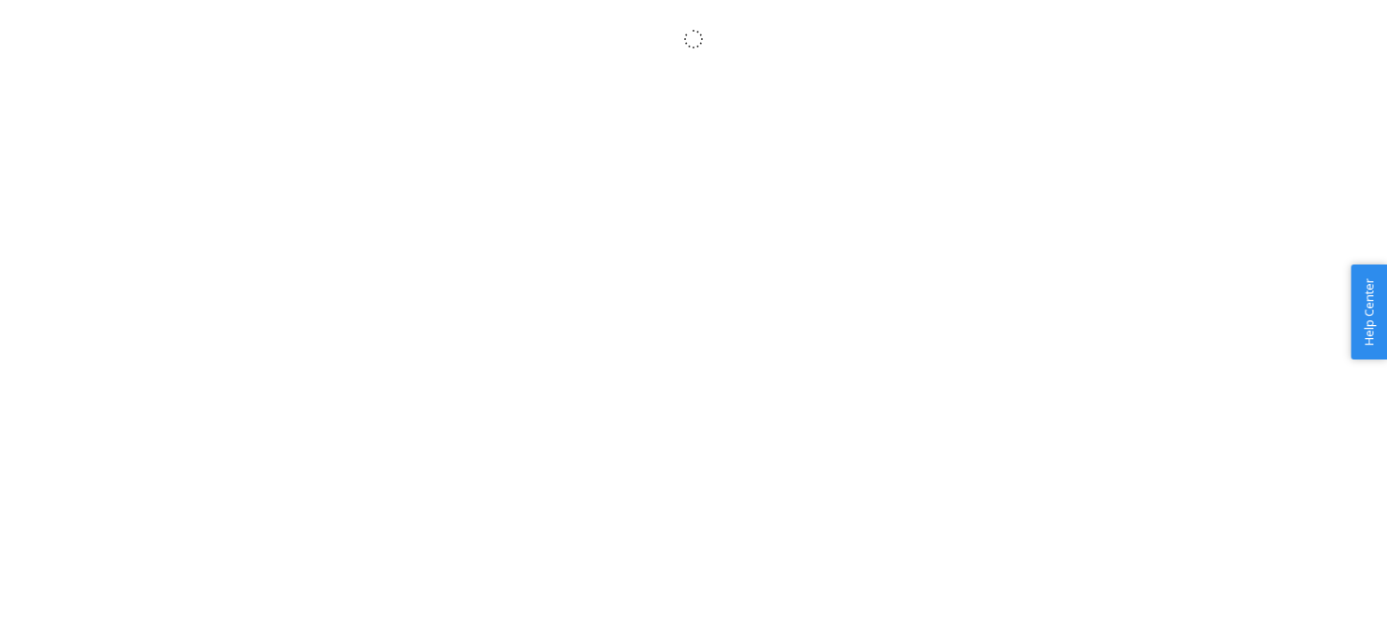
click at [170, 550] on body "× Help Center Username Get Started Inbounds Inventory Orders Billing Fast Tags …" at bounding box center [693, 332] width 1387 height 624
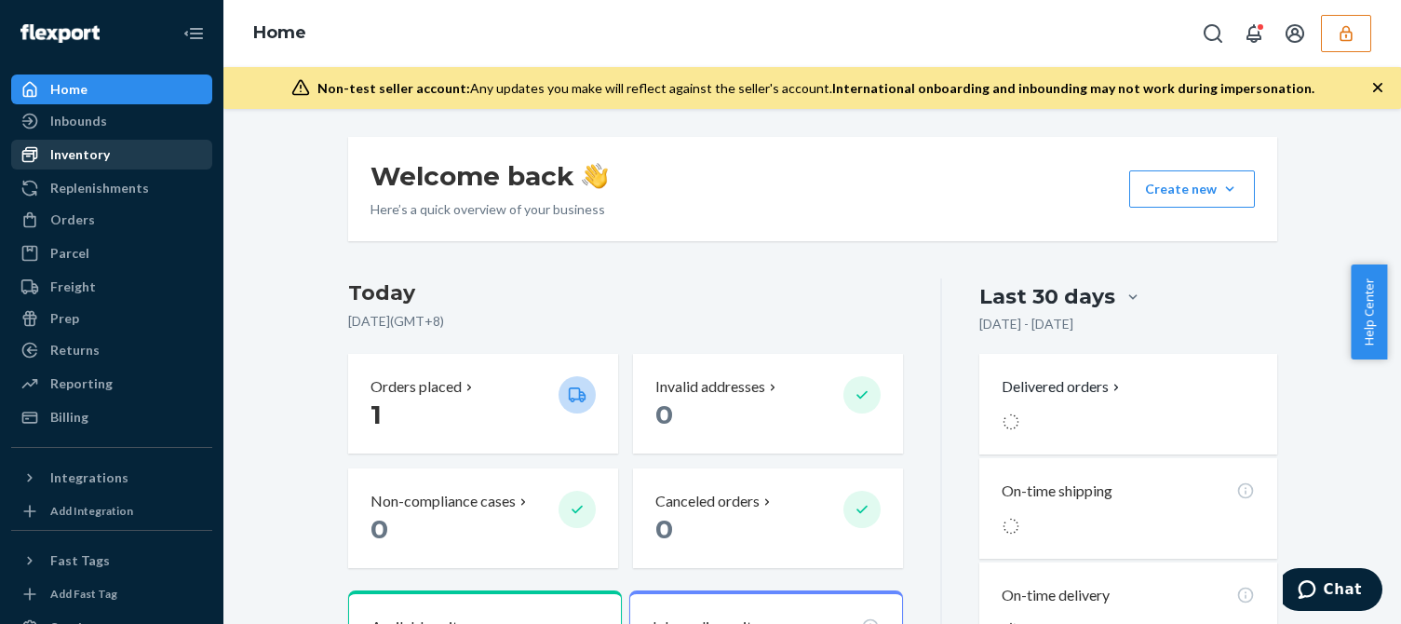
click at [100, 155] on div "Inventory" at bounding box center [80, 154] width 60 height 19
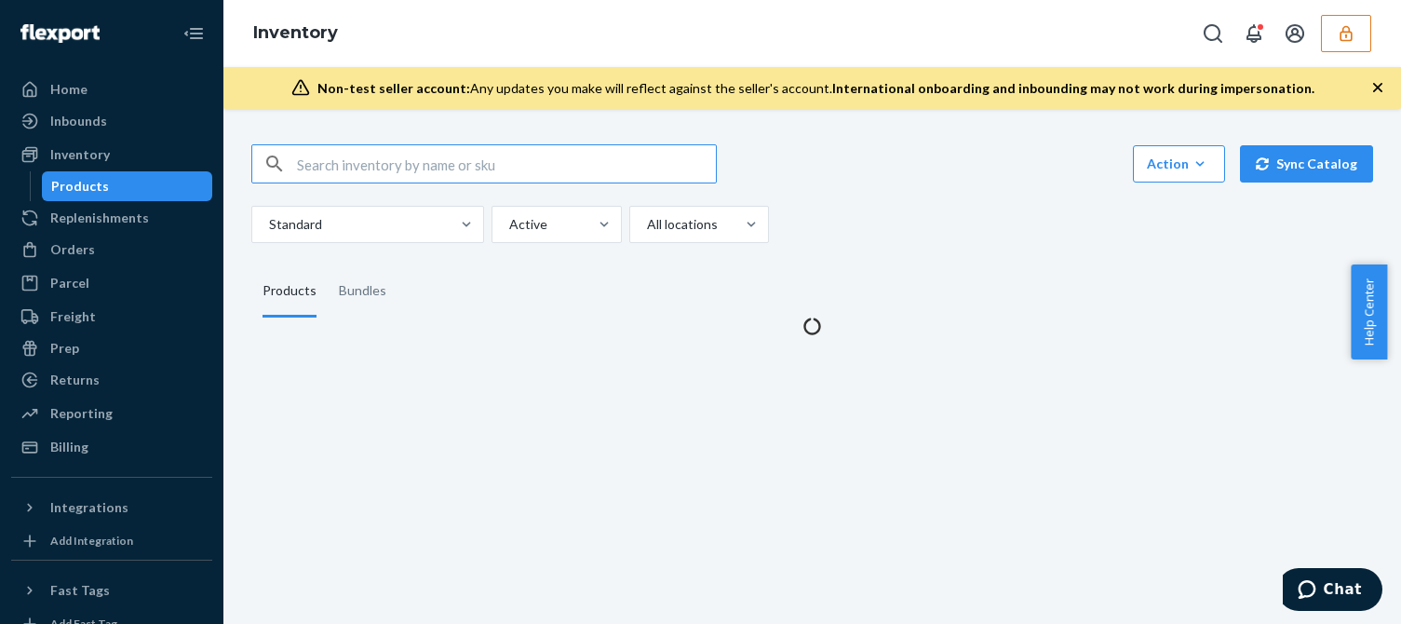
click at [1382, 83] on icon "button" at bounding box center [1378, 87] width 19 height 19
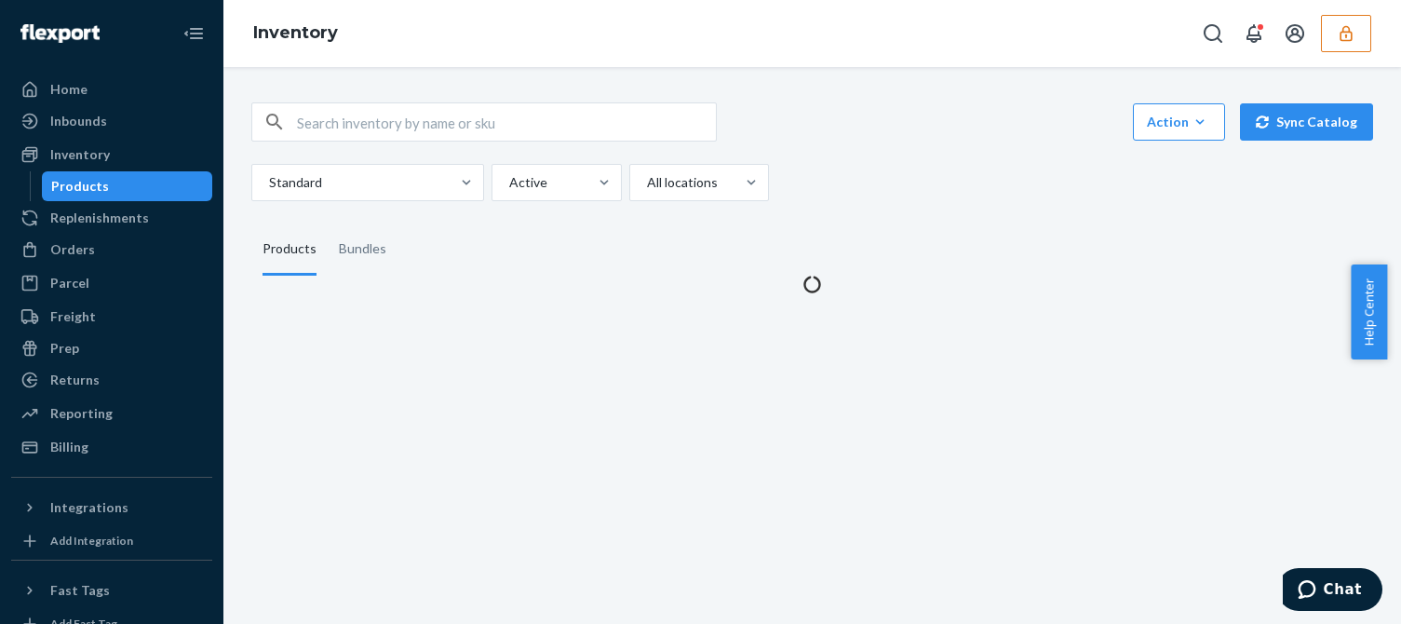
click at [963, 202] on div "Action Create product Create bundle Bulk create products Bulk update products B…" at bounding box center [812, 186] width 1150 height 213
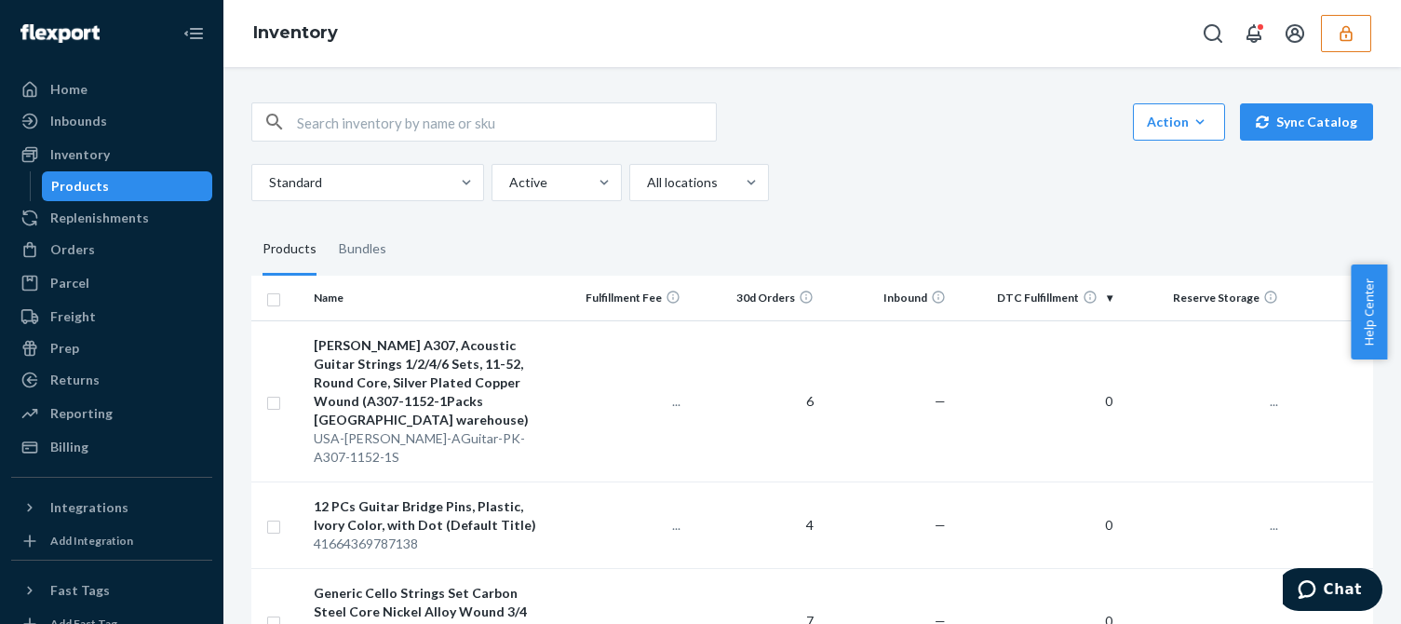
scroll to position [279, 0]
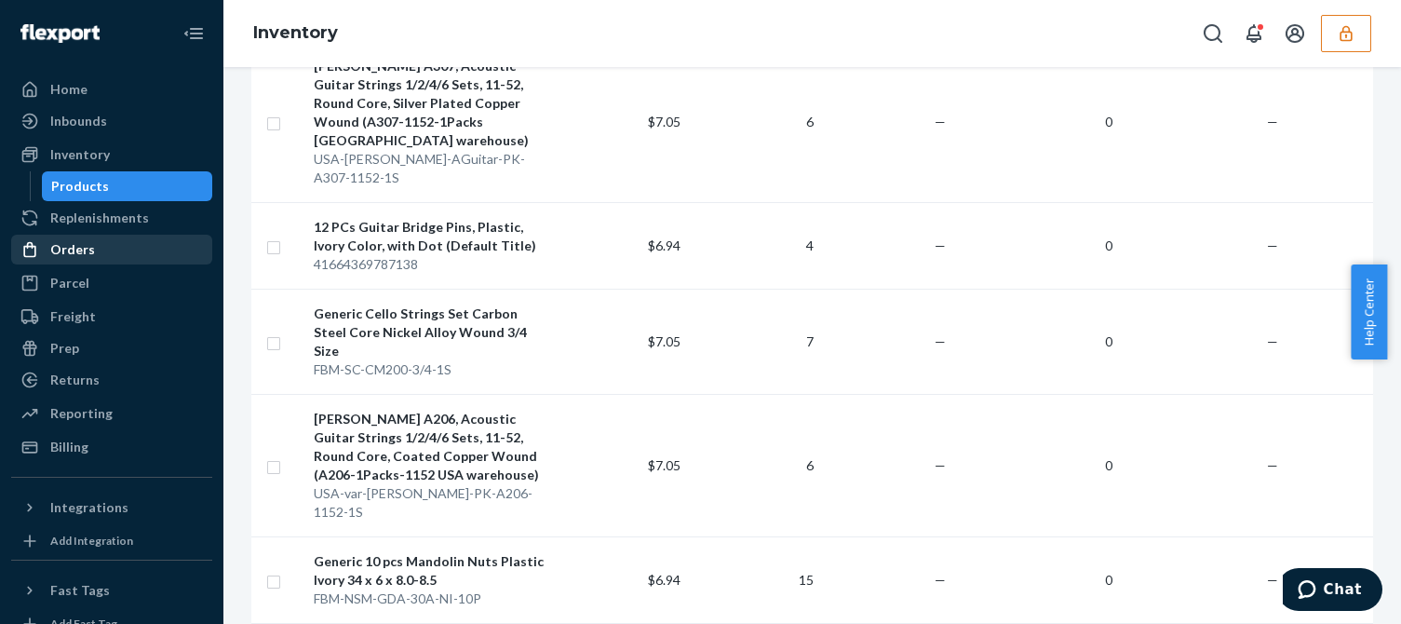
click at [87, 269] on link "Parcel" at bounding box center [111, 283] width 201 height 30
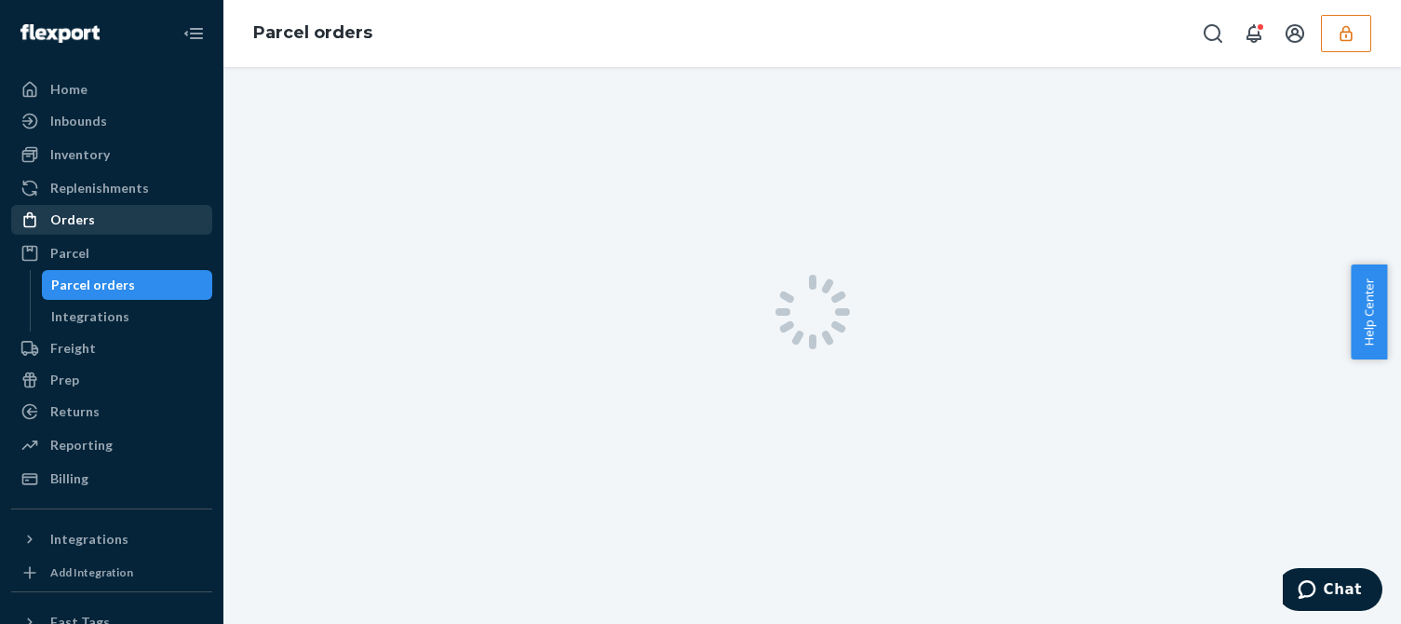
click at [107, 244] on ul "Home Inbounds Shipping Plans Problems Inventory Products Replenishments Orders …" at bounding box center [111, 283] width 201 height 419
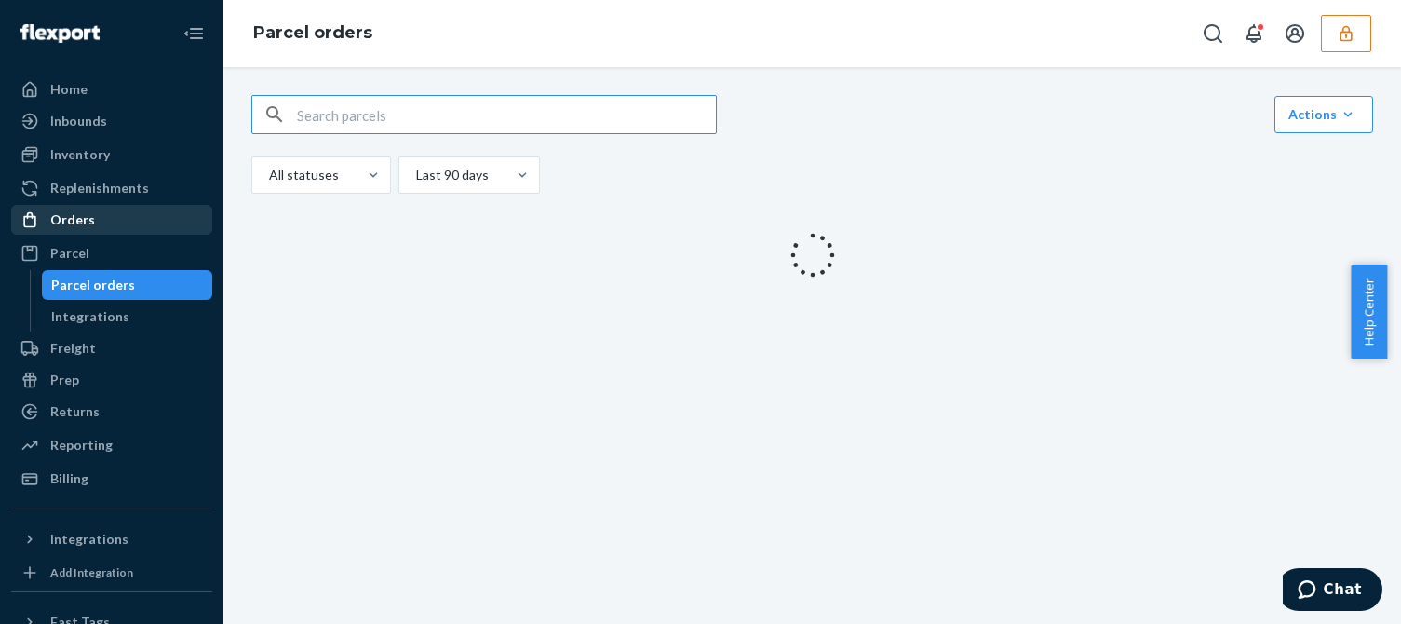
click at [120, 223] on div "Orders" at bounding box center [111, 220] width 197 height 26
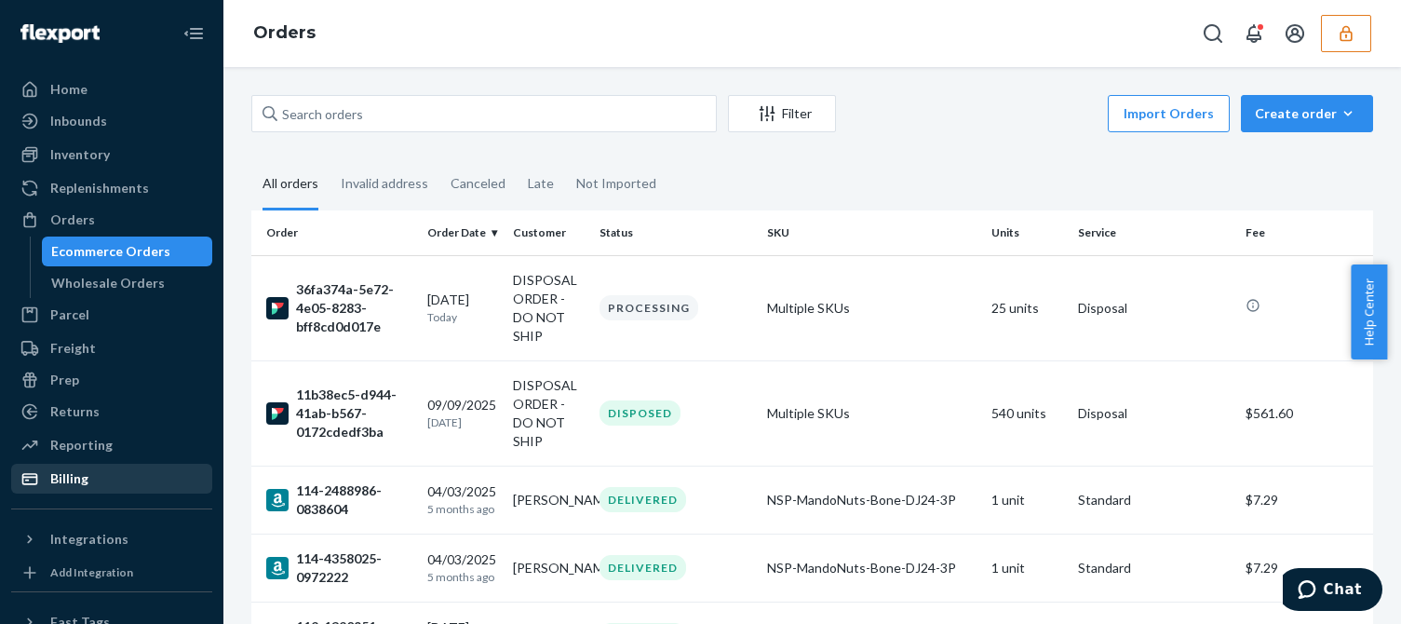
click at [84, 473] on div "Billing" at bounding box center [69, 478] width 38 height 19
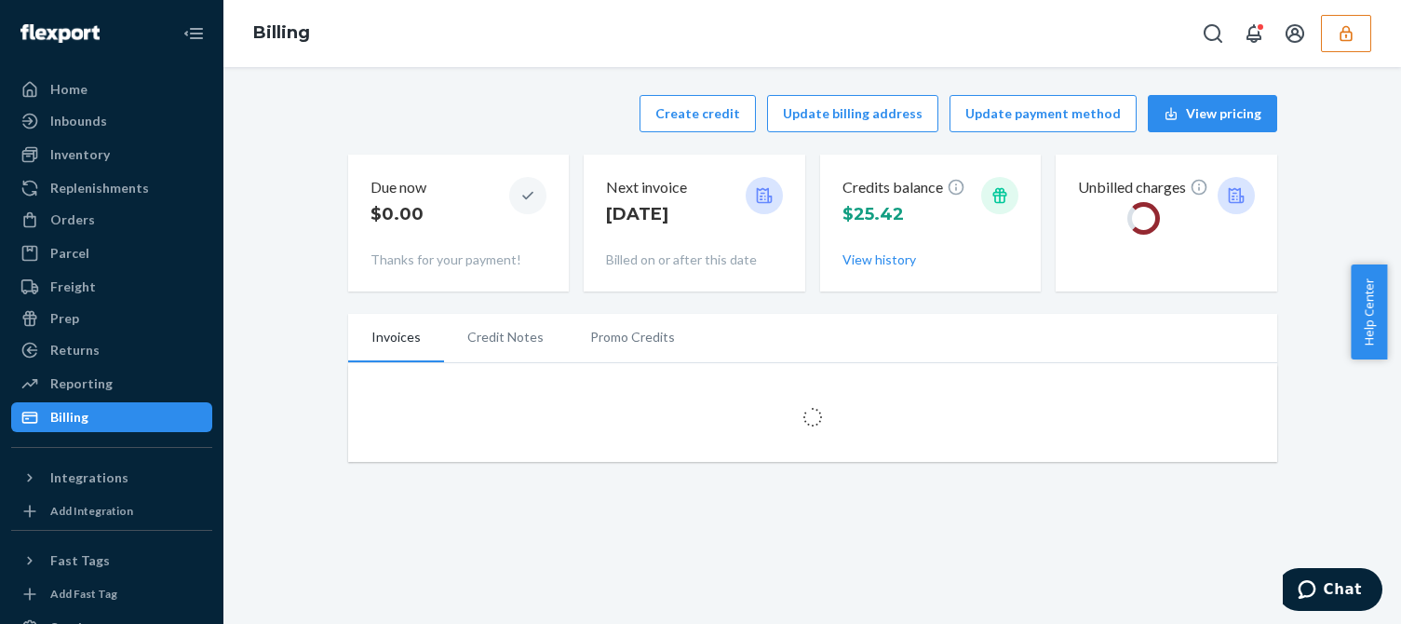
click at [500, 157] on div "Due now $0.00 Thanks for your payment!" at bounding box center [459, 223] width 222 height 137
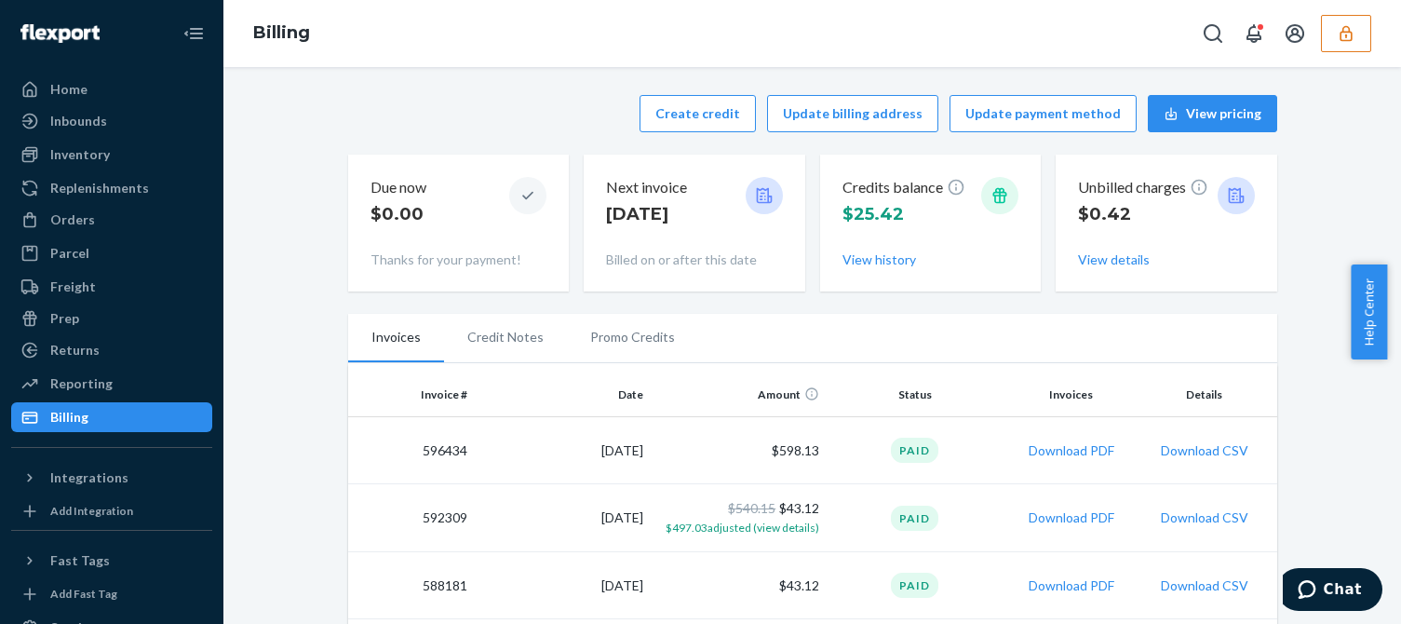
click at [1354, 47] on button "button" at bounding box center [1346, 33] width 50 height 37
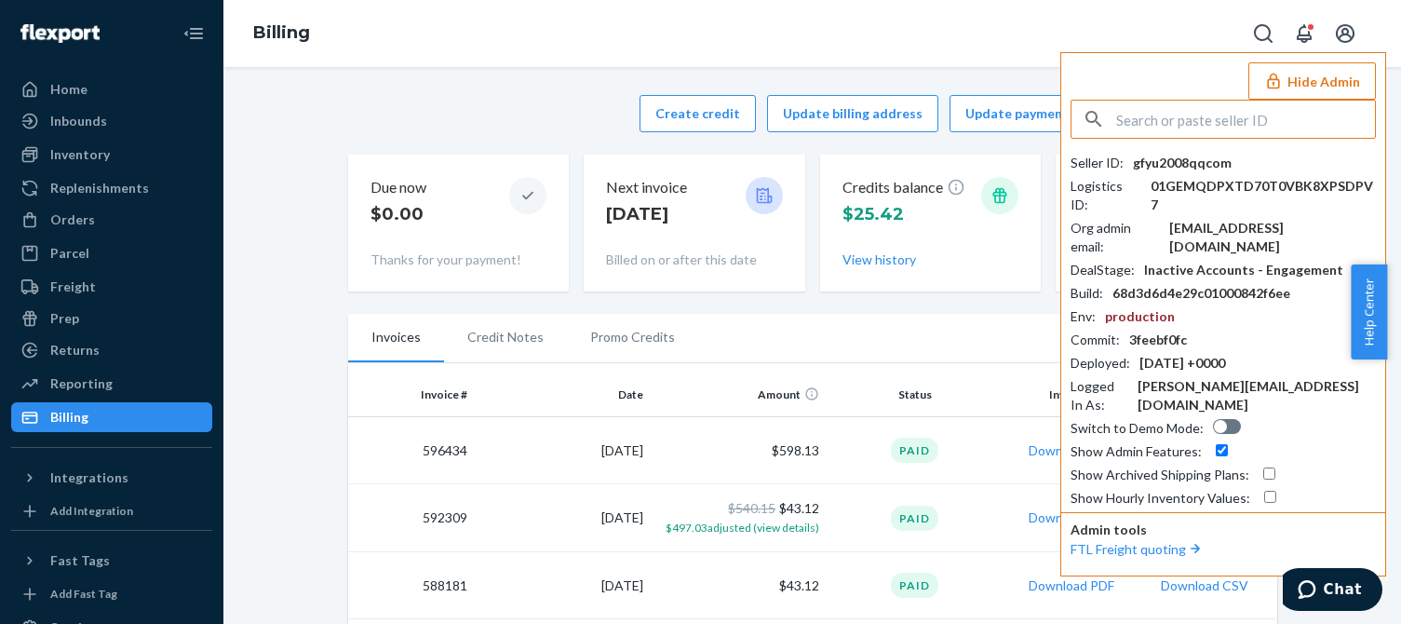
click at [1176, 158] on div "gfyu2008qqcom" at bounding box center [1182, 163] width 99 height 19
copy div "gfyu2008qqcom"
click at [1218, 219] on div "[EMAIL_ADDRESS][DOMAIN_NAME]" at bounding box center [1273, 237] width 207 height 37
copy div "[EMAIL_ADDRESS][DOMAIN_NAME]"
click at [1193, 113] on input "text" at bounding box center [1245, 119] width 259 height 37
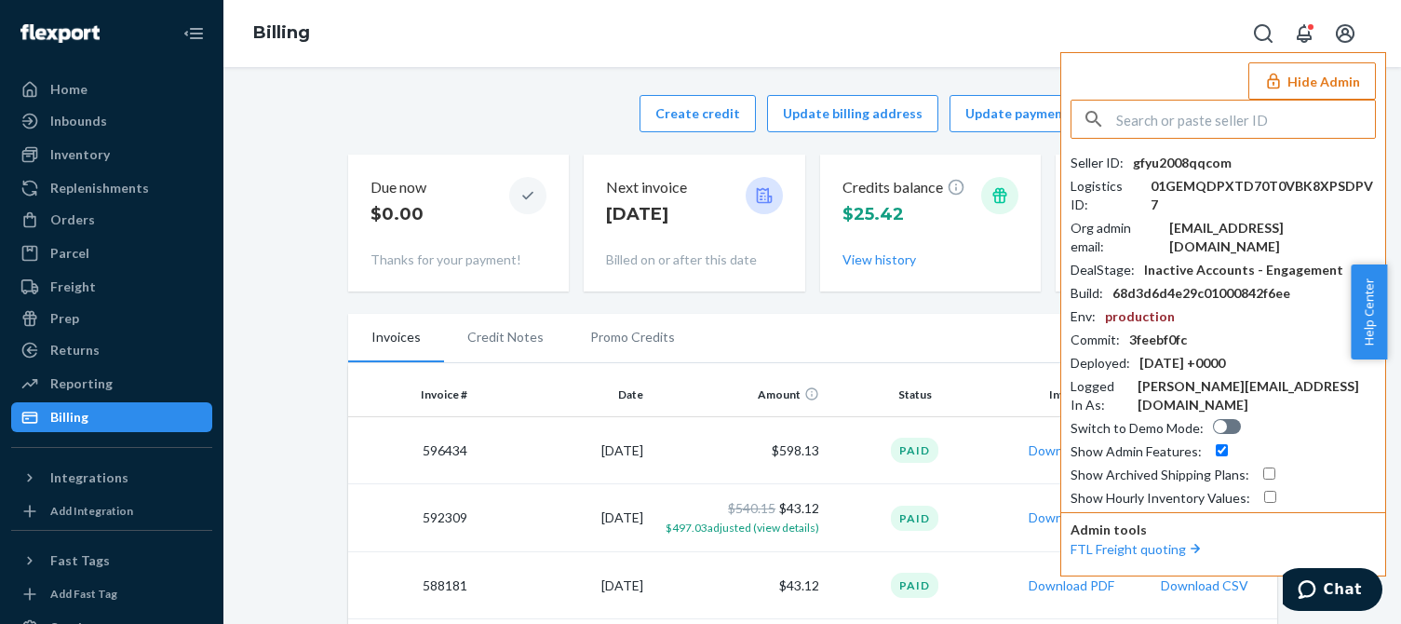
paste input "lorrainezhanacorporationcom"
click at [1335, 120] on input "lorrainezhanacorporationcom" at bounding box center [1245, 119] width 259 height 37
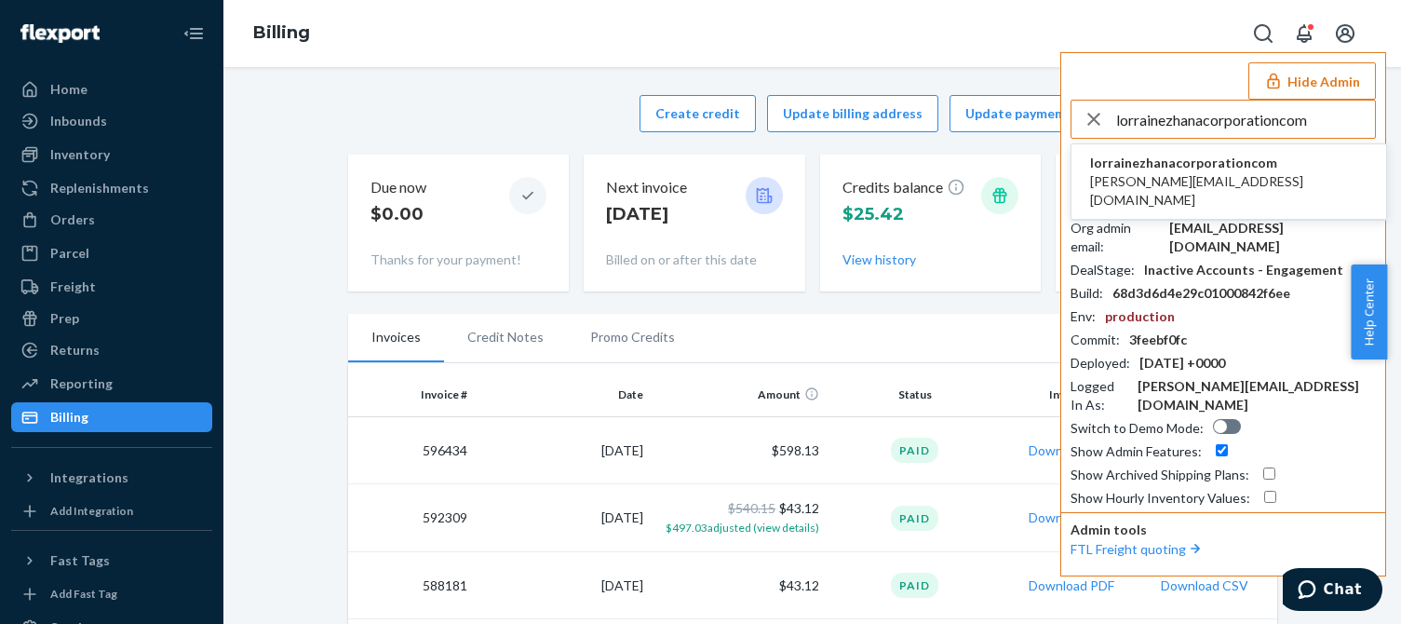
type input "lorrainezhanacorporationcom"
click at [1146, 166] on span "lorrainezhanacorporationcom" at bounding box center [1228, 163] width 277 height 19
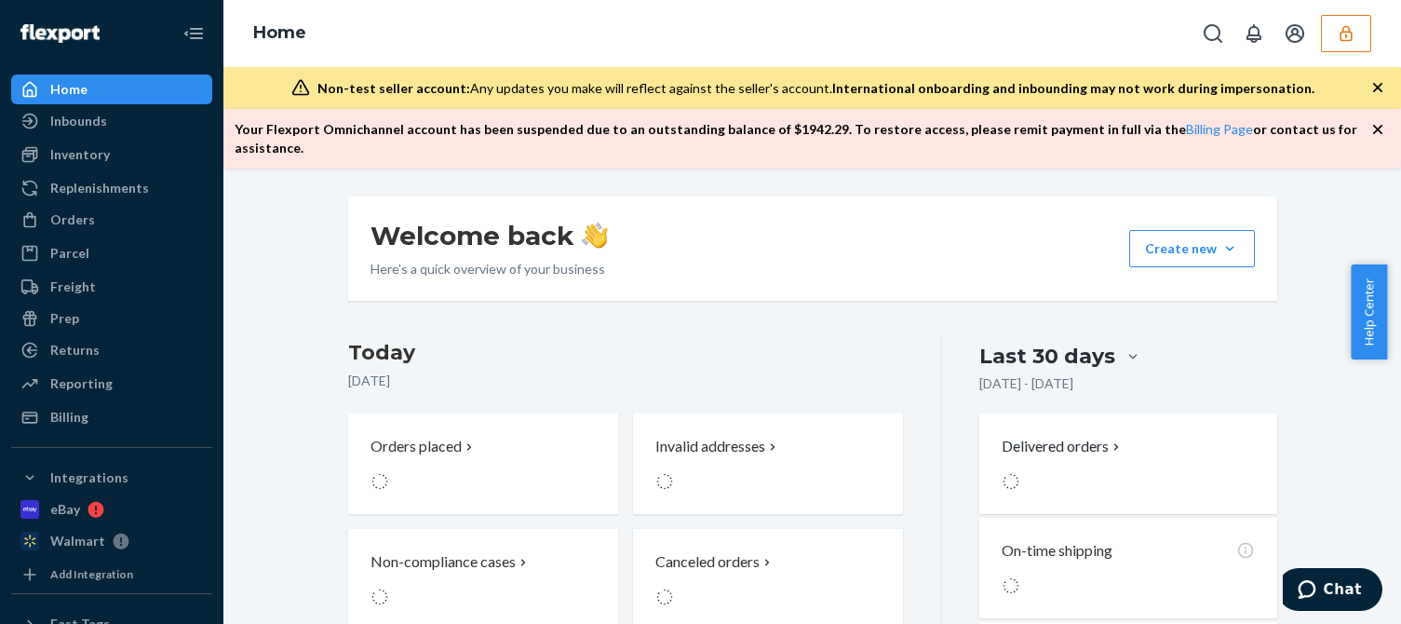
click at [70, 214] on div "Orders" at bounding box center [72, 219] width 45 height 19
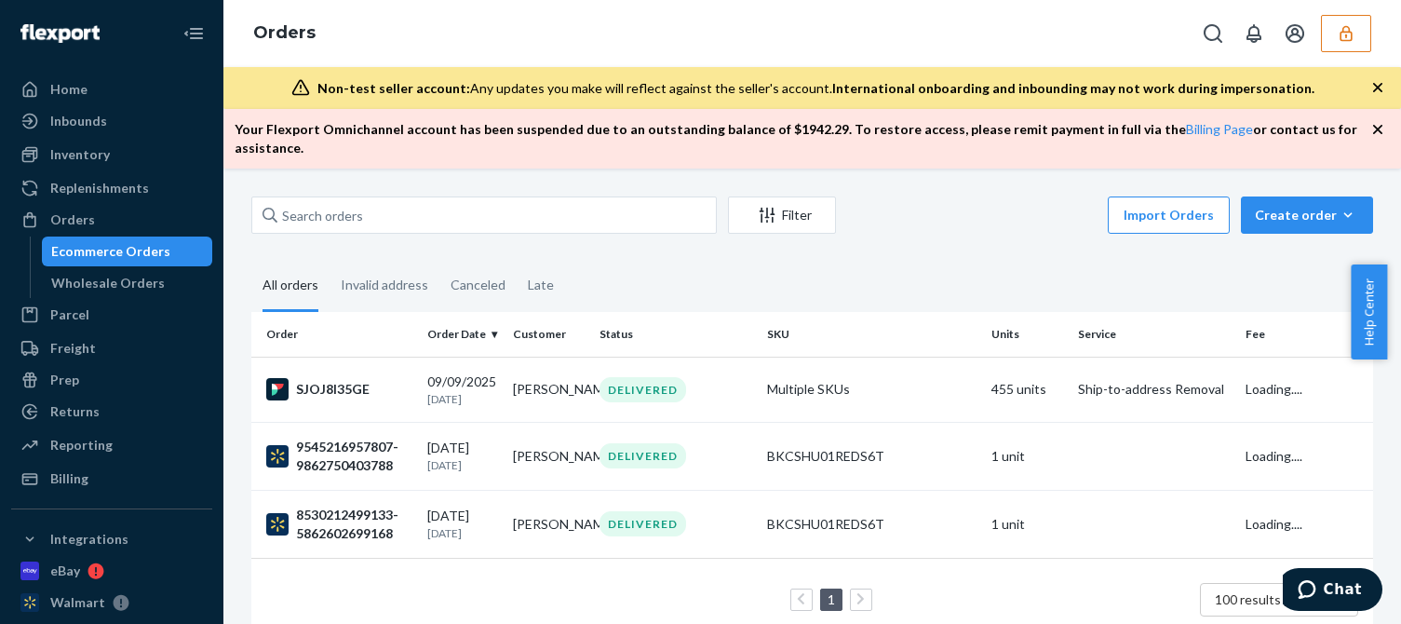
click at [926, 234] on div "Filter Import Orders Create order Ecommerce order Removal order All orders Inva…" at bounding box center [812, 427] width 1150 height 463
click at [395, 382] on div "SJOJ8I35GE" at bounding box center [339, 389] width 146 height 22
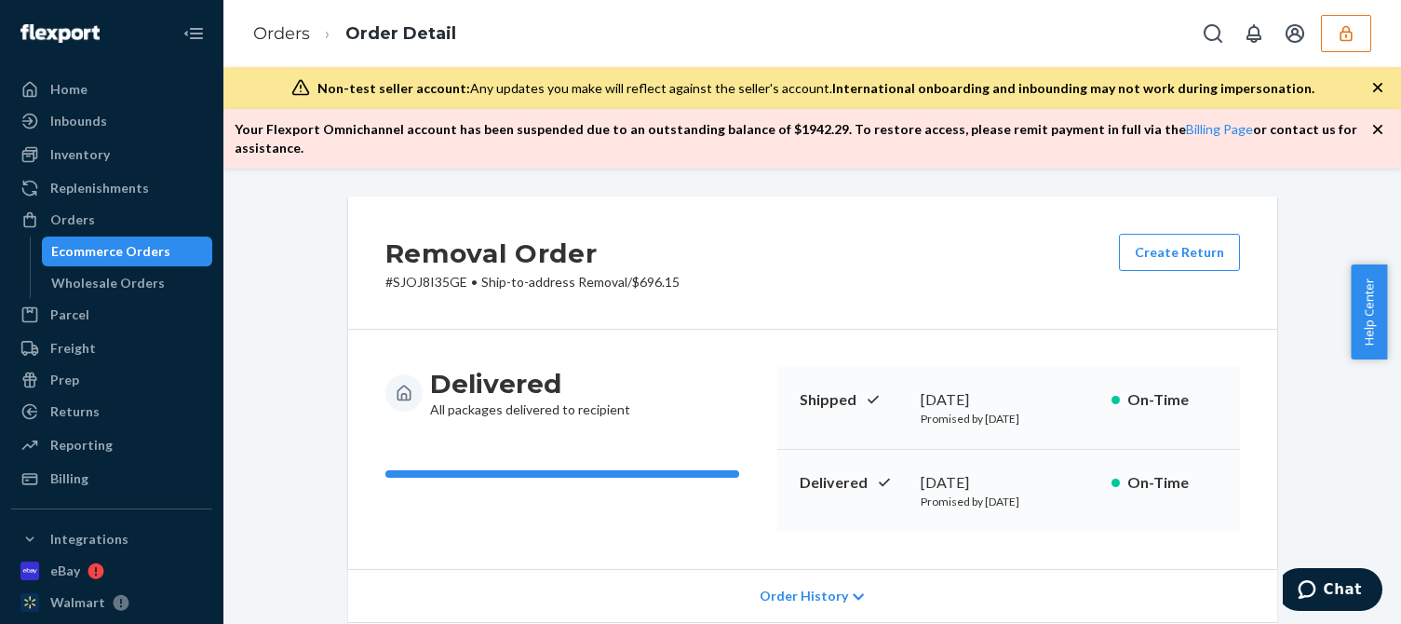
scroll to position [372, 0]
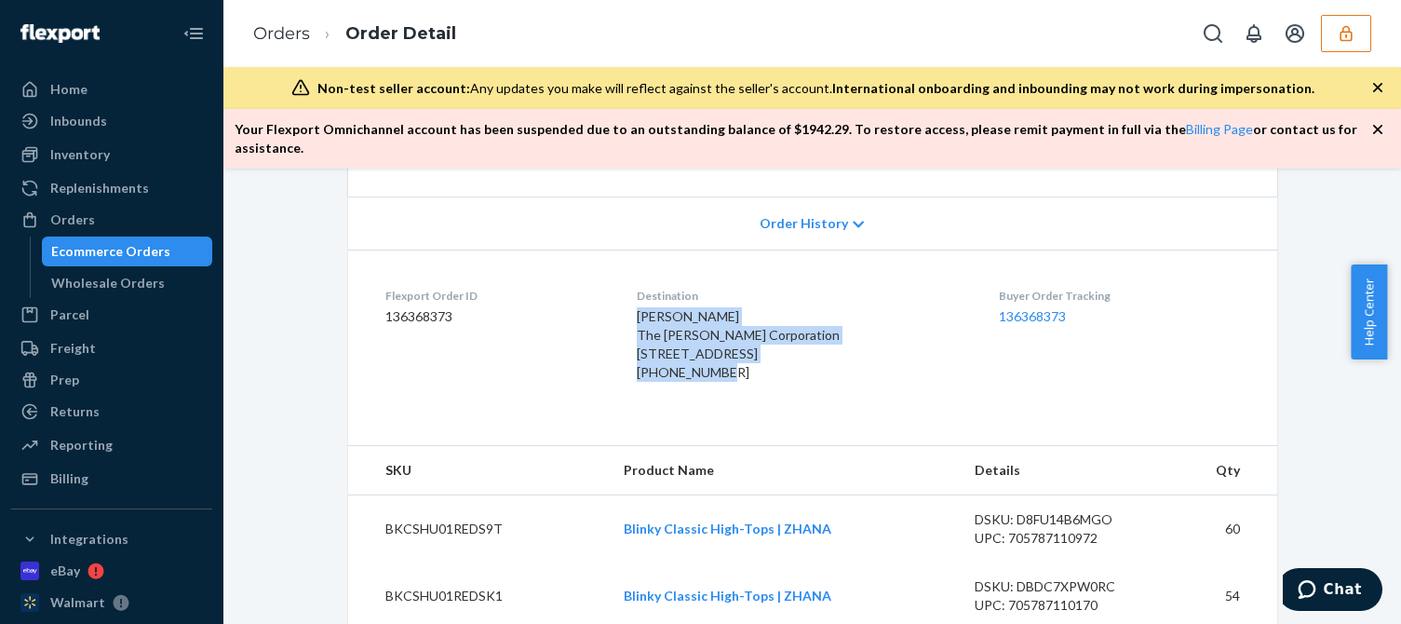
drag, startPoint x: 791, startPoint y: 399, endPoint x: 641, endPoint y: 304, distance: 177.5
click at [641, 304] on dl "Flexport Order ID 136368373 Destination [PERSON_NAME] The [PERSON_NAME] Corpora…" at bounding box center [812, 338] width 929 height 177
copy div "[PERSON_NAME] The [PERSON_NAME] Corporation [STREET_ADDRESS] [PHONE_NUMBER]"
click at [86, 250] on div "Ecommerce Orders" at bounding box center [110, 251] width 119 height 19
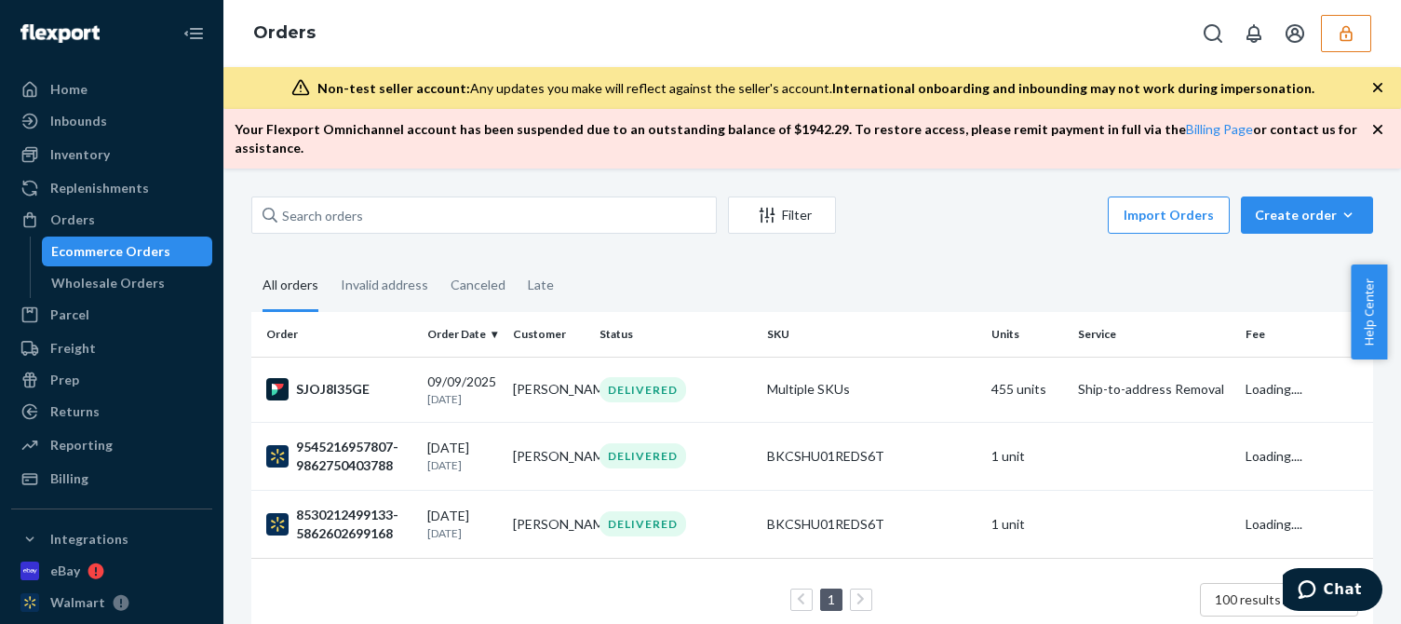
click at [1144, 261] on fieldset "All orders Invalid address Canceled Late" at bounding box center [812, 286] width 1122 height 51
click at [1305, 209] on button "Create order Ecommerce order Removal order" at bounding box center [1307, 214] width 132 height 37
click at [1289, 253] on span "Ecommerce order" at bounding box center [1318, 259] width 115 height 13
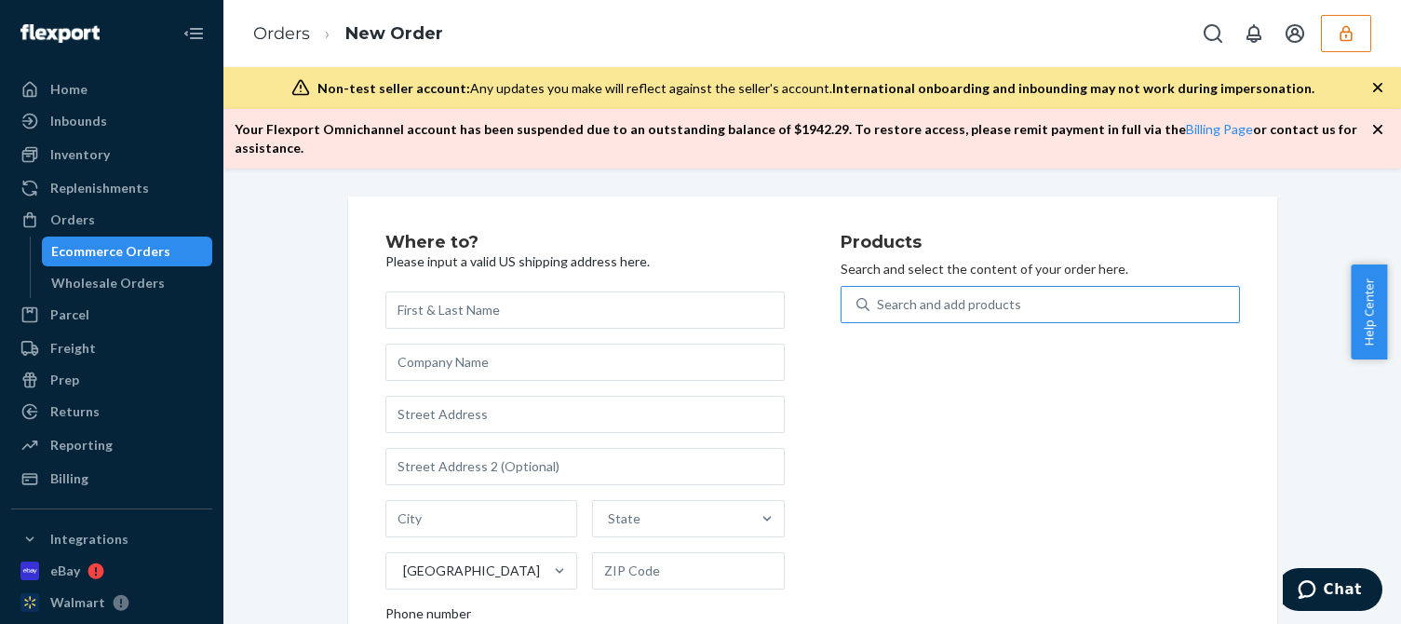
click at [929, 286] on div "Search and add products" at bounding box center [1040, 304] width 399 height 37
click at [879, 295] on input "Search and add products" at bounding box center [878, 304] width 2 height 19
type input "d"
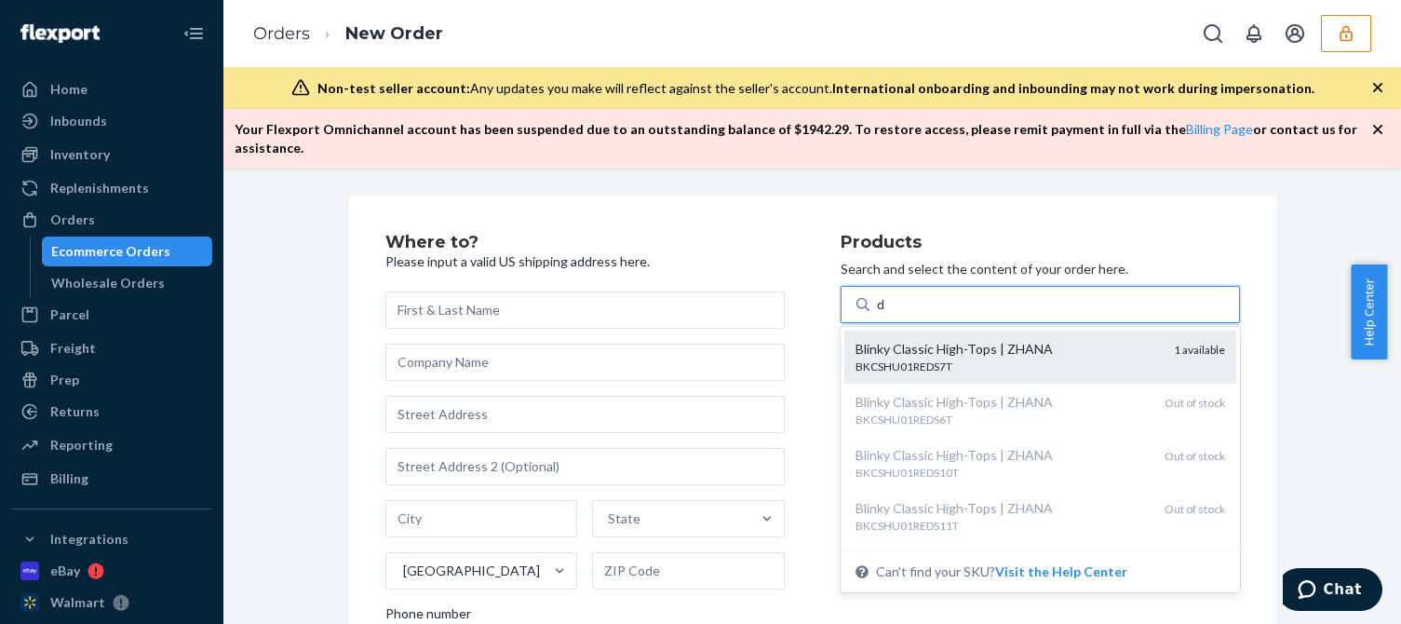
click at [1036, 358] on div "BKCSHU01REDS7T" at bounding box center [1008, 366] width 304 height 16
click at [886, 314] on input "d" at bounding box center [881, 304] width 9 height 19
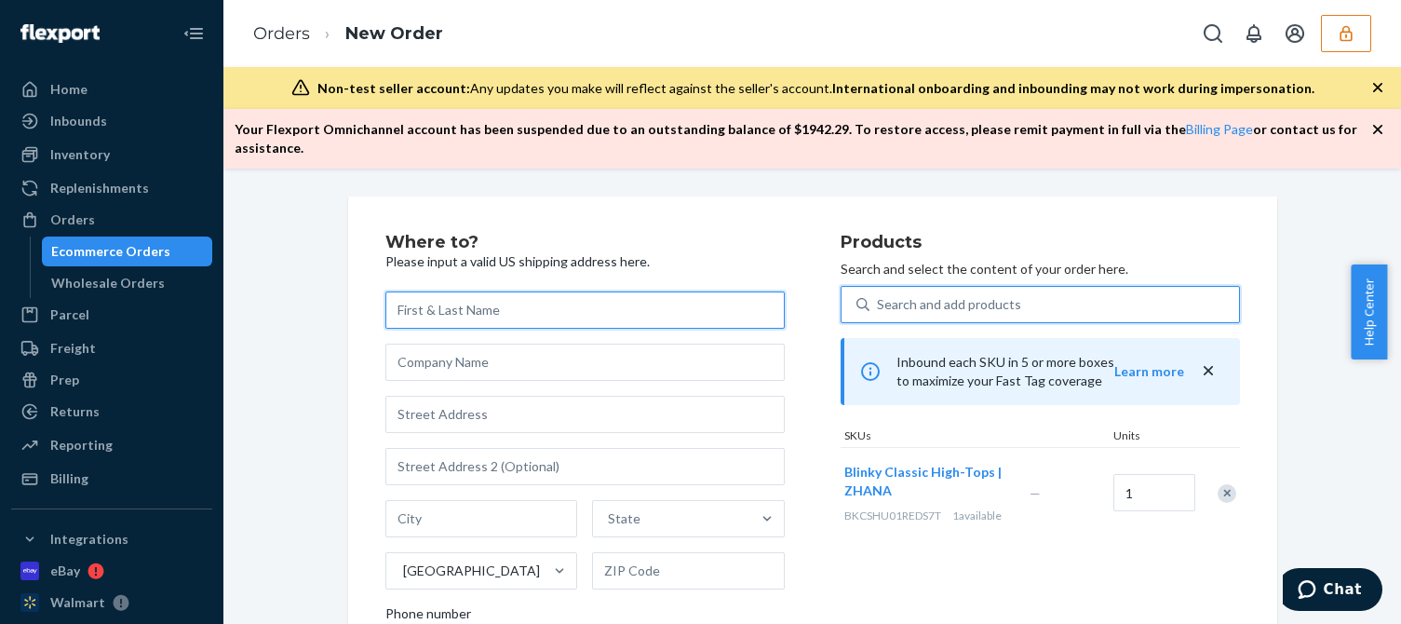
click at [485, 291] on input "text" at bounding box center [584, 309] width 399 height 37
paste input "Lorraine Edwards"
type input "Lorraine Edwards"
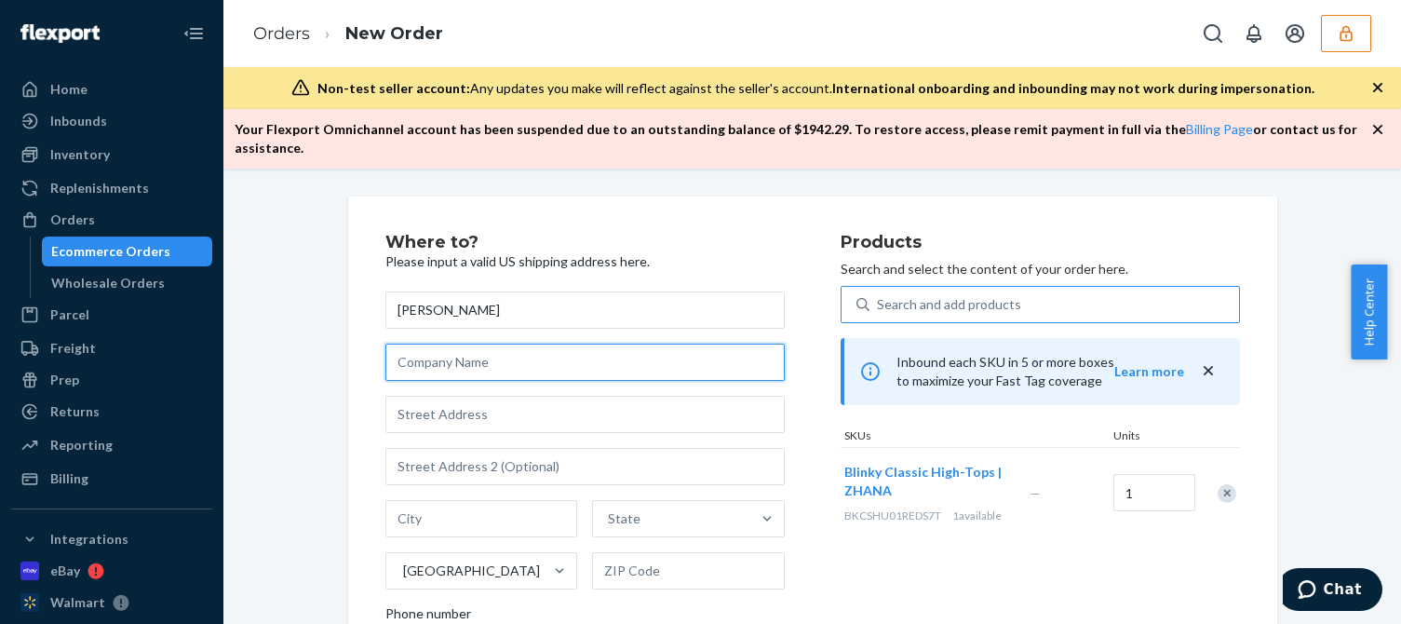
click at [445, 344] on input "text" at bounding box center [584, 362] width 399 height 37
paste input "The Zhana Corporation"
type input "The Zhana Corporation"
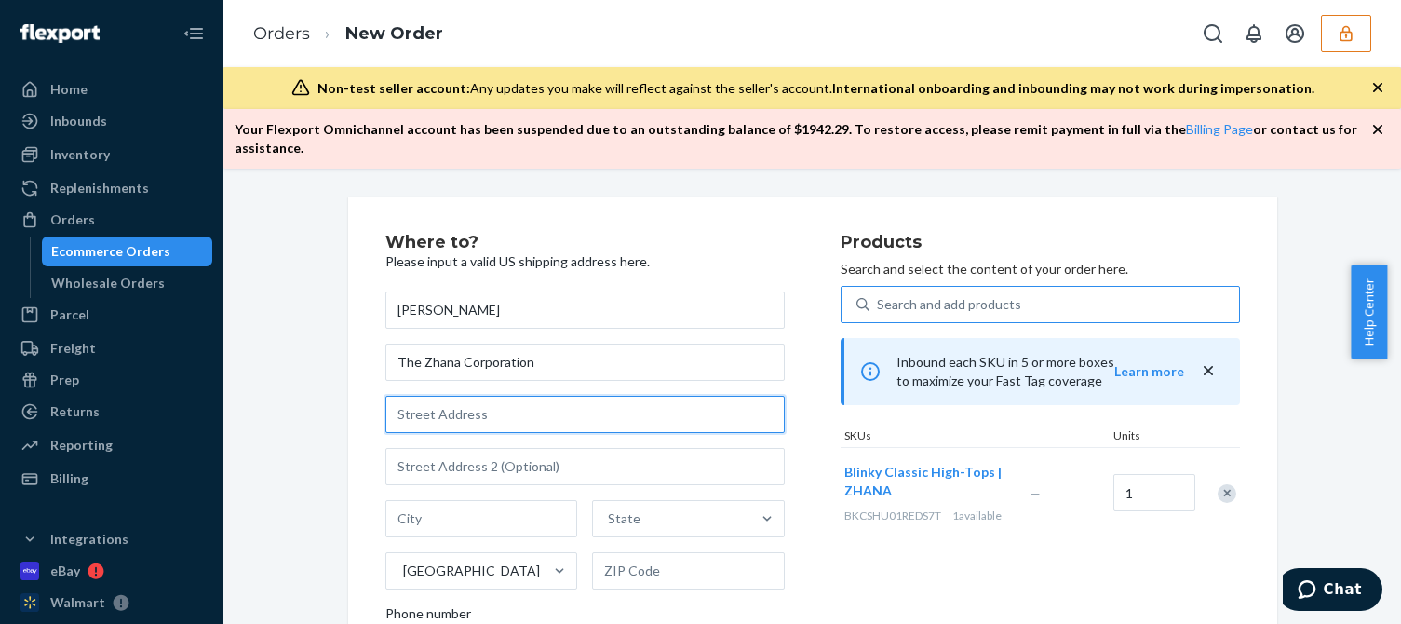
click at [447, 396] on input "text" at bounding box center [584, 414] width 399 height 37
paste input "221 Red Oak Ln"
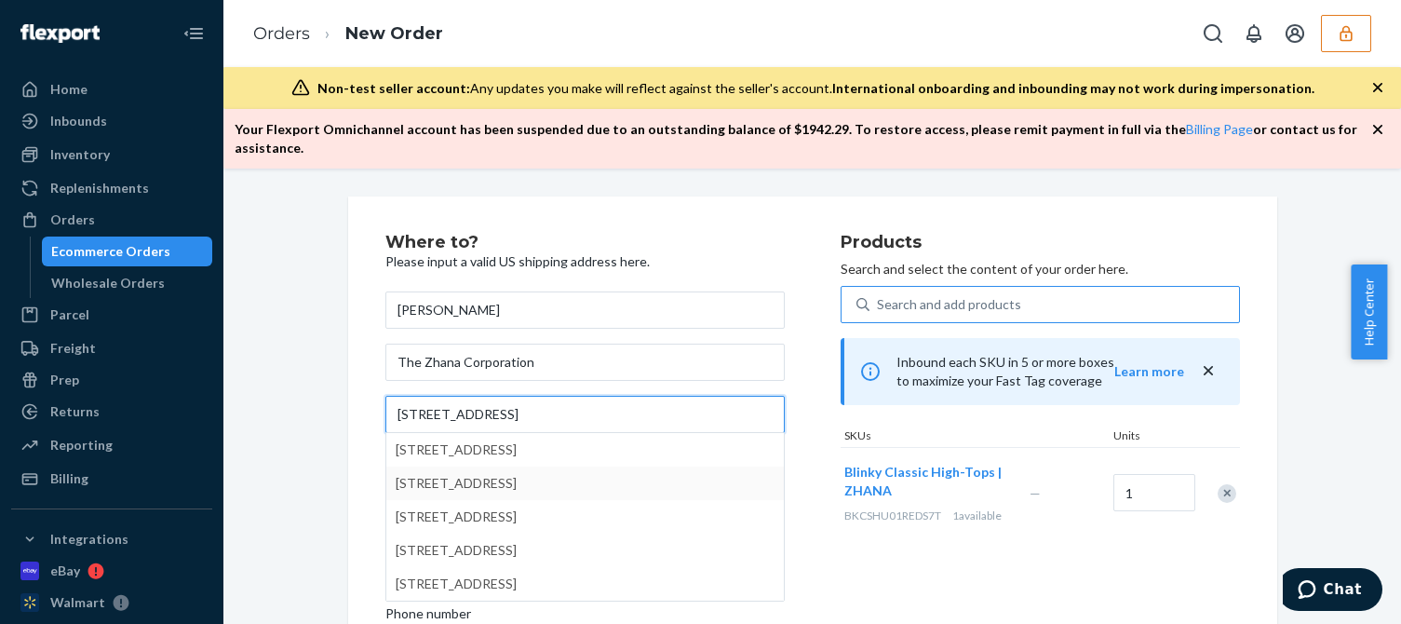
type input "221 Red Oak Ln"
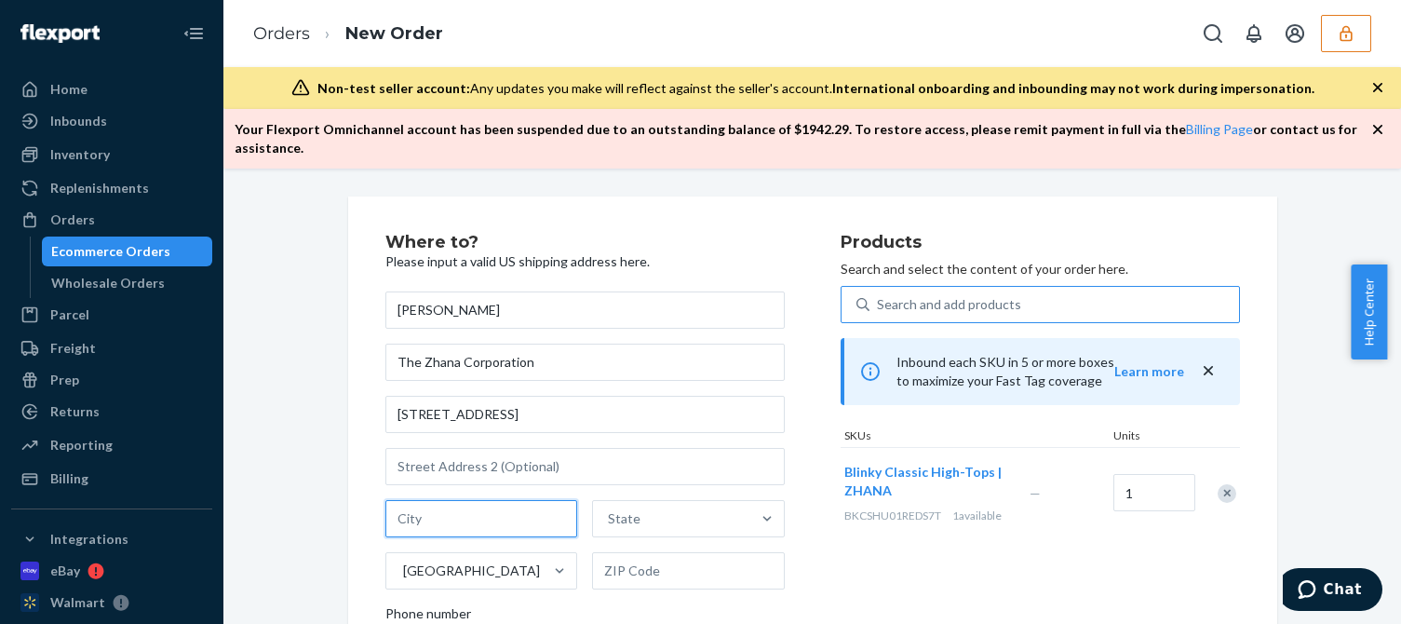
click at [457, 500] on input "text" at bounding box center [481, 518] width 193 height 37
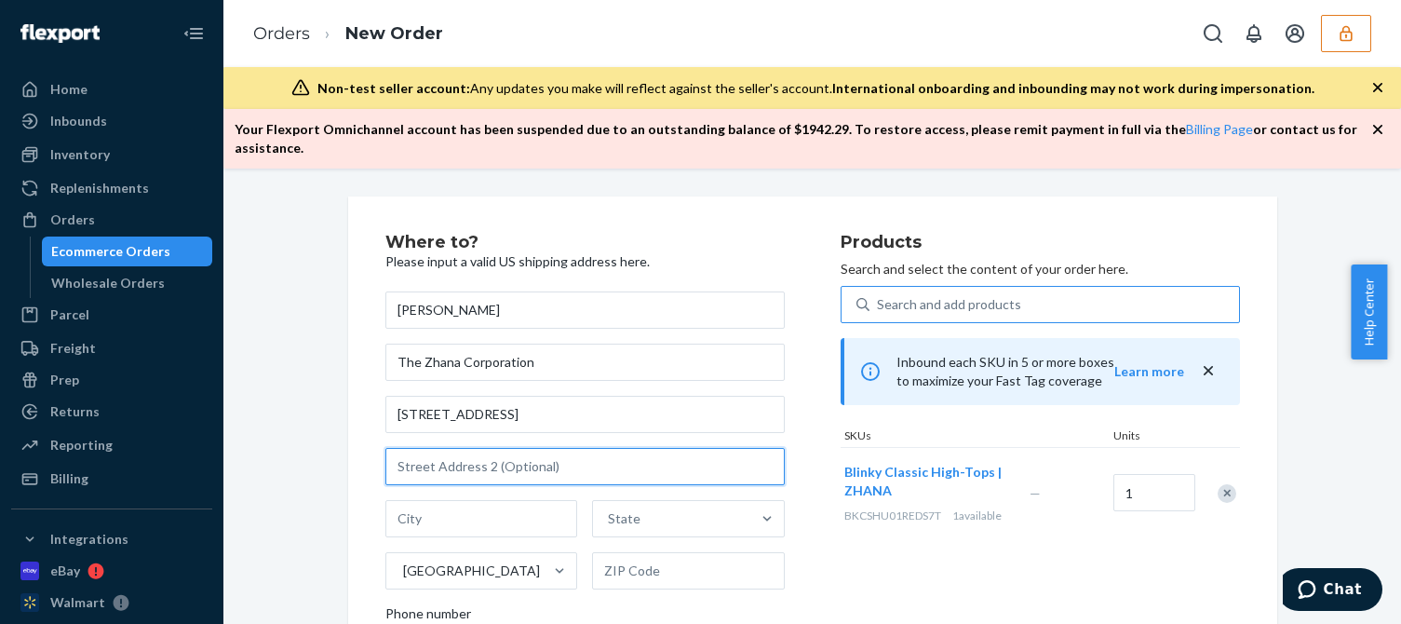
click at [475, 448] on input "text" at bounding box center [584, 466] width 399 height 37
paste input "Alpharetta"
type input "Alpharetta"
click at [487, 463] on input "Alpharetta" at bounding box center [584, 466] width 399 height 37
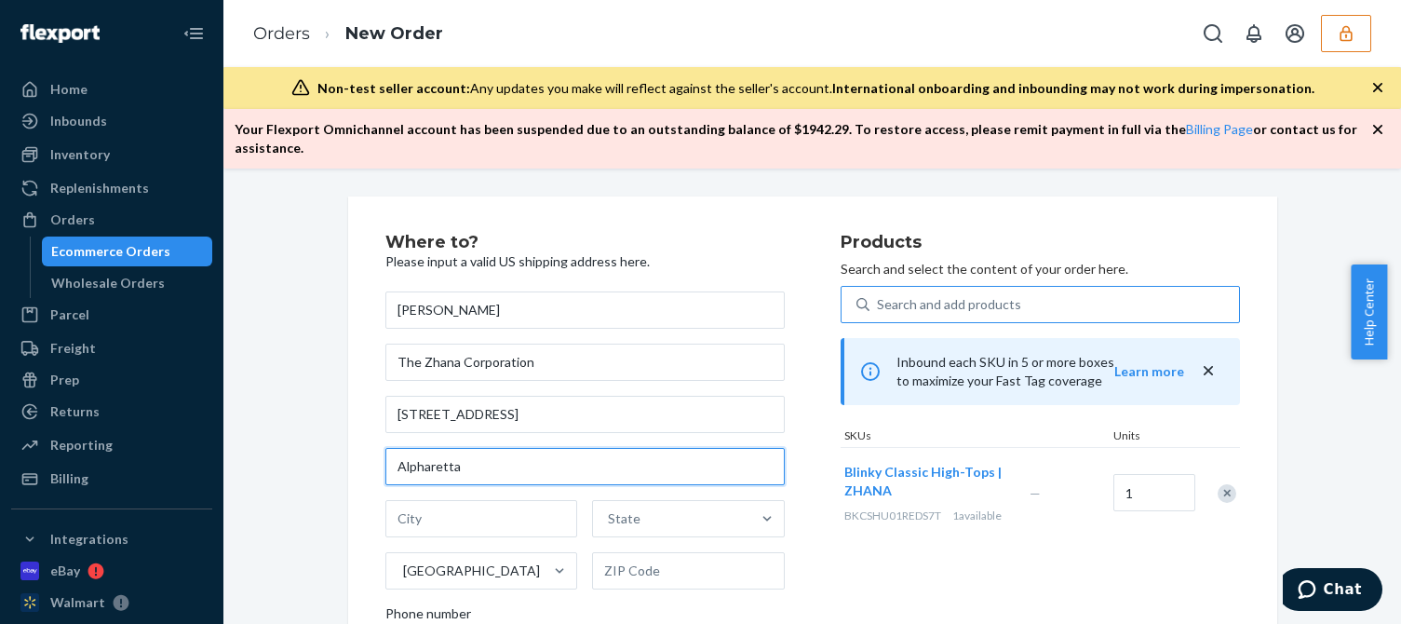
click at [487, 463] on input "Alpharetta" at bounding box center [584, 466] width 399 height 37
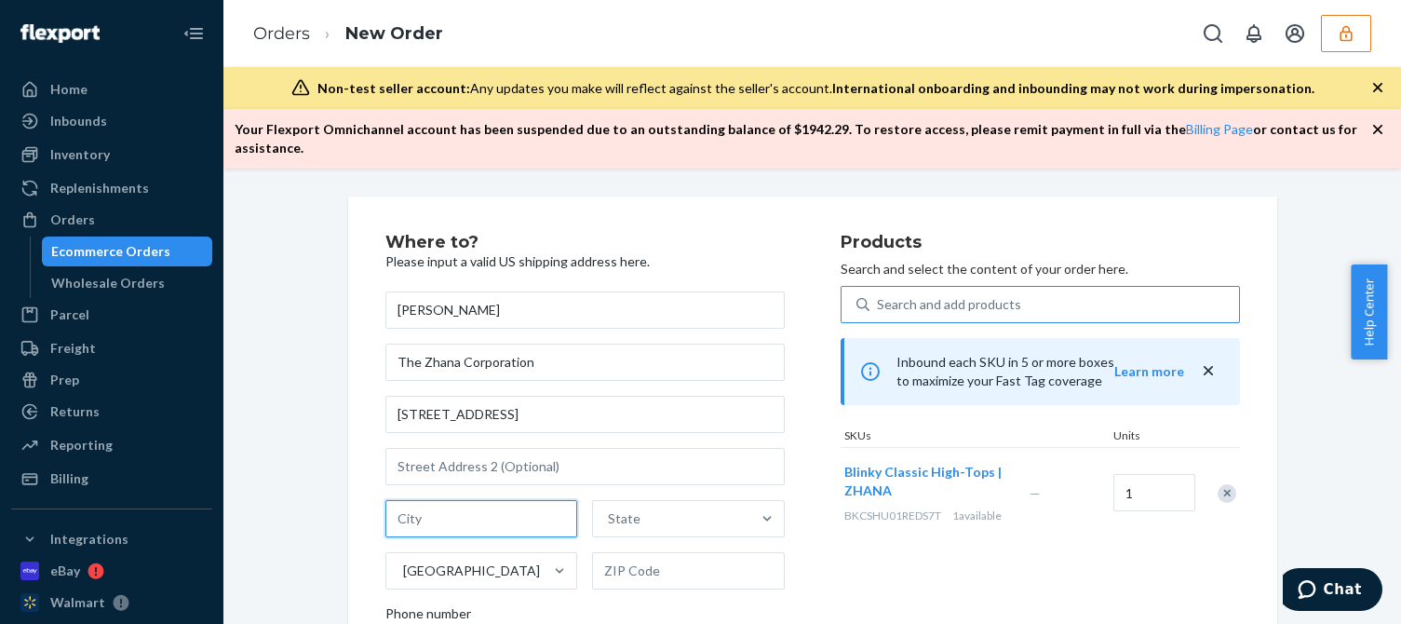
click at [457, 500] on input "text" at bounding box center [481, 518] width 193 height 37
paste input "Alpharetta"
type input "Alpharetta"
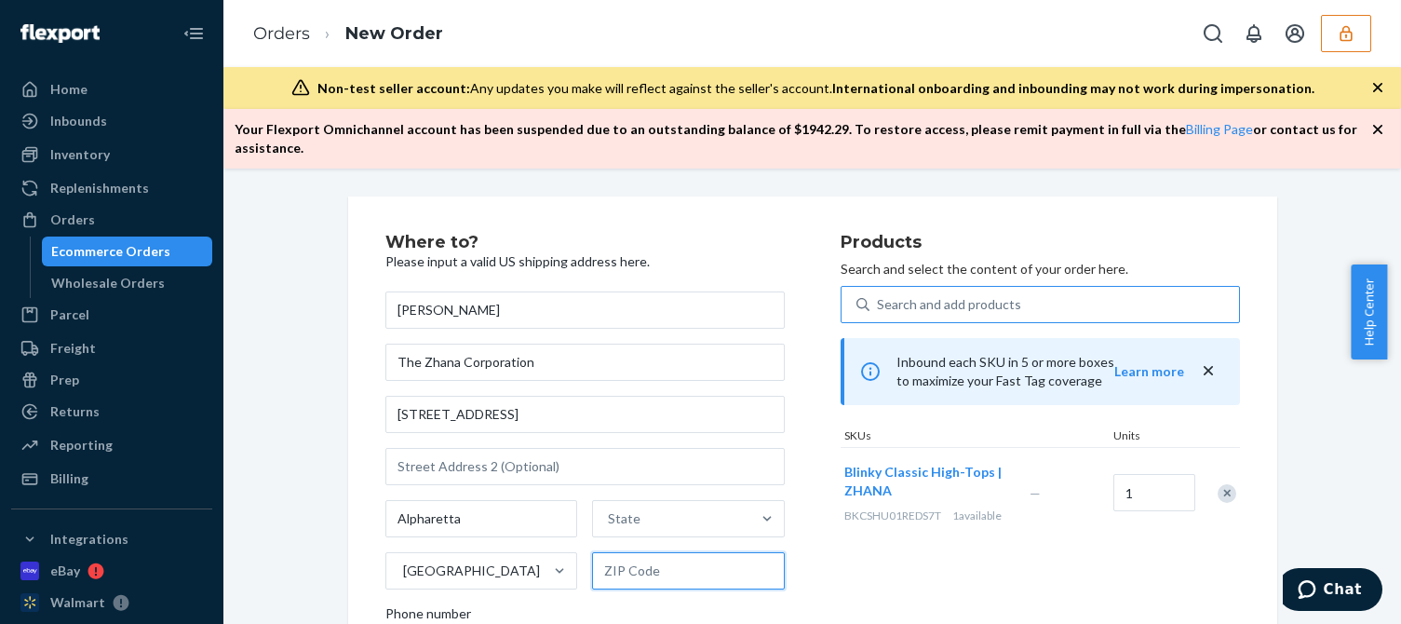
click at [684, 563] on input "text" at bounding box center [688, 570] width 193 height 37
paste input "30009"
type input "30009"
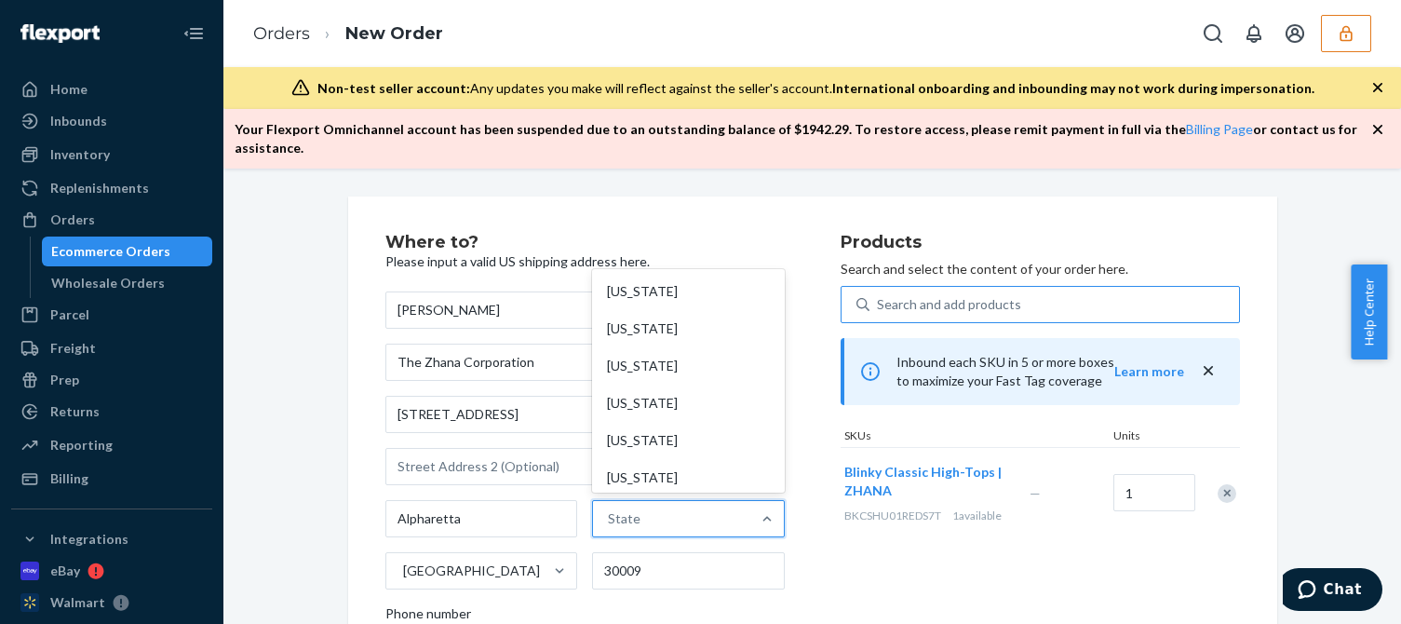
click at [652, 515] on div "State" at bounding box center [671, 518] width 157 height 37
click at [610, 515] on input "option Alabama focused, 1 of 59. 59 results available. Use Up and Down to choos…" at bounding box center [609, 518] width 2 height 19
type input "g"
click at [668, 278] on div "Georgia" at bounding box center [687, 291] width 188 height 37
click at [614, 509] on input "g" at bounding box center [609, 518] width 8 height 19
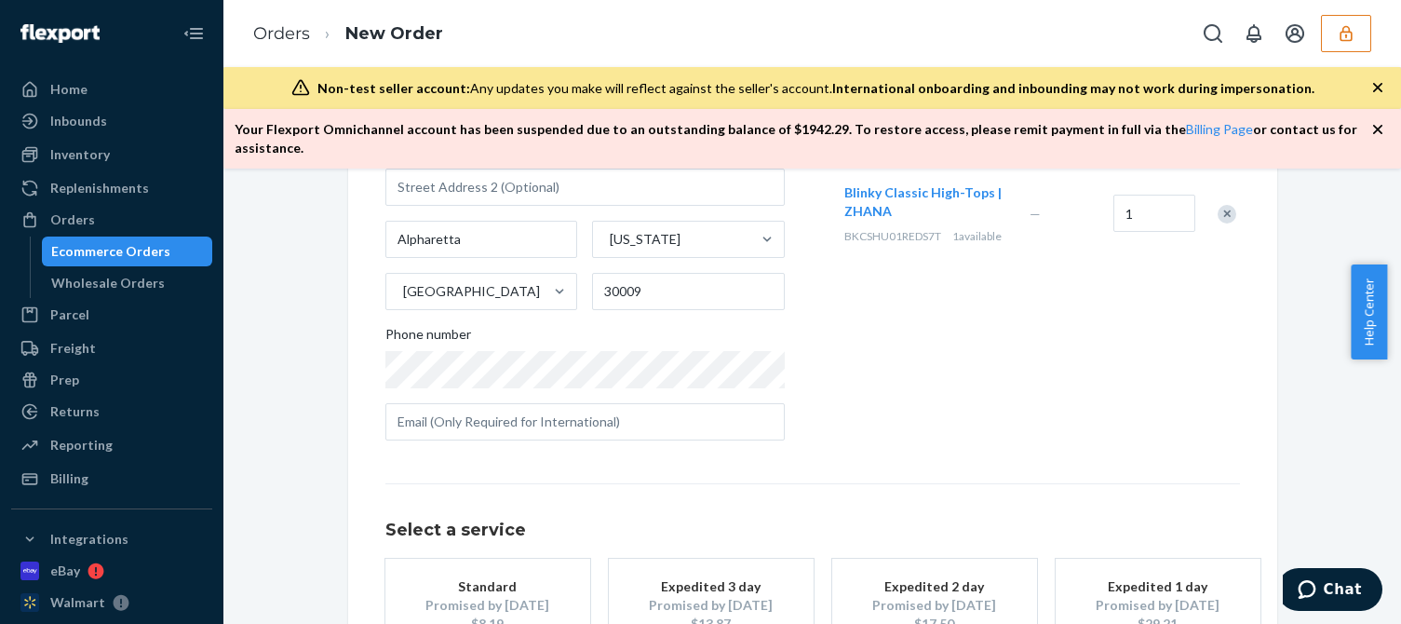
scroll to position [400, 0]
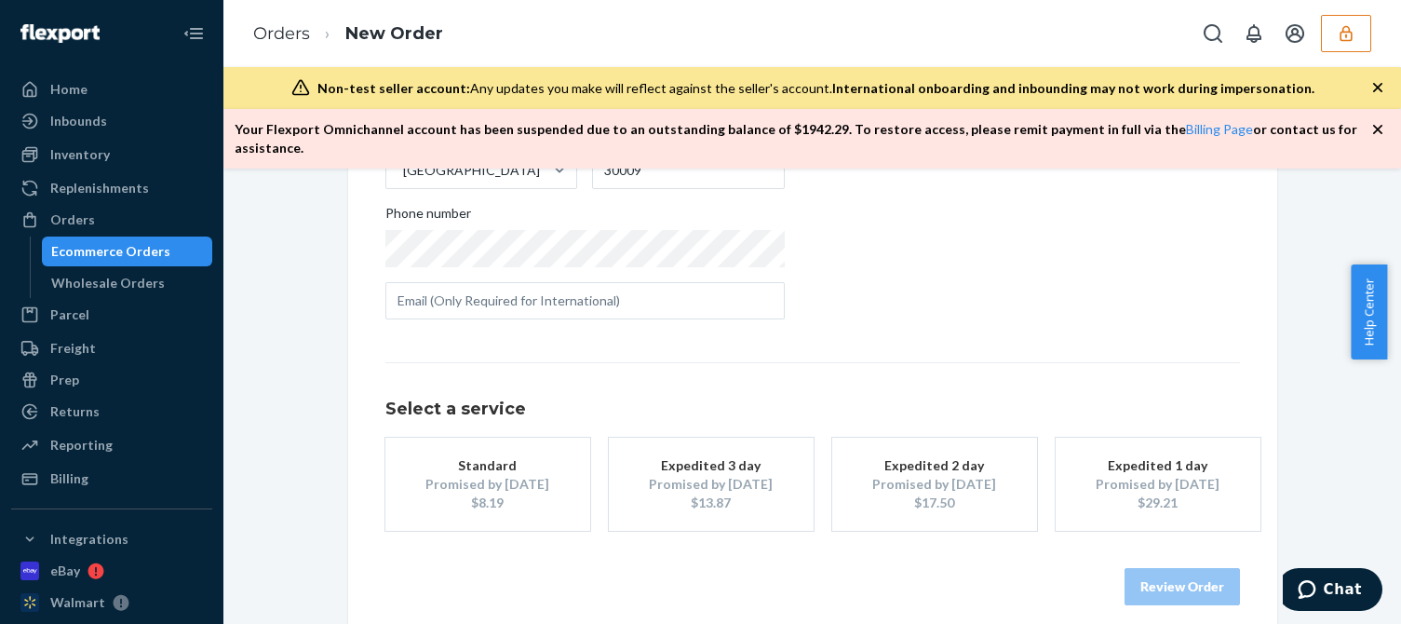
click at [484, 475] on div "Promised by Oct 6, 2025" at bounding box center [487, 484] width 149 height 19
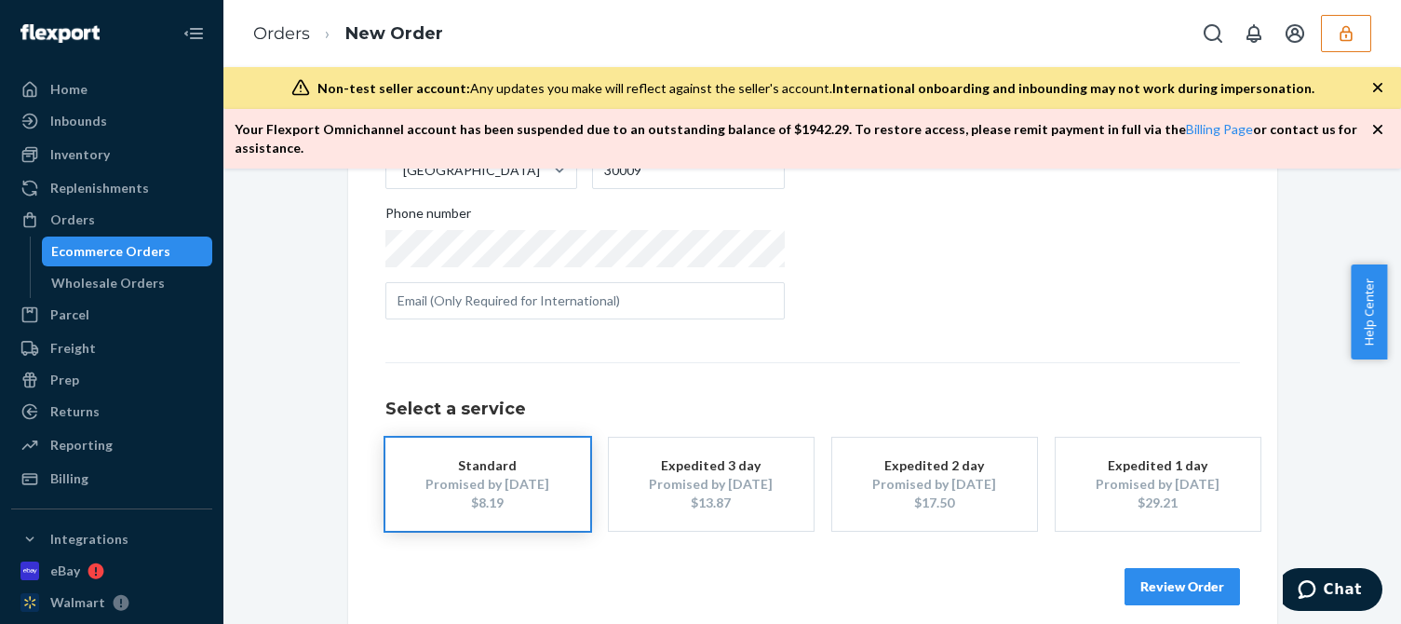
click at [1187, 568] on button "Review Order" at bounding box center [1182, 586] width 115 height 37
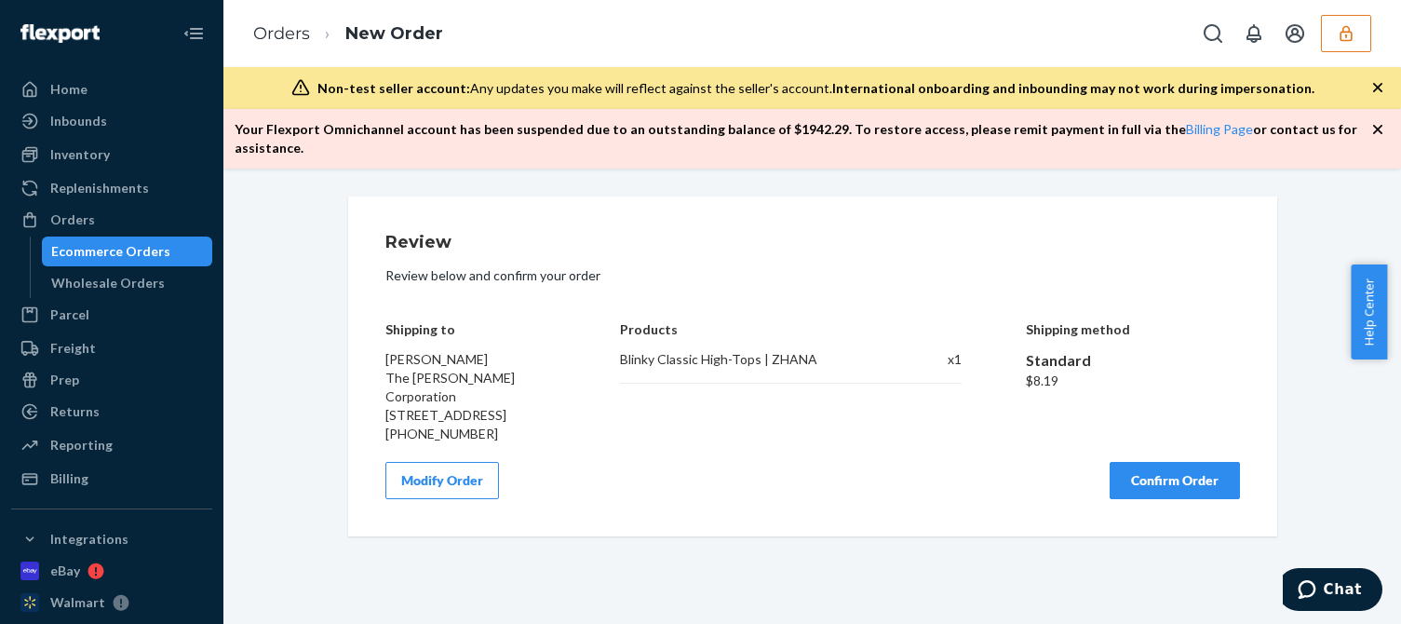
click at [1169, 434] on div "Review Review below and confirm your order Shipping to Lorraine Edwards The Zha…" at bounding box center [812, 366] width 855 height 265
click at [1166, 475] on button "Confirm Order" at bounding box center [1175, 480] width 130 height 37
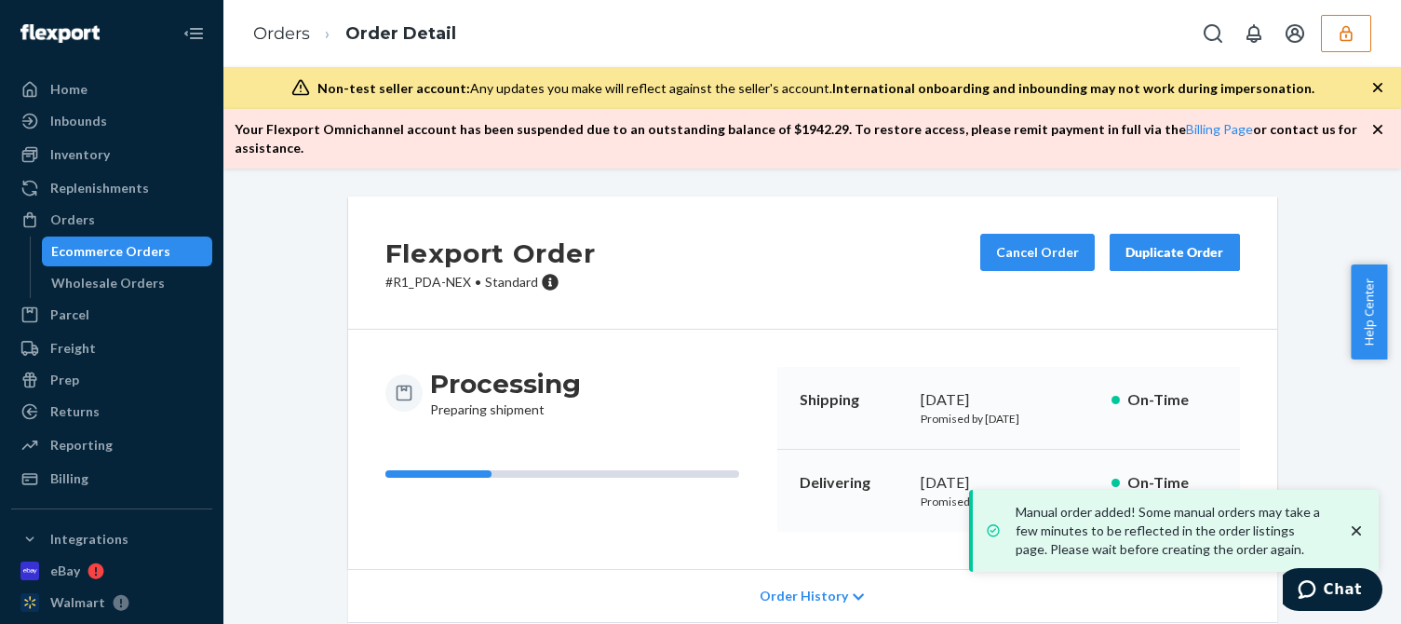
click at [299, 572] on div "Flexport Order # R1_PDA-NEX • Standard Cancel Order Duplicate Order Processing …" at bounding box center [812, 567] width 1150 height 742
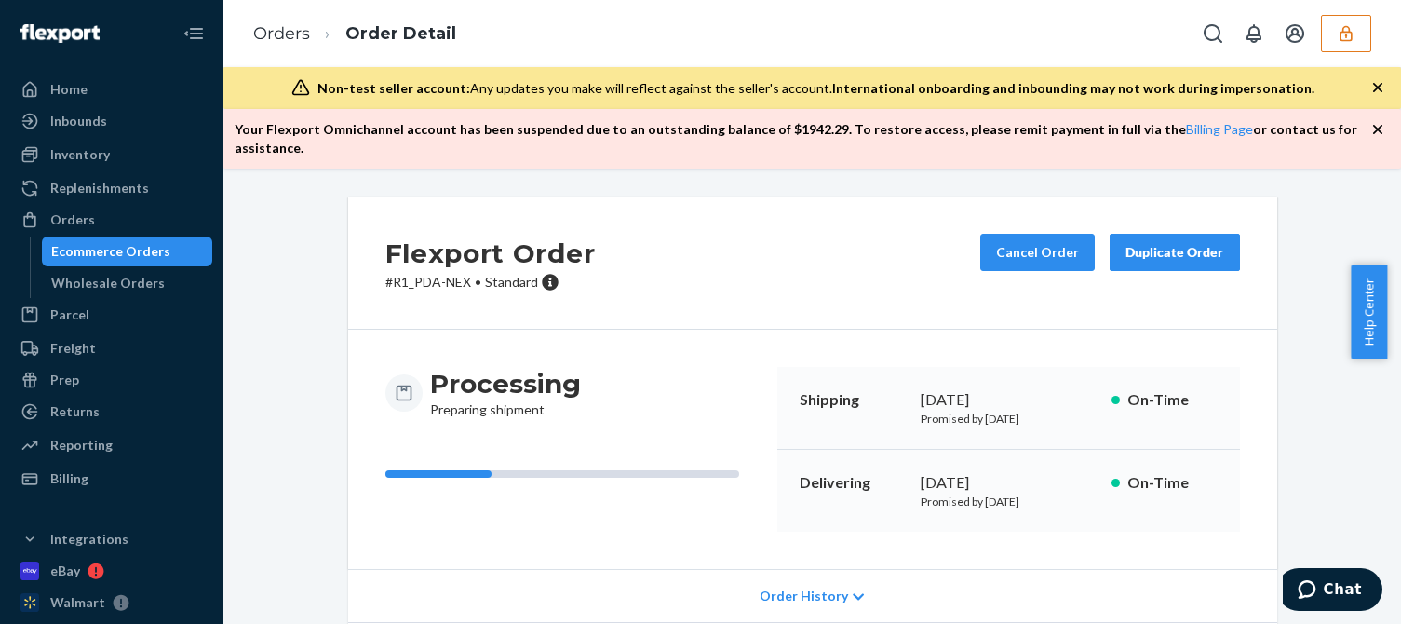
drag, startPoint x: 1339, startPoint y: 34, endPoint x: 1367, endPoint y: 66, distance: 42.2
click at [1340, 34] on icon "button" at bounding box center [1346, 33] width 19 height 19
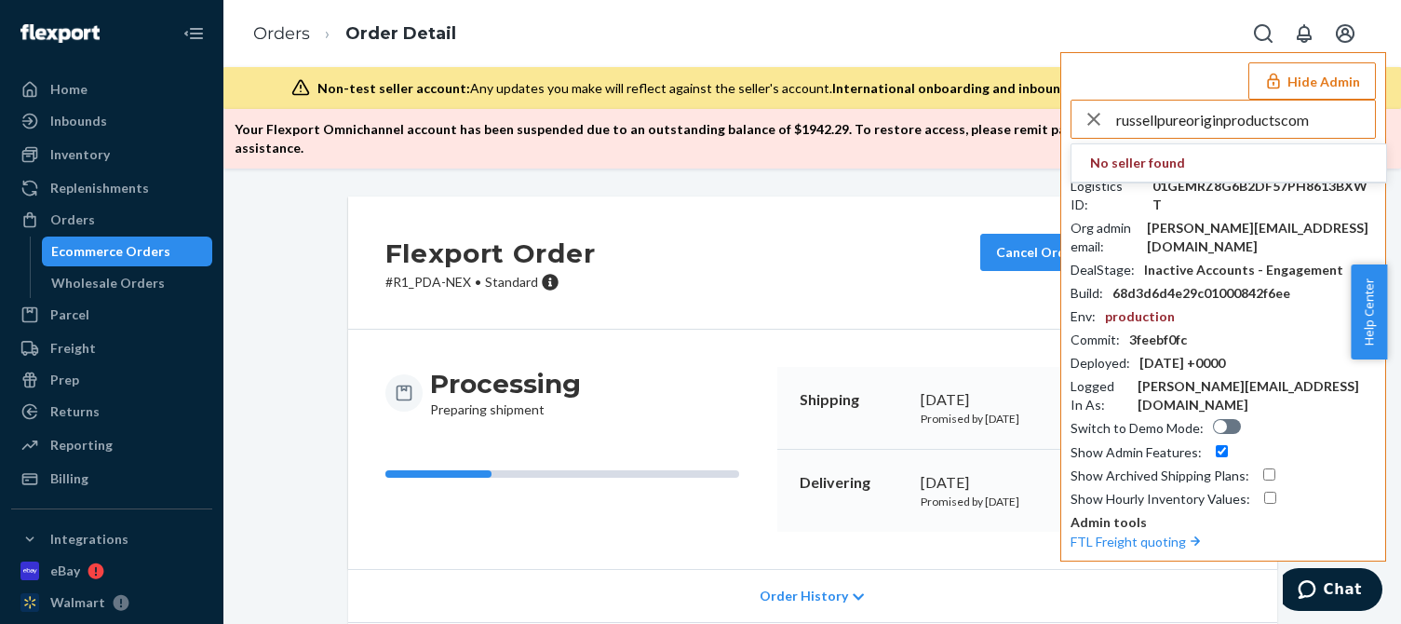
click at [1237, 118] on input "russellpureoriginproductscom" at bounding box center [1245, 119] width 259 height 37
click at [1266, 118] on input "russellpureoriginproductscom" at bounding box center [1245, 119] width 259 height 37
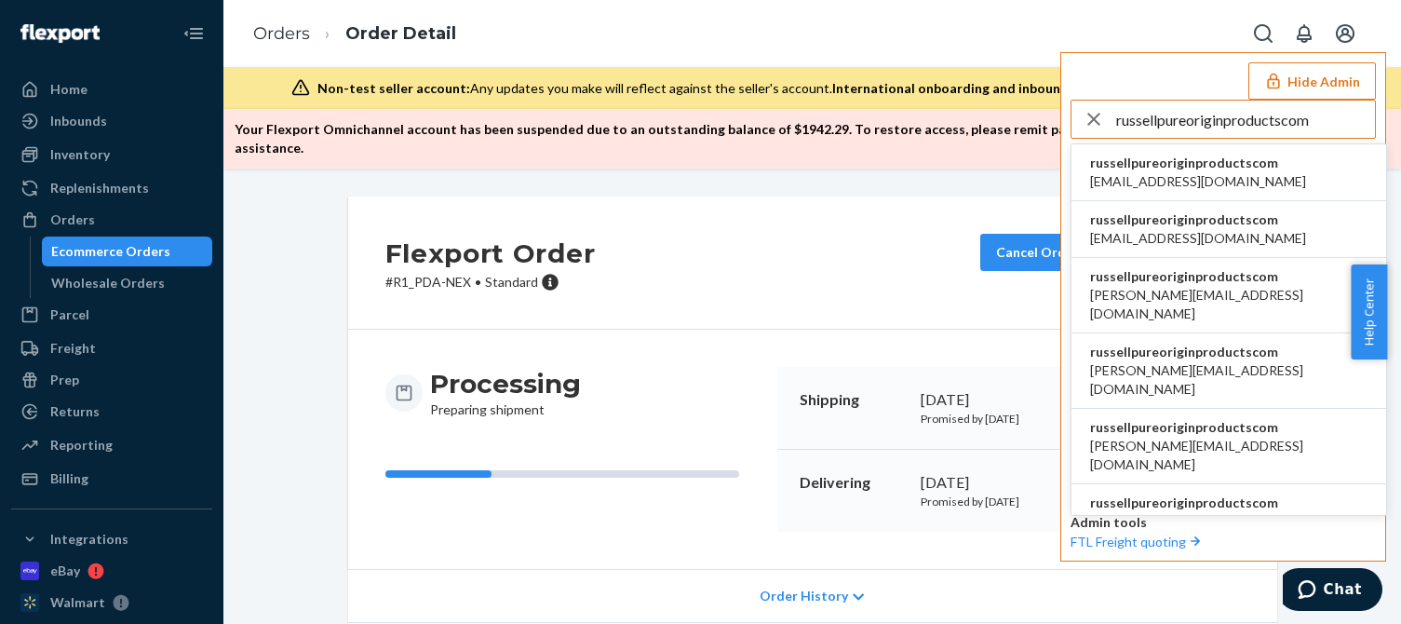
type input "russellpureoriginproductscom"
click at [1142, 179] on span "admin@pureoriginproducts.com" at bounding box center [1198, 181] width 216 height 19
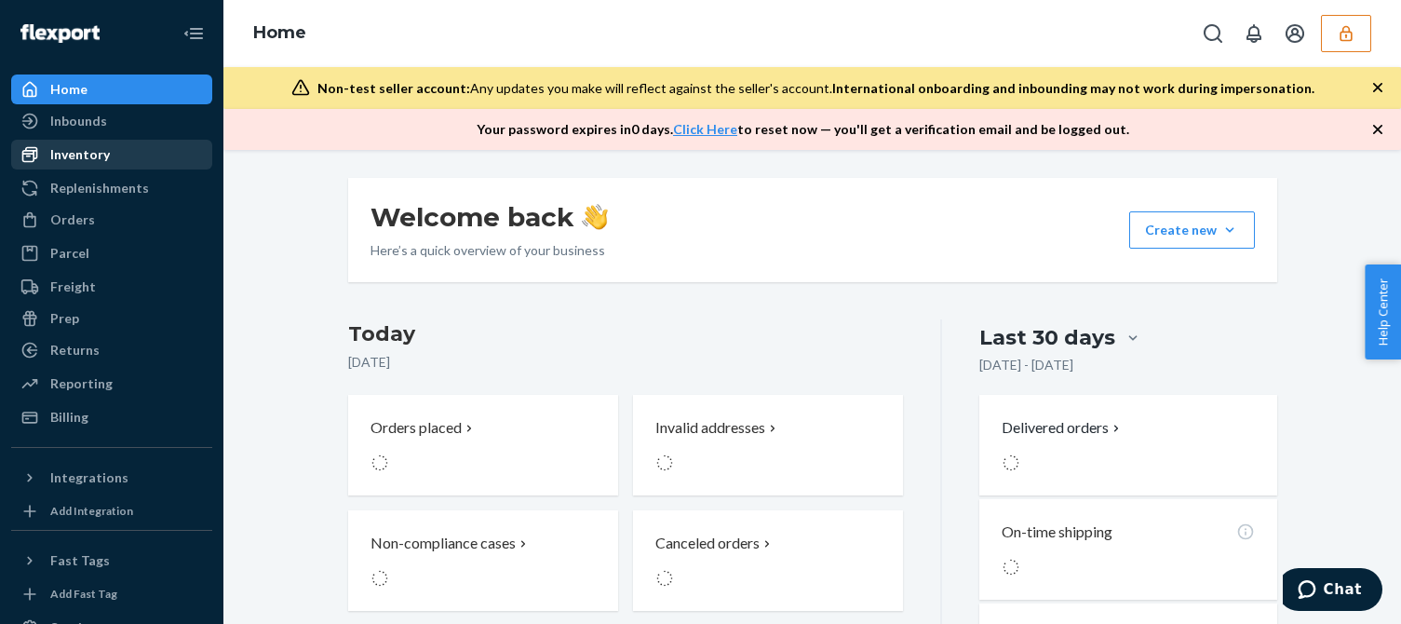
click at [91, 156] on div "Inventory" at bounding box center [80, 154] width 60 height 19
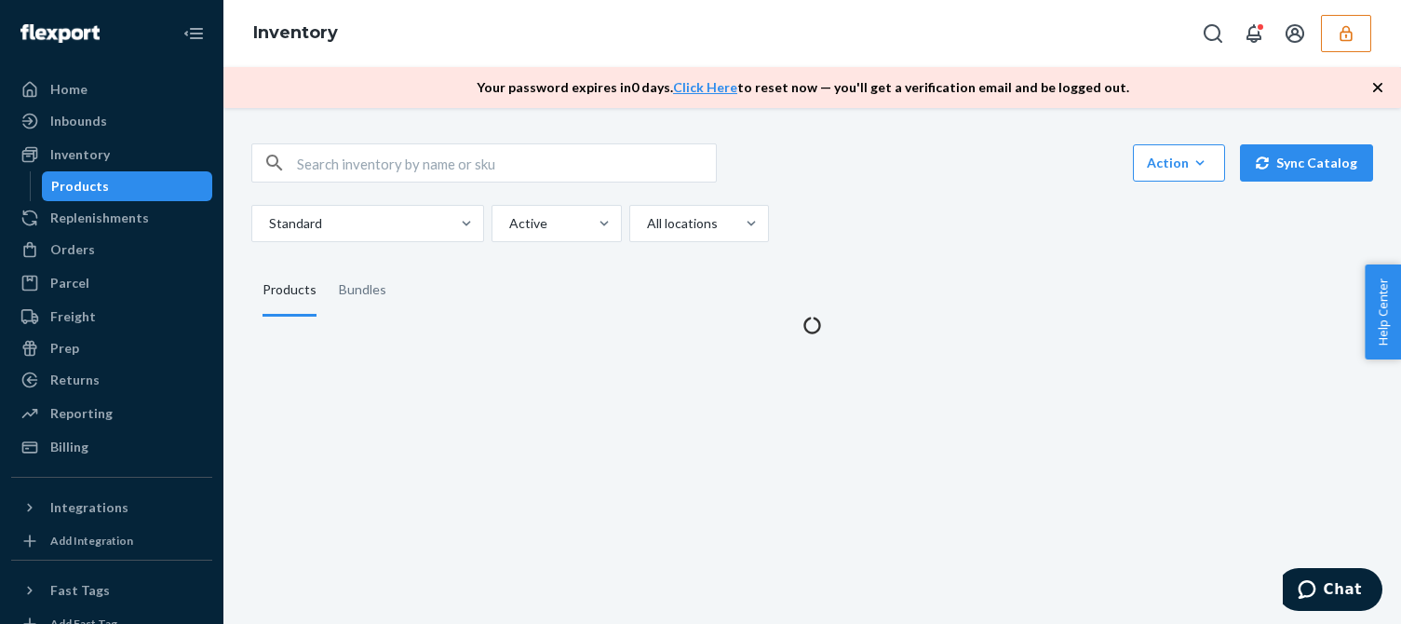
click at [1039, 185] on div "Action Create product Create bundle Bulk create products Bulk update products B…" at bounding box center [812, 192] width 1122 height 99
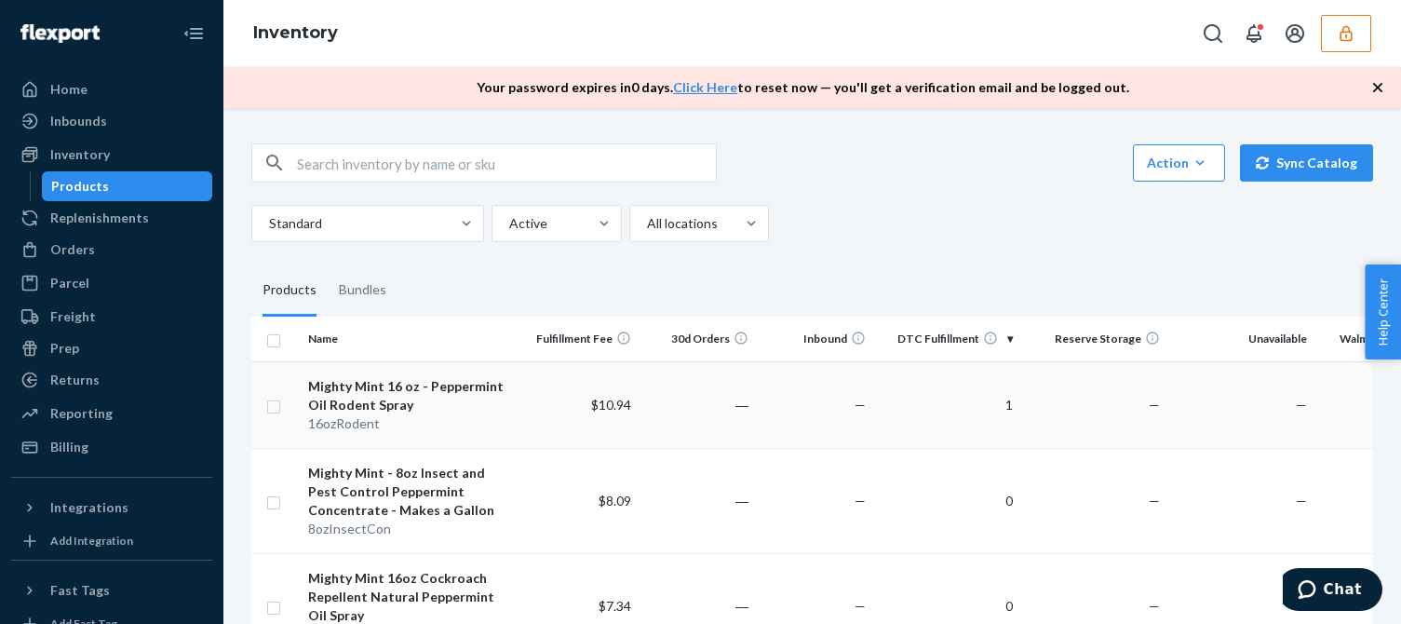
click at [538, 408] on td "$10.94" at bounding box center [579, 404] width 117 height 87
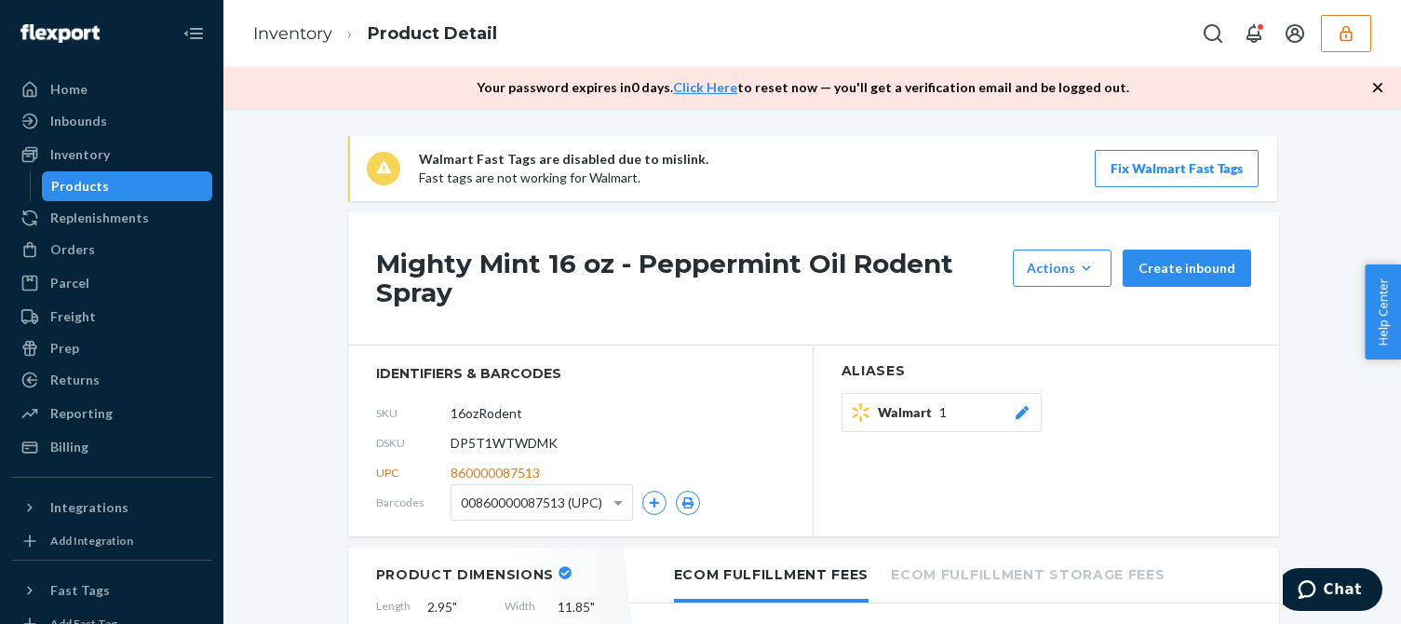
click at [88, 444] on div "Billing" at bounding box center [111, 447] width 197 height 26
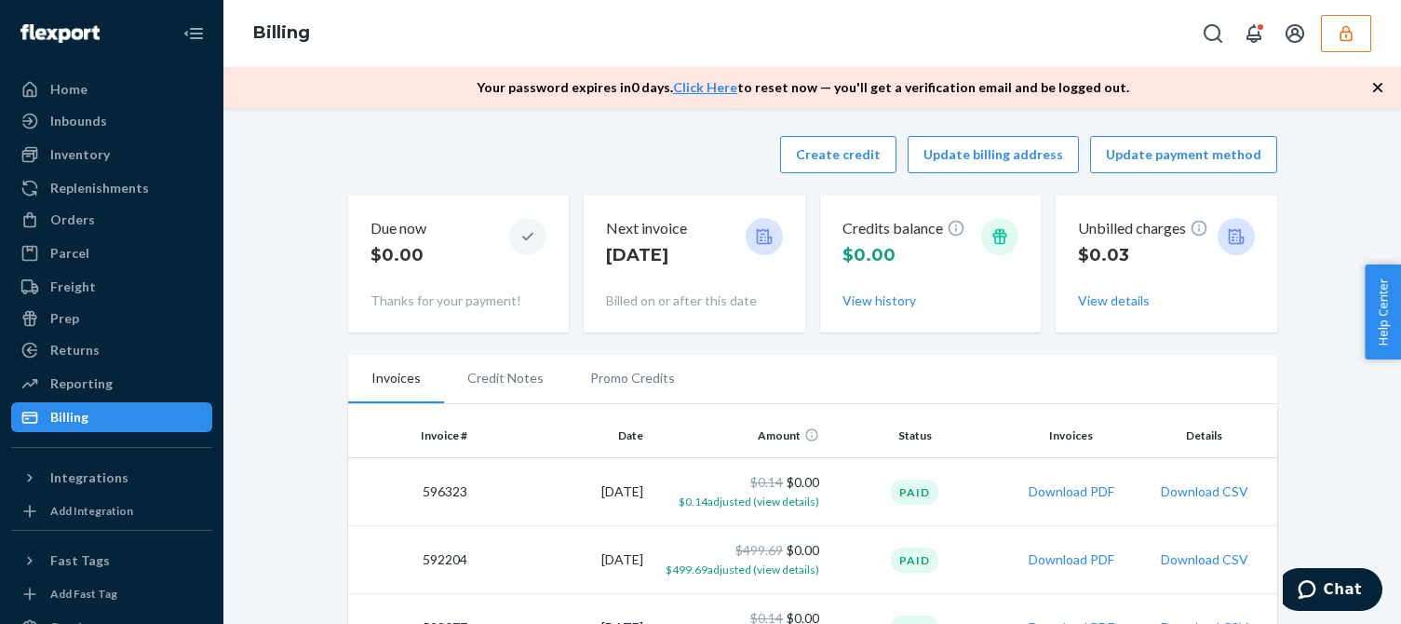
click at [616, 187] on div "Create credit Update billing address Update payment method Due now $0.00 Thanks…" at bounding box center [812, 234] width 929 height 219
click at [838, 158] on button "Create credit" at bounding box center [838, 154] width 116 height 37
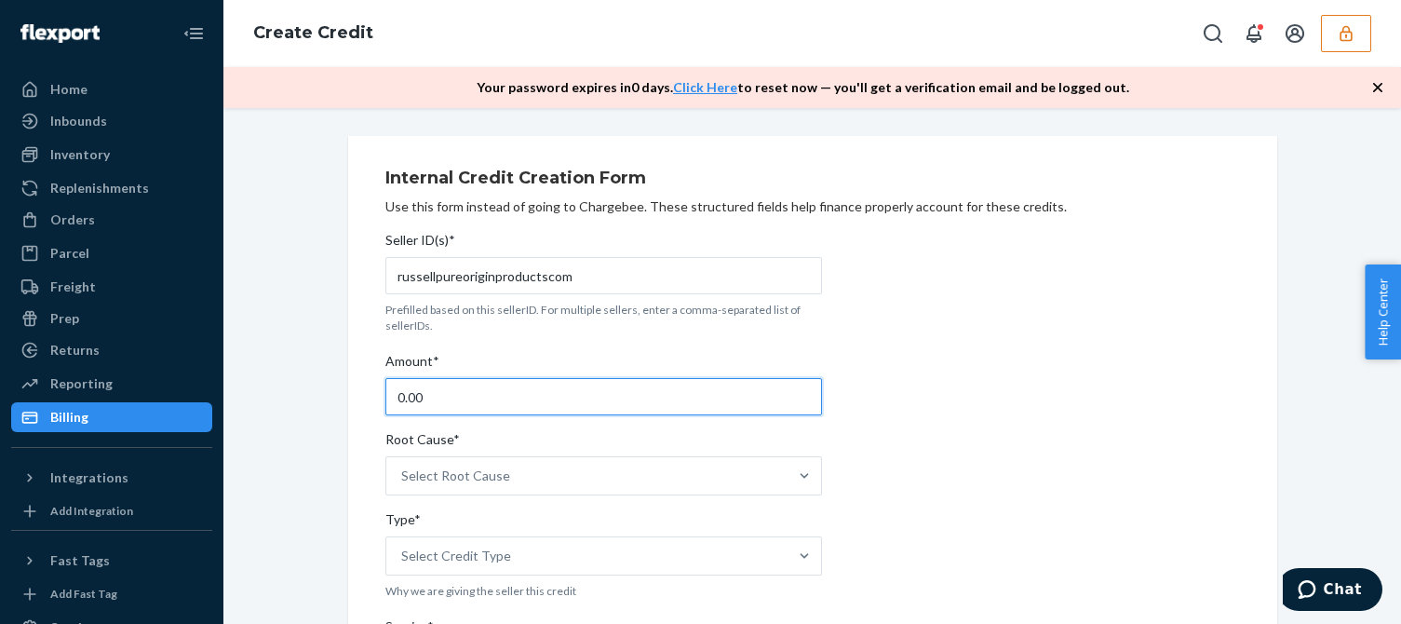
click at [432, 397] on input "0.00" at bounding box center [603, 396] width 437 height 37
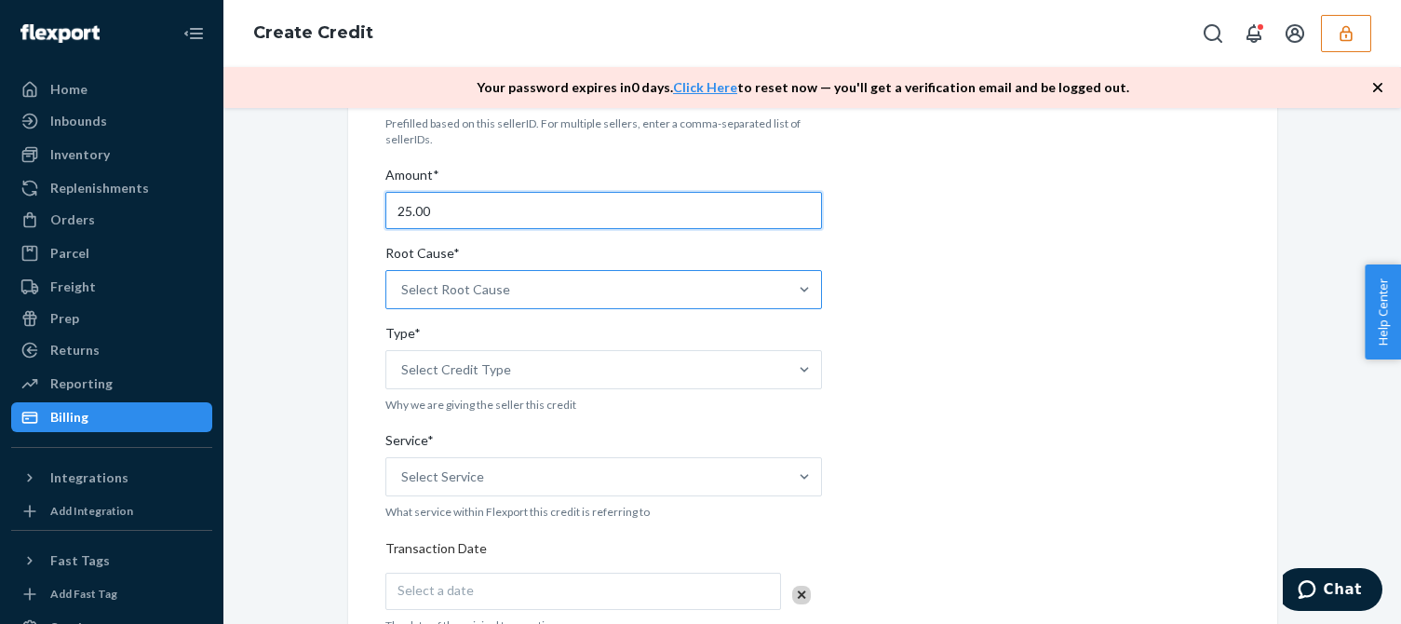
type input "25.00"
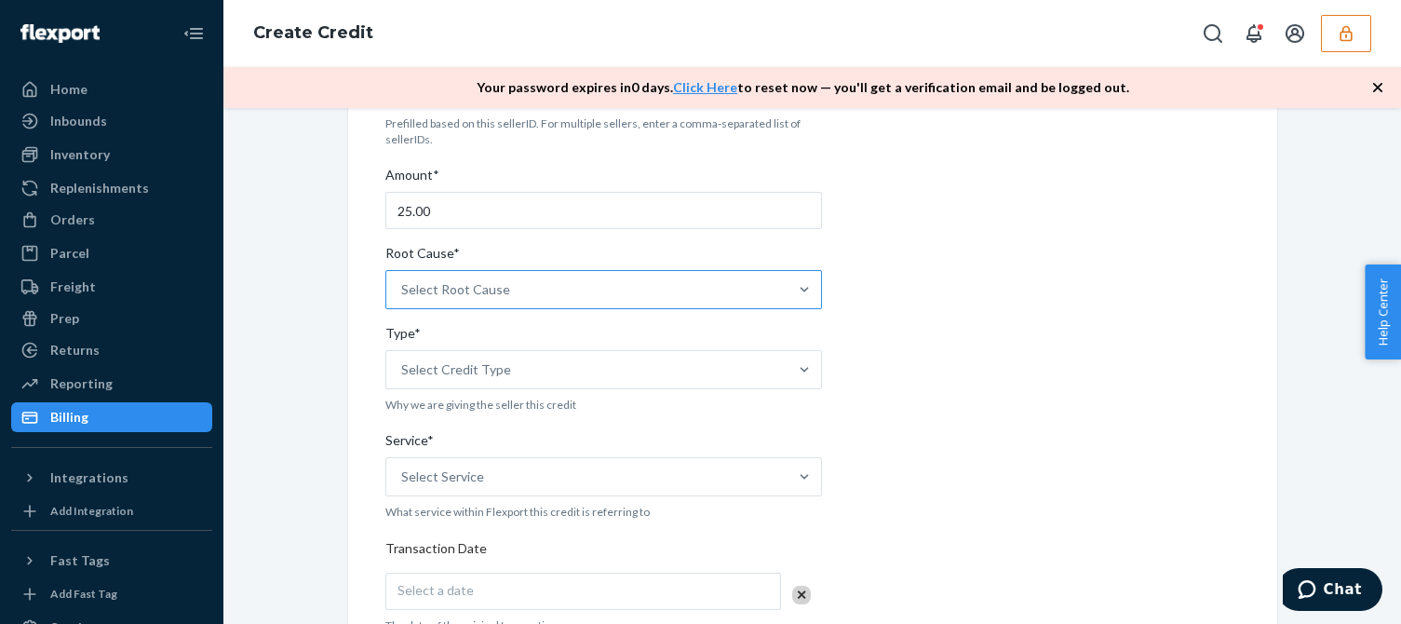
click at [514, 288] on div "Select Root Cause" at bounding box center [586, 289] width 401 height 37
click at [403, 288] on input "Root Cause* Select Root Cause" at bounding box center [402, 289] width 2 height 19
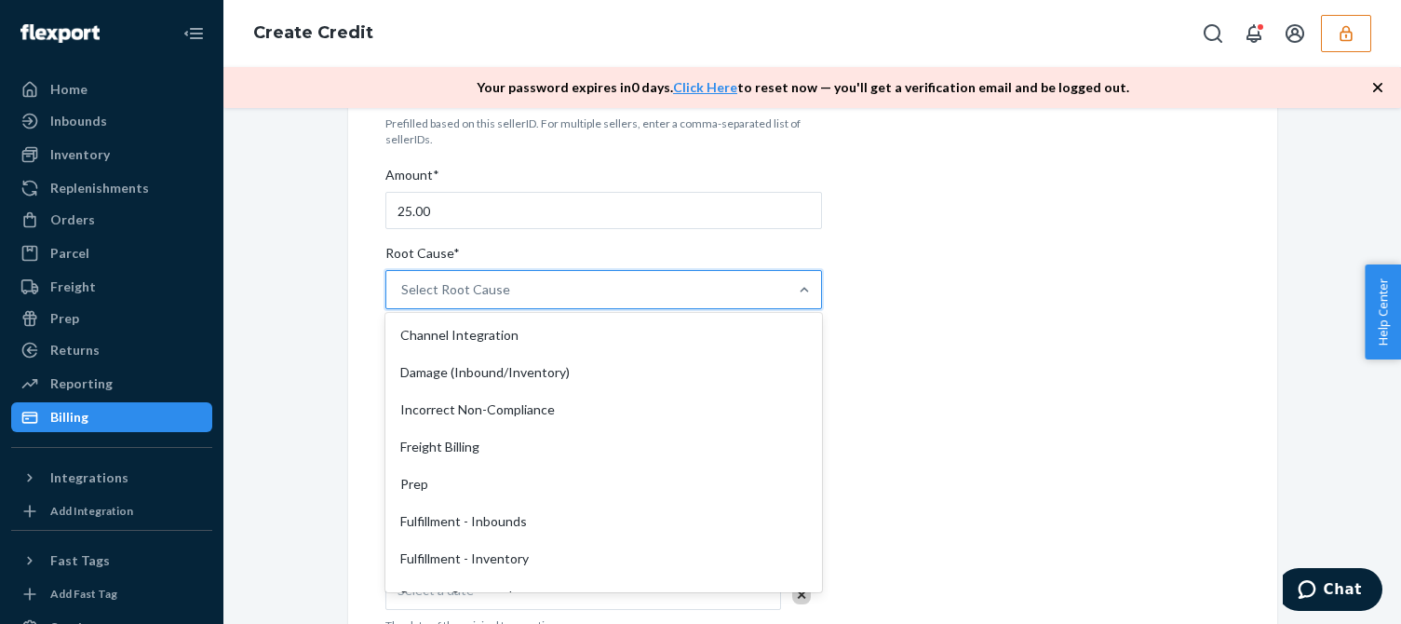
click at [1143, 303] on div "Internal Credit Creation Form Use this form instead of going to Chargebee. Thes…" at bounding box center [812, 544] width 855 height 1145
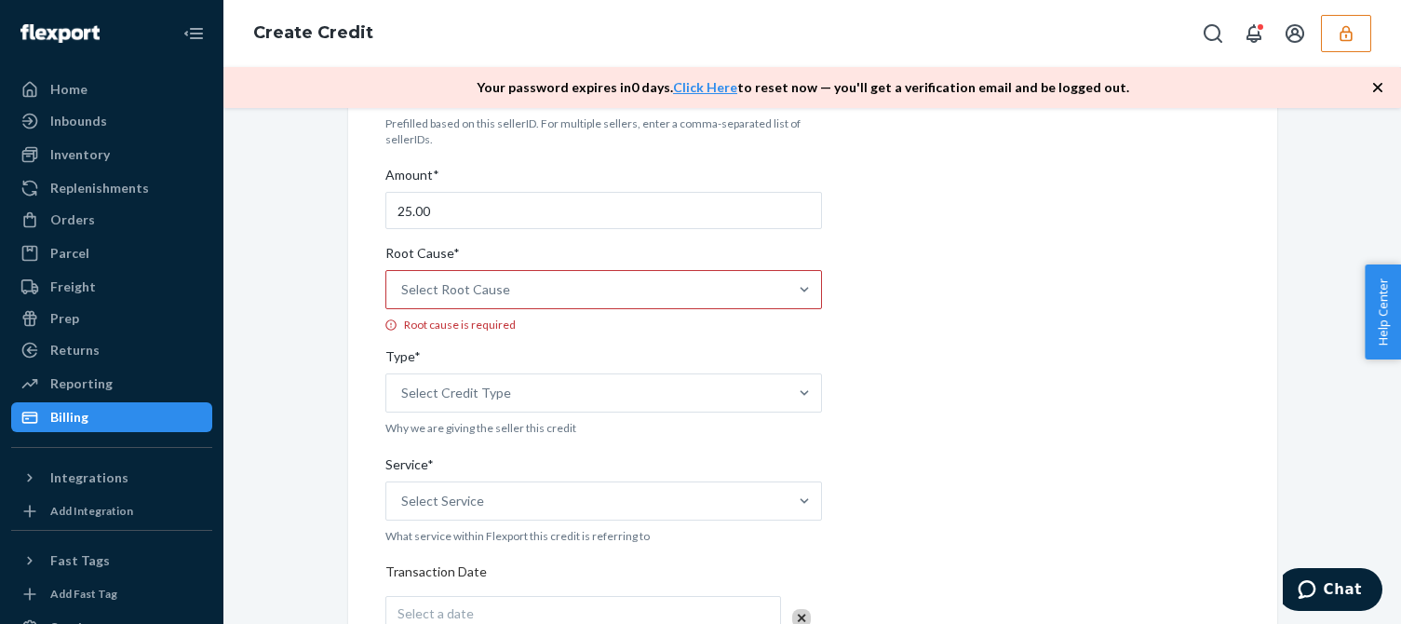
click at [465, 287] on div "Select Root Cause" at bounding box center [455, 289] width 109 height 19
click at [403, 287] on input "Root Cause* Select Root Cause Root cause is required" at bounding box center [402, 289] width 2 height 19
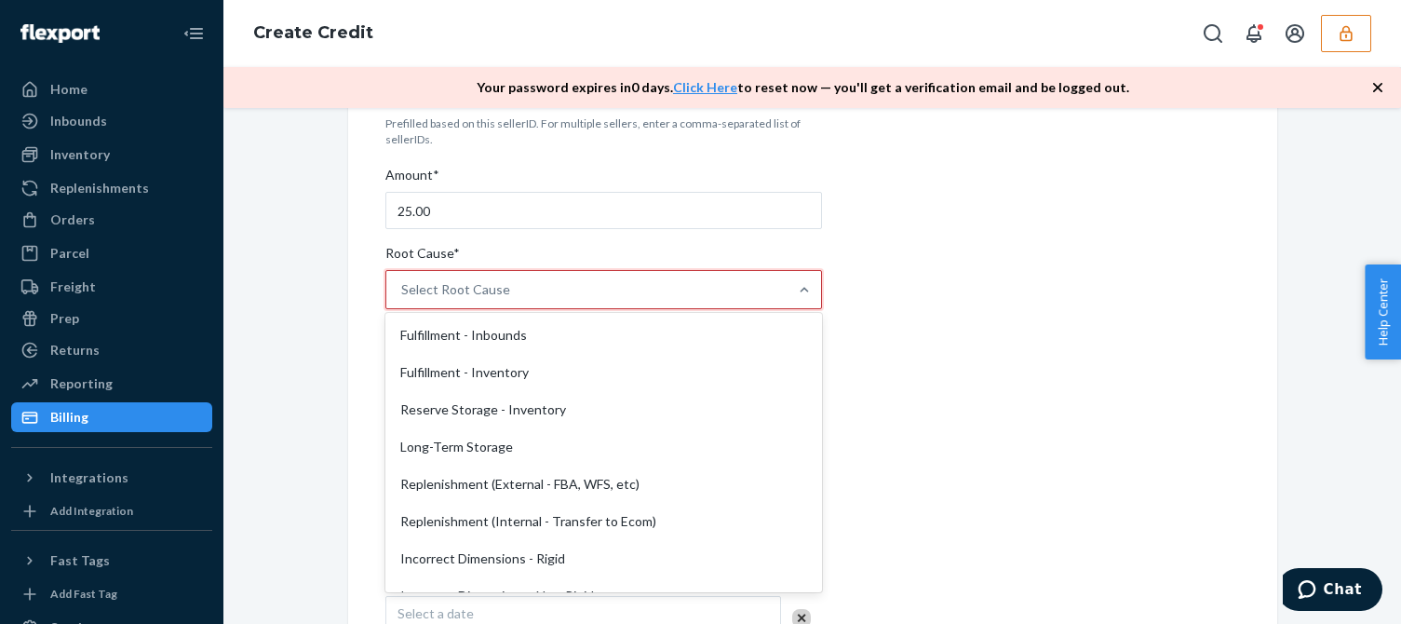
click at [468, 383] on div "Fulfillment - Inventory" at bounding box center [603, 372] width 429 height 37
click at [403, 299] on input "Root Cause* option Reserve Storage - Inventory focused, 8 of 29. 29 results ava…" at bounding box center [402, 289] width 2 height 19
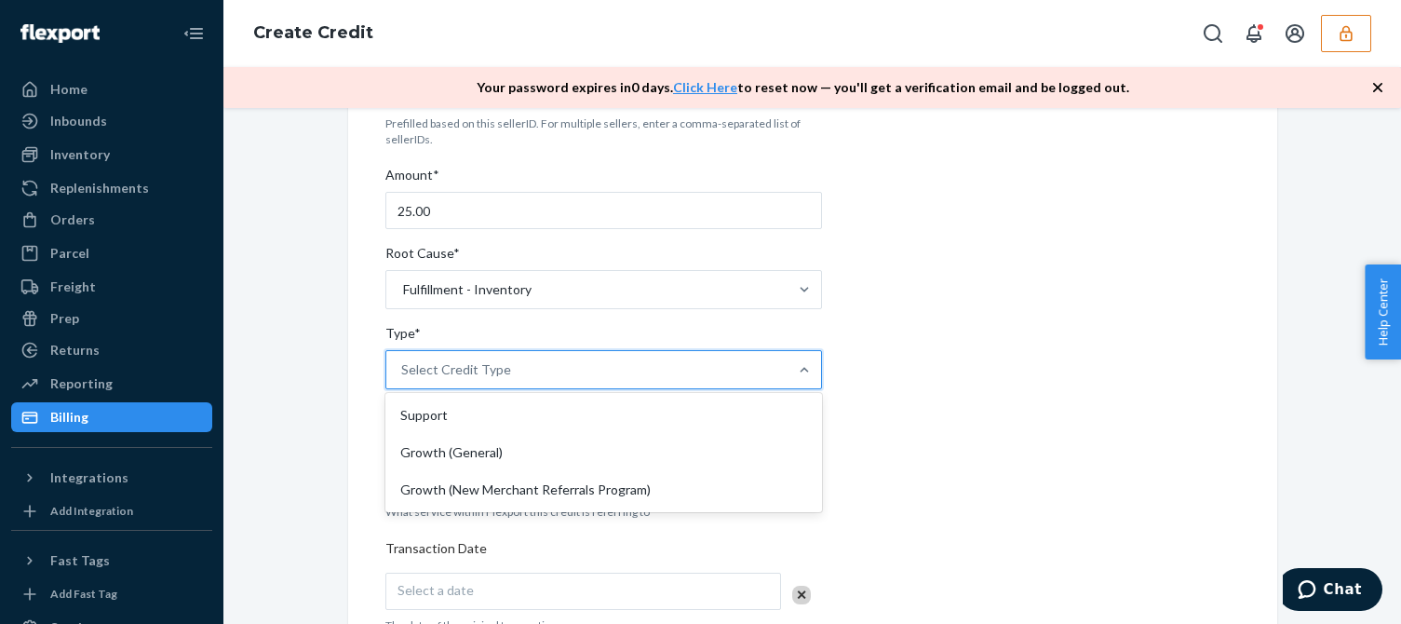
drag, startPoint x: 452, startPoint y: 388, endPoint x: 528, endPoint y: 401, distance: 77.5
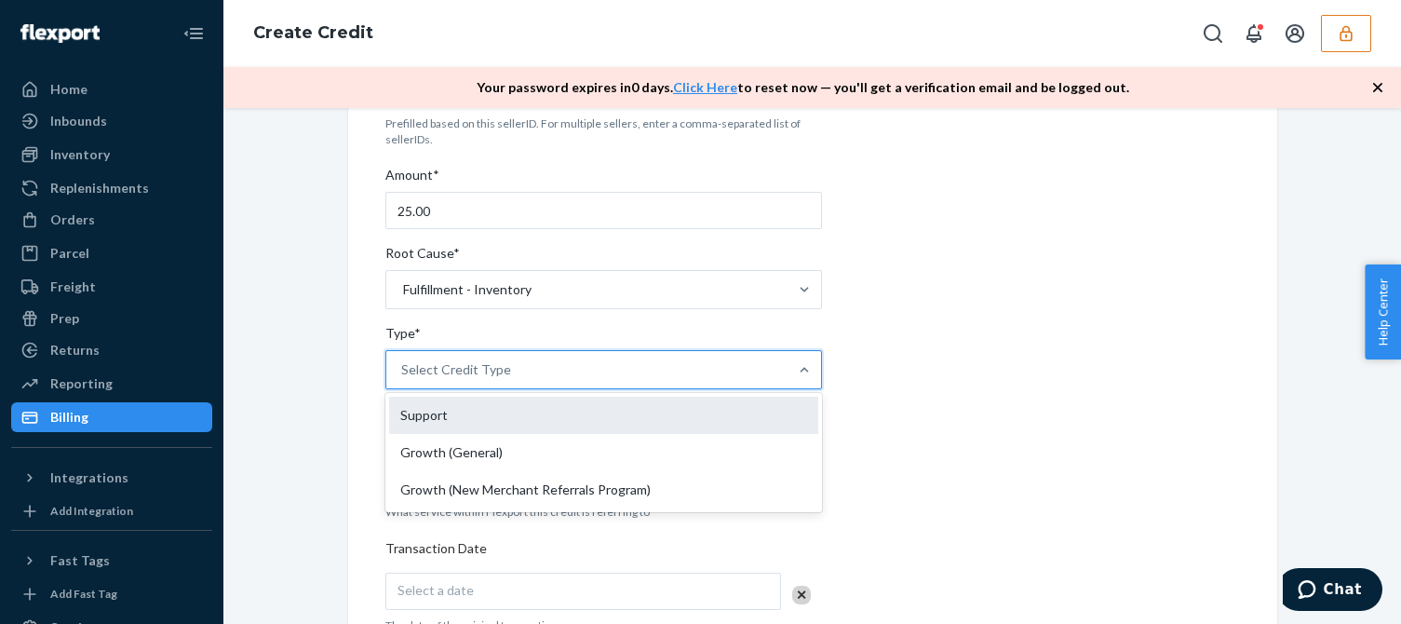
click at [453, 388] on div "Select Credit Type" at bounding box center [586, 369] width 401 height 37
click at [403, 379] on input "Type* option Support focused, 1 of 3. 3 results available. Use Up and Down to c…" at bounding box center [402, 369] width 2 height 19
click at [430, 426] on div "Support" at bounding box center [603, 415] width 429 height 37
click at [403, 379] on input "Type* option Support focused, 1 of 3. 3 results available. Use Up and Down to c…" at bounding box center [402, 369] width 2 height 19
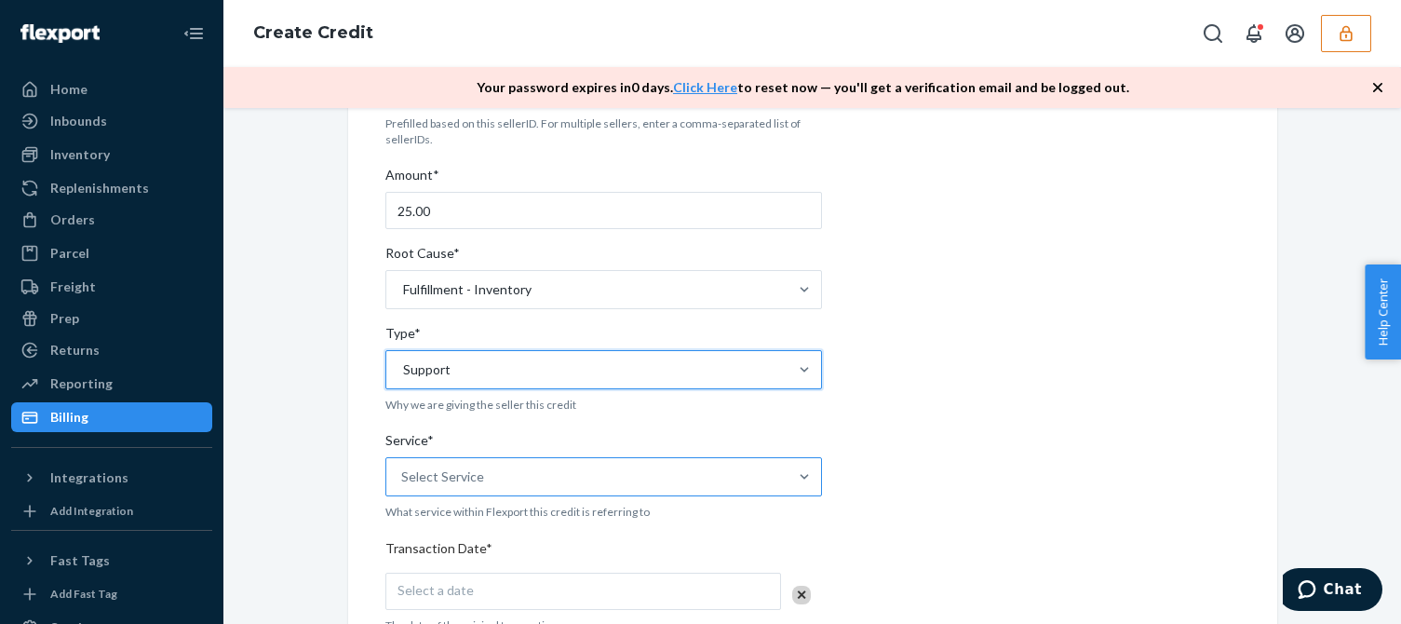
click at [493, 475] on div "Select Service" at bounding box center [586, 476] width 401 height 37
click at [403, 475] on input "Service* Select Service" at bounding box center [402, 476] width 2 height 19
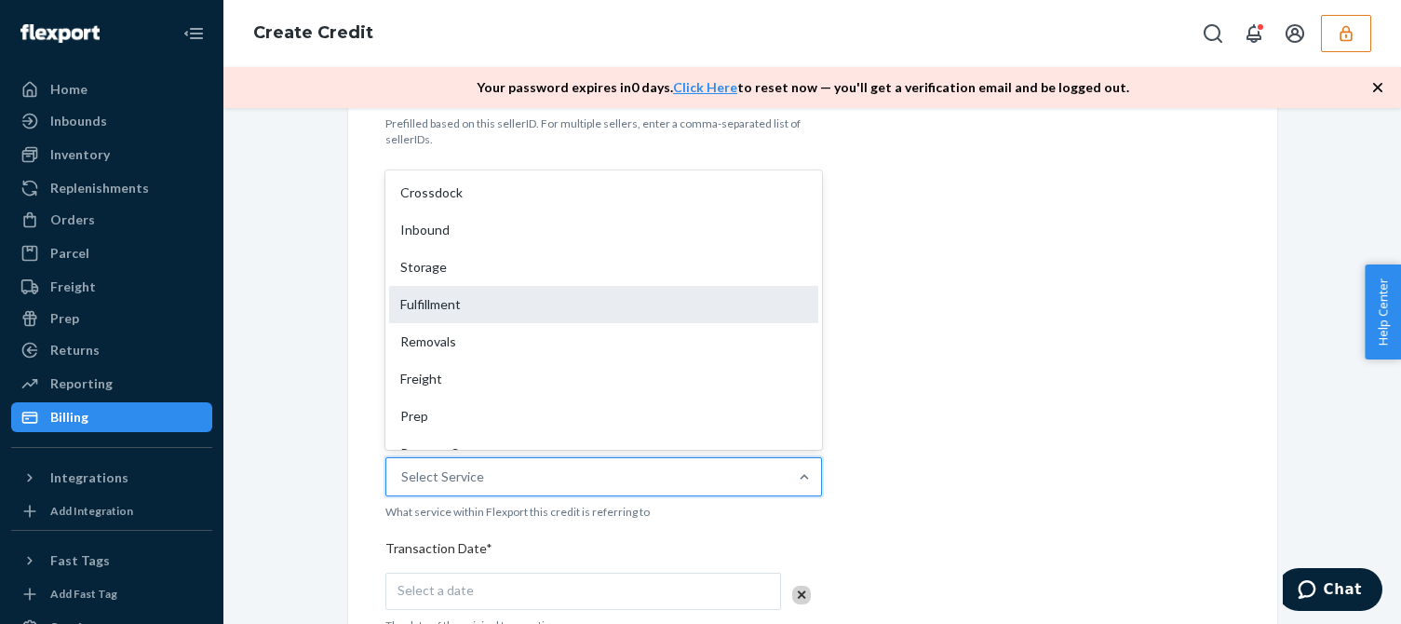
click at [485, 293] on div "Fulfillment" at bounding box center [603, 304] width 429 height 37
click at [403, 467] on input "Service* option Fulfillment focused, 4 of 10. 10 results available. Use Up and …" at bounding box center [402, 476] width 2 height 19
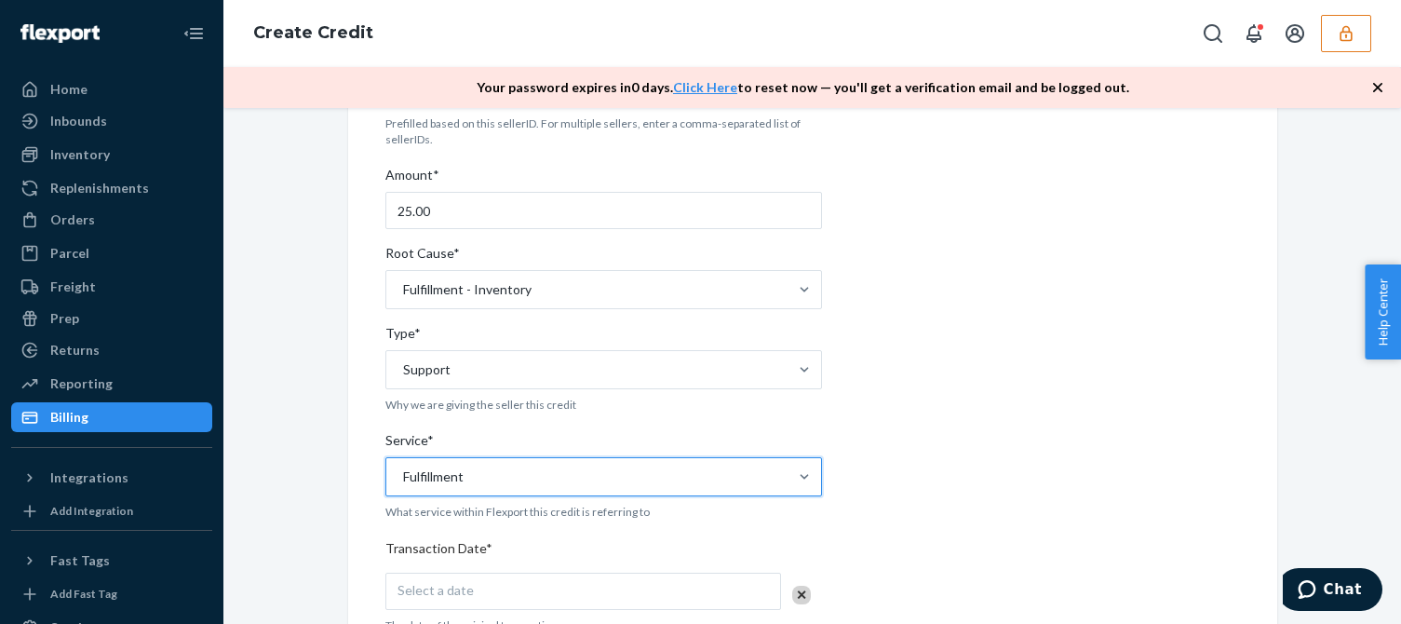
scroll to position [466, 0]
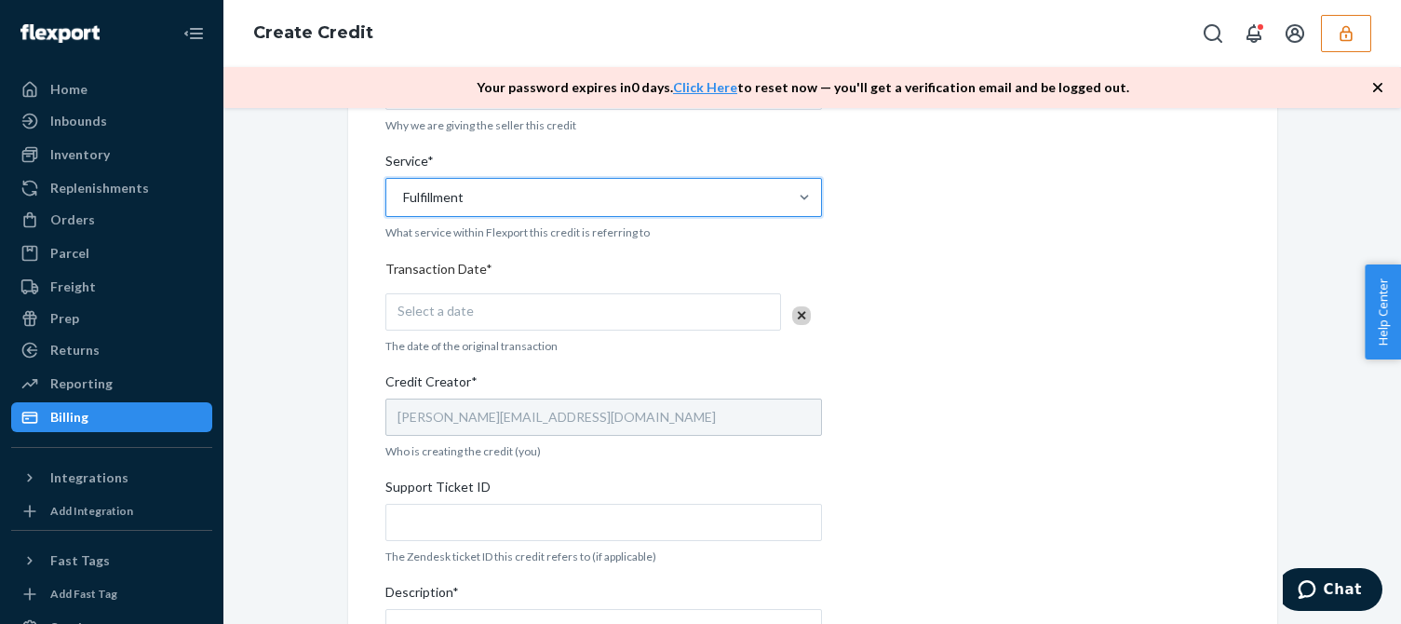
click at [457, 317] on span "Select a date" at bounding box center [436, 311] width 76 height 16
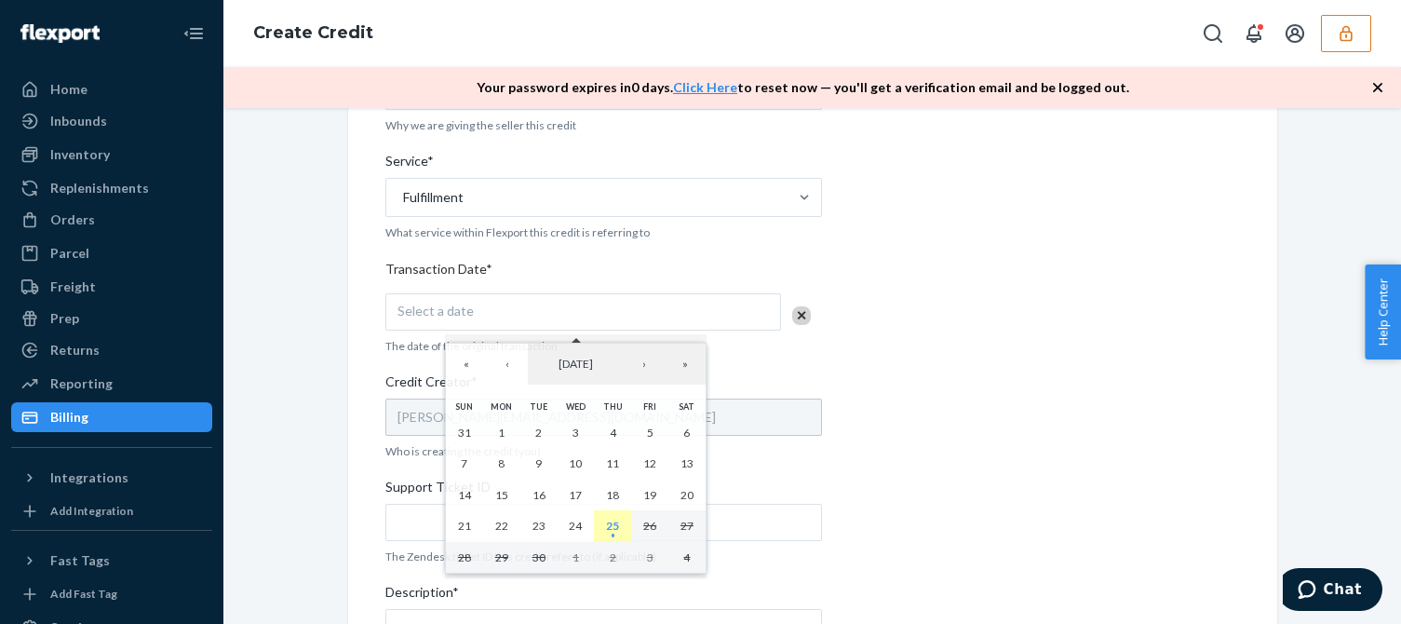
drag, startPoint x: 623, startPoint y: 521, endPoint x: 602, endPoint y: 538, distance: 27.1
click at [623, 521] on button "25" at bounding box center [612, 526] width 37 height 32
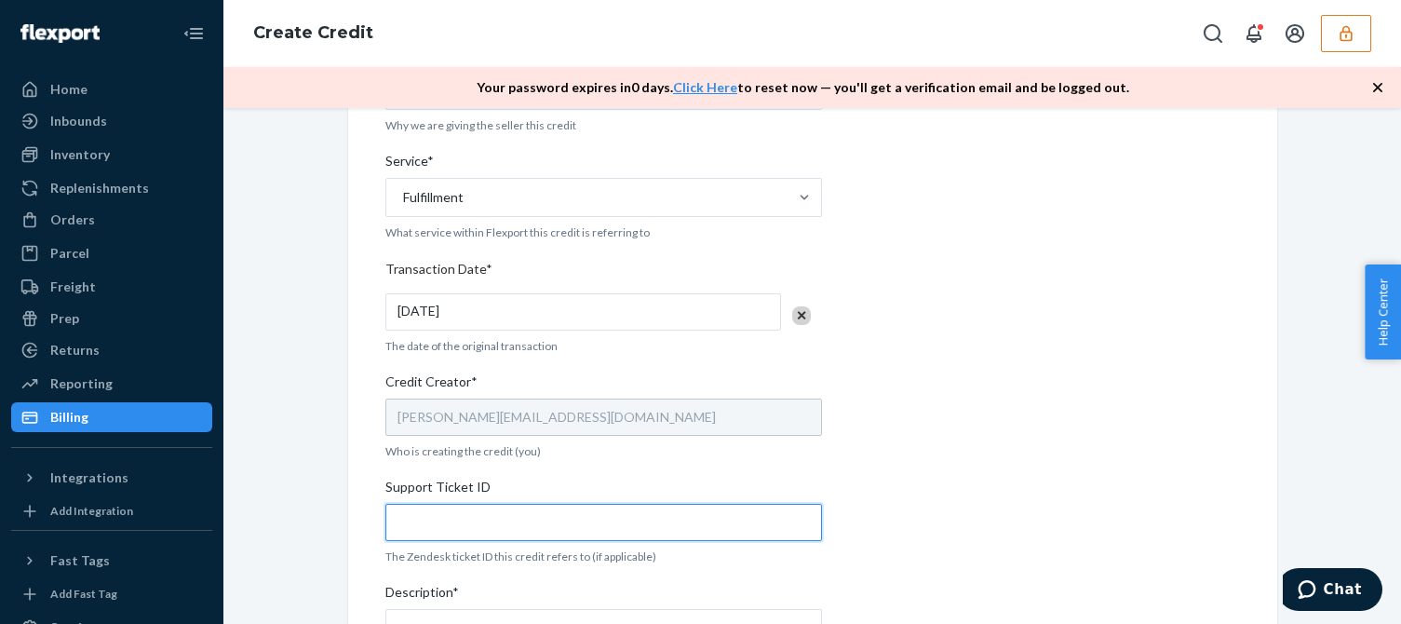
click at [458, 529] on input "Support Ticket ID" at bounding box center [603, 522] width 437 height 37
type input "S"
type input "Disposal credit"
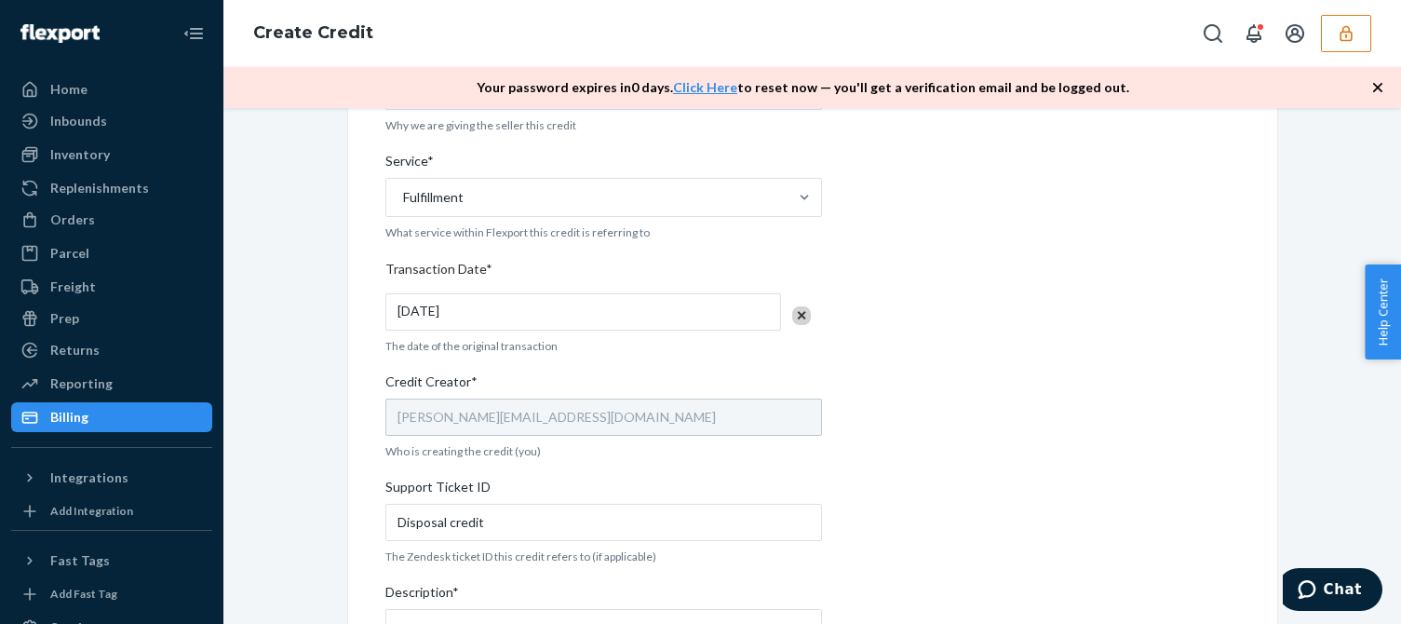
drag, startPoint x: 507, startPoint y: 541, endPoint x: 385, endPoint y: 531, distance: 123.3
click at [385, 531] on div "Seller ID(s)* russellpureoriginproductscom Prefilled based on this sellerID. Fo…" at bounding box center [603, 298] width 437 height 1080
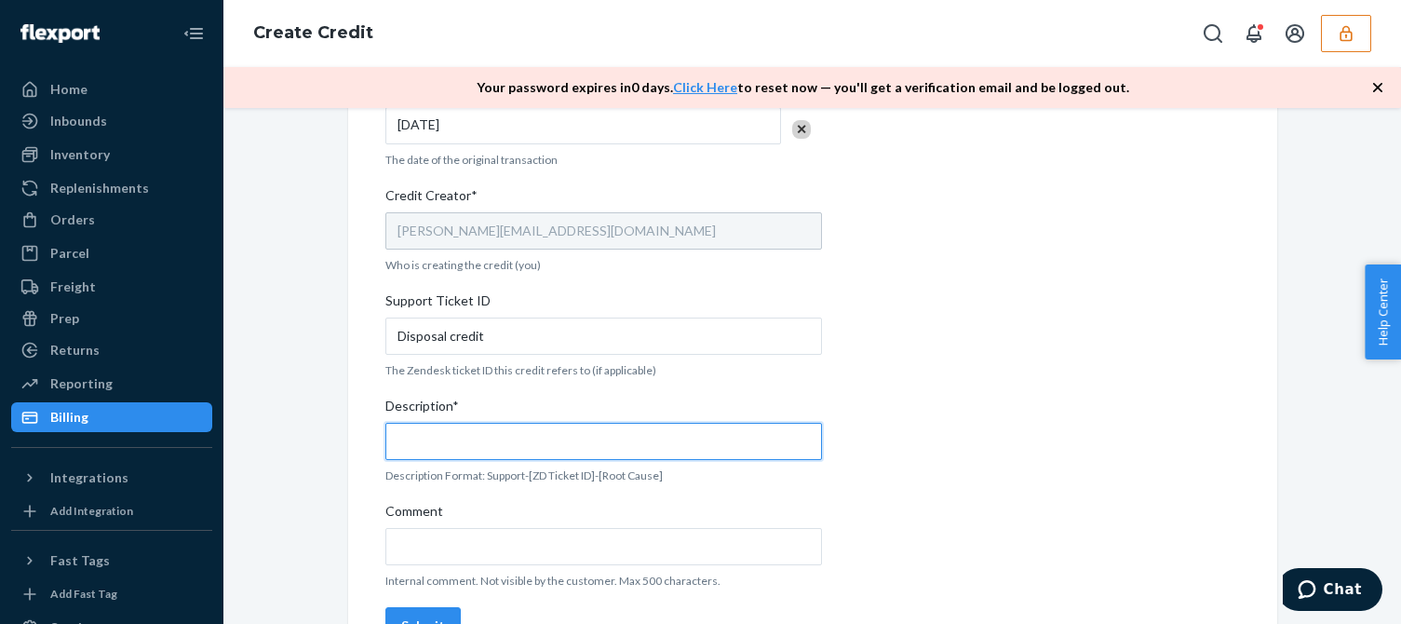
click at [435, 428] on input "Description*" at bounding box center [603, 441] width 437 height 37
paste input "Disposal credit"
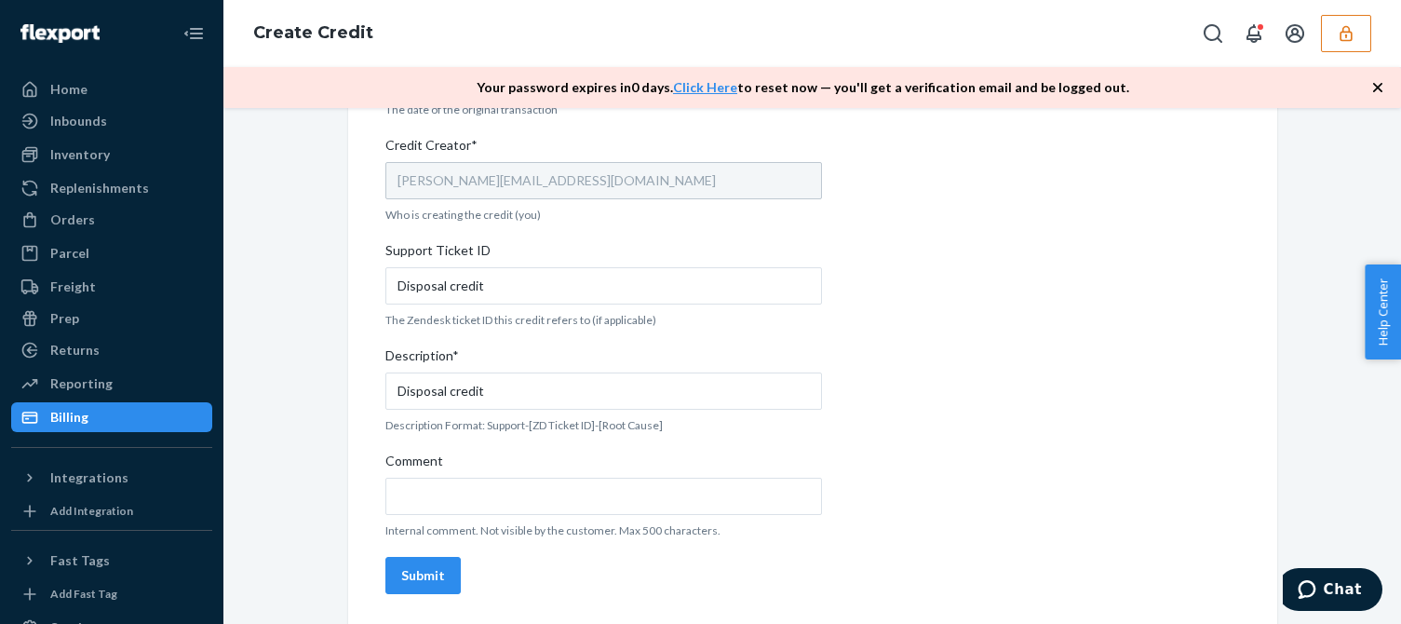
drag, startPoint x: 395, startPoint y: 579, endPoint x: 442, endPoint y: 615, distance: 59.8
click at [401, 577] on div "Submit" at bounding box center [423, 575] width 44 height 19
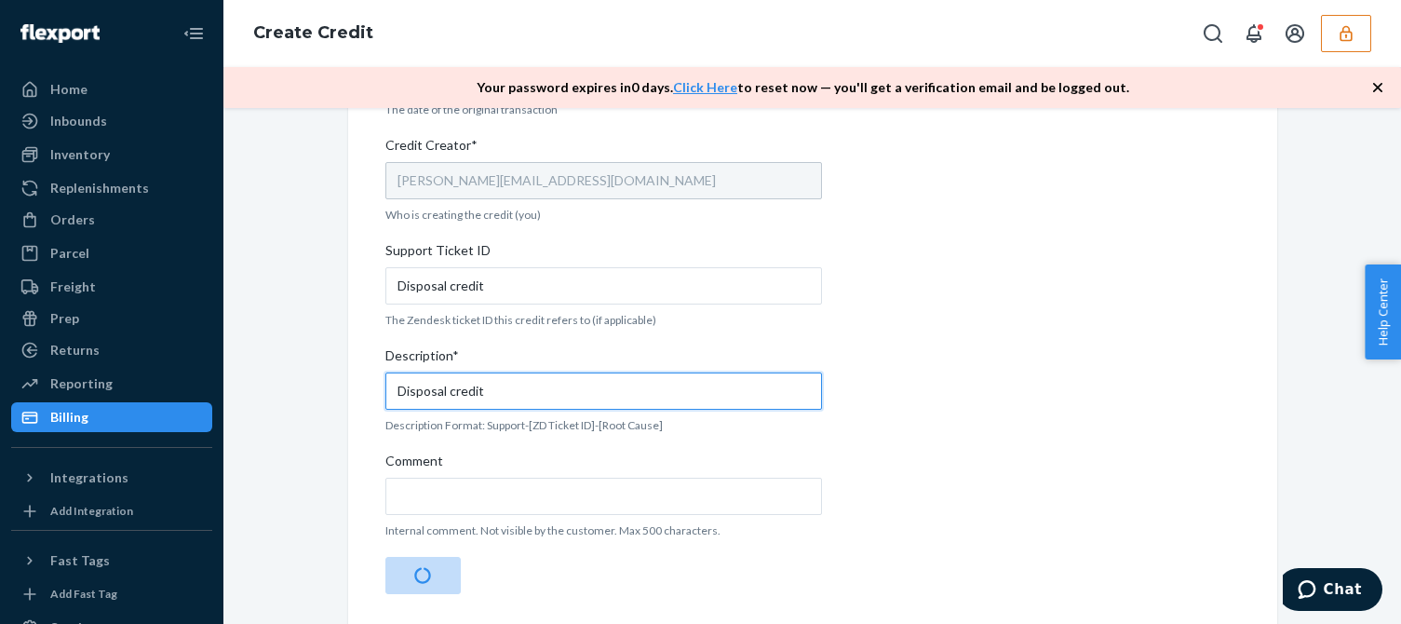
click at [496, 384] on input "Disposal credit" at bounding box center [603, 390] width 437 height 37
paste input "Disposal credit"
drag, startPoint x: 476, startPoint y: 390, endPoint x: 932, endPoint y: 379, distance: 456.4
click at [938, 365] on div "Internal Credit Creation Form Use this form instead of going to Chargebee. Thes…" at bounding box center [812, 28] width 855 height 1145
type input "Disposal credit"
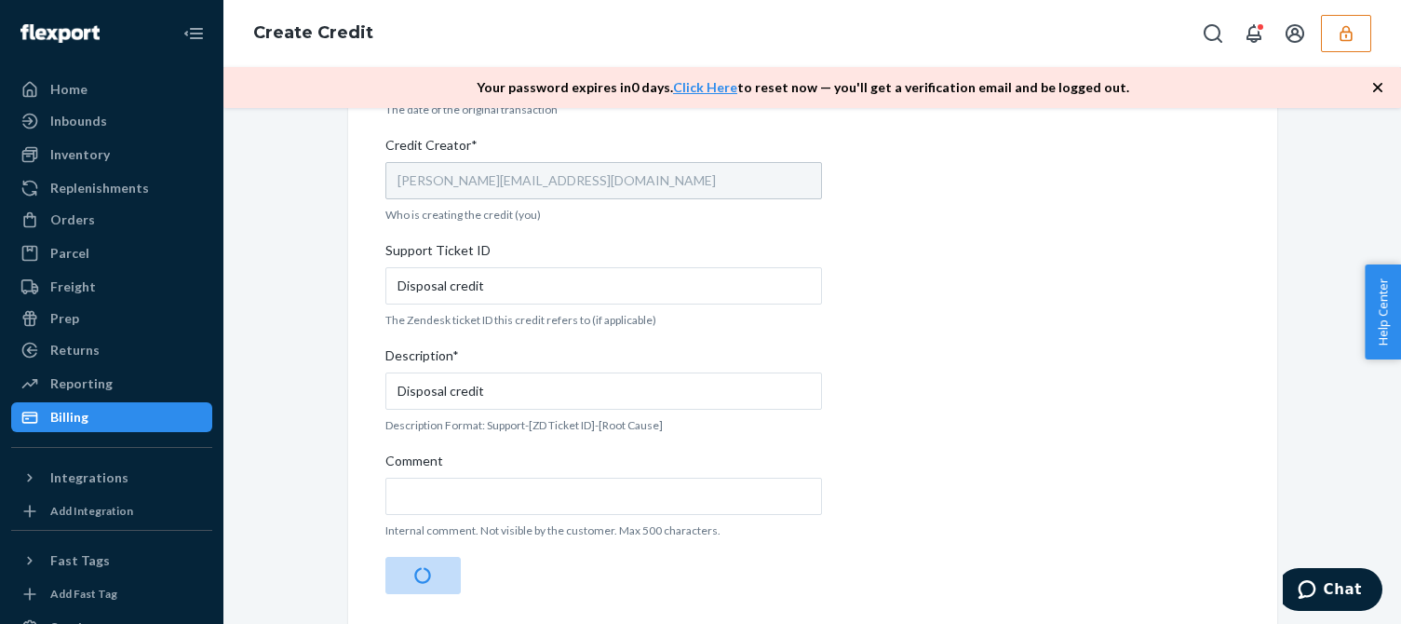
click at [1185, 324] on div "Internal Credit Creation Form Use this form instead of going to Chargebee. Thes…" at bounding box center [812, 28] width 855 height 1145
click at [1383, 88] on icon "button" at bounding box center [1378, 87] width 19 height 19
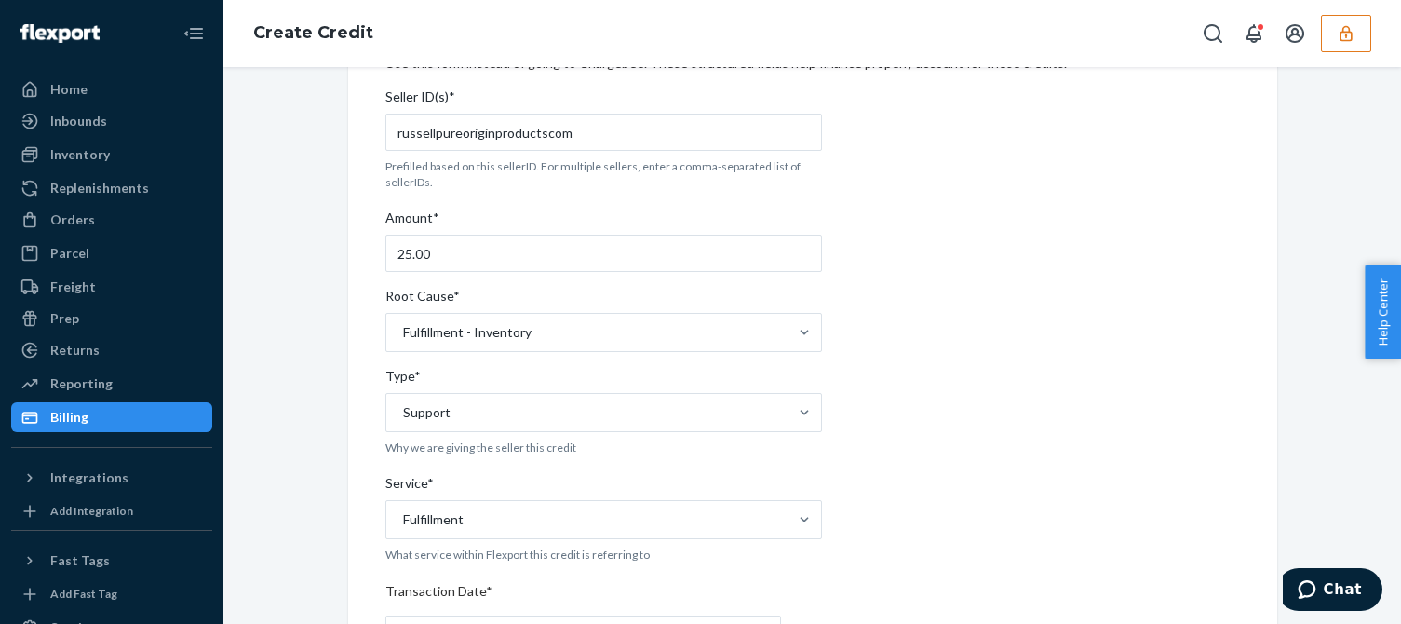
scroll to position [0, 0]
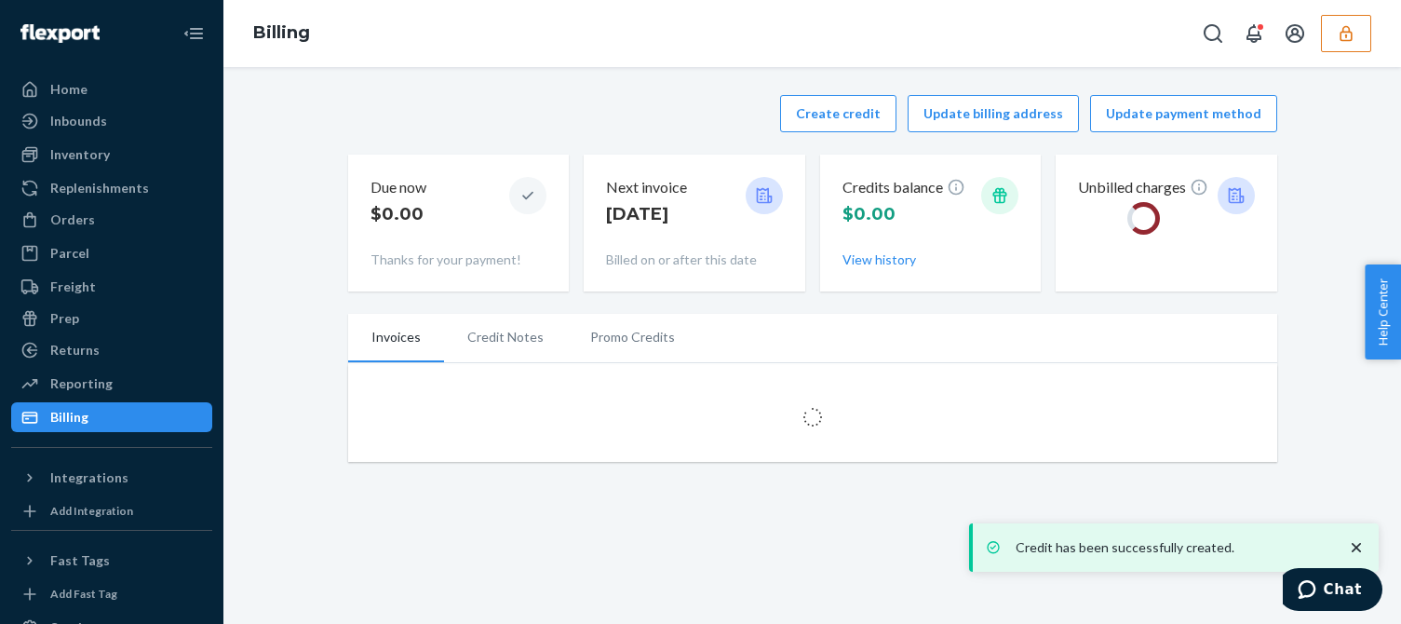
click at [1332, 366] on div "Create credit Update billing address Update payment method Due now $0.00 Thanks…" at bounding box center [812, 278] width 1150 height 389
